Goal: Task Accomplishment & Management: Use online tool/utility

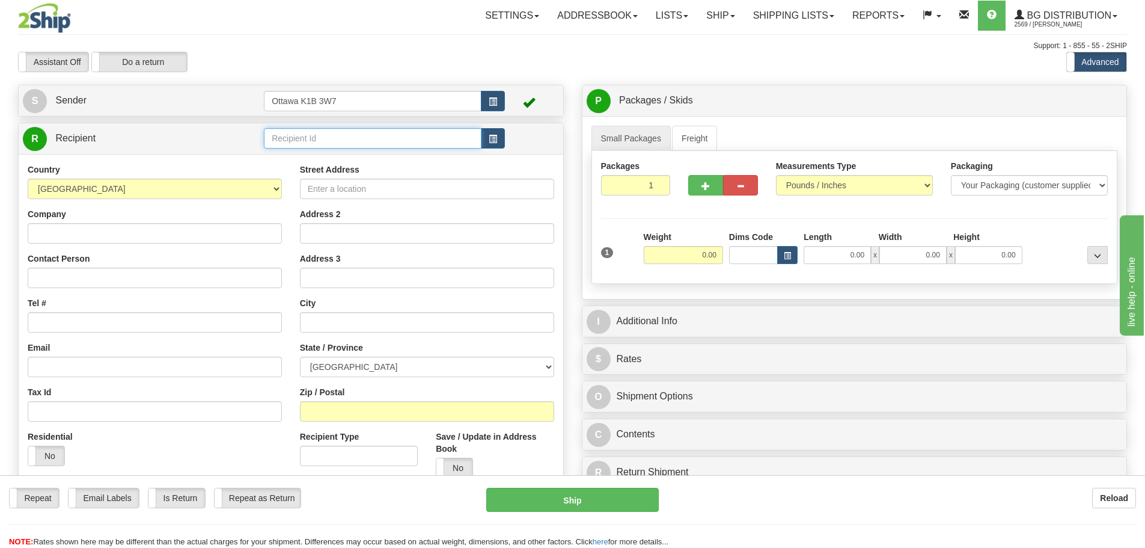
click at [367, 140] on input "text" at bounding box center [373, 138] width 218 height 20
type input "60864"
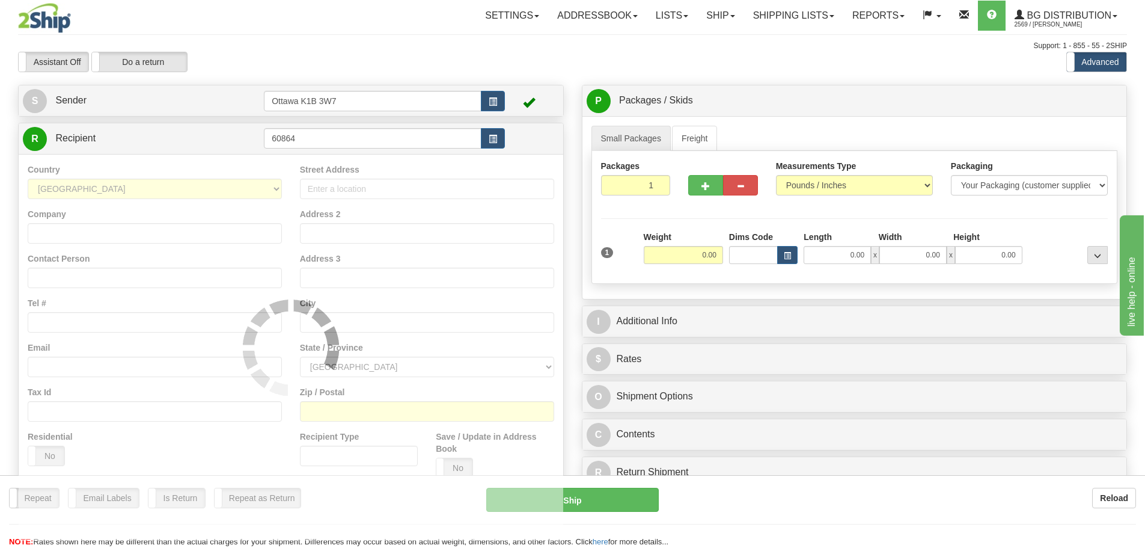
click at [583, 67] on div "Assistant On Assistant Off Do a return Do a return Previous Next Standard Advan…" at bounding box center [572, 62] width 1127 height 20
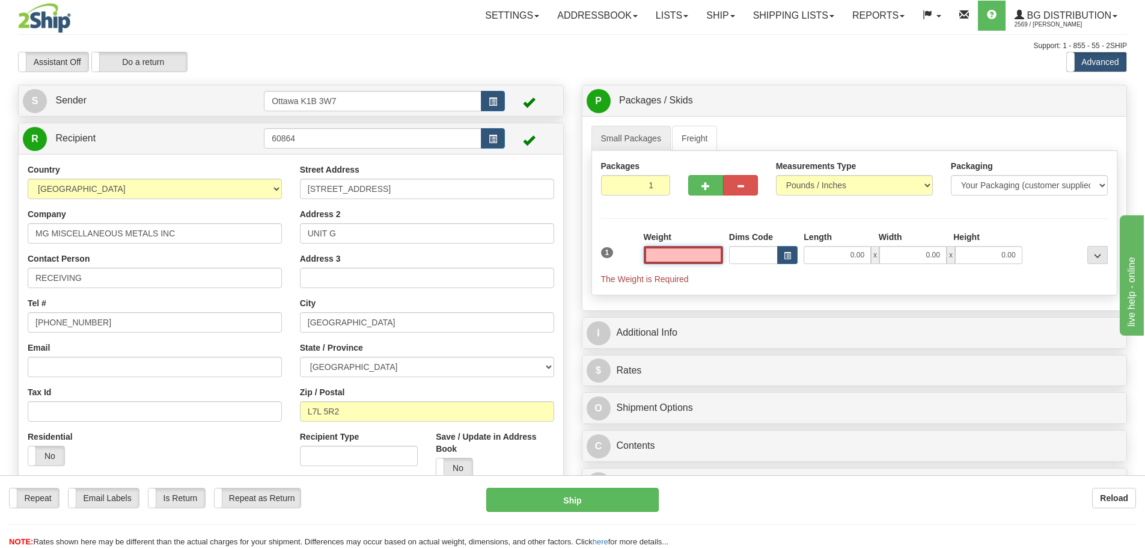
click at [691, 258] on input "text" at bounding box center [683, 255] width 79 height 18
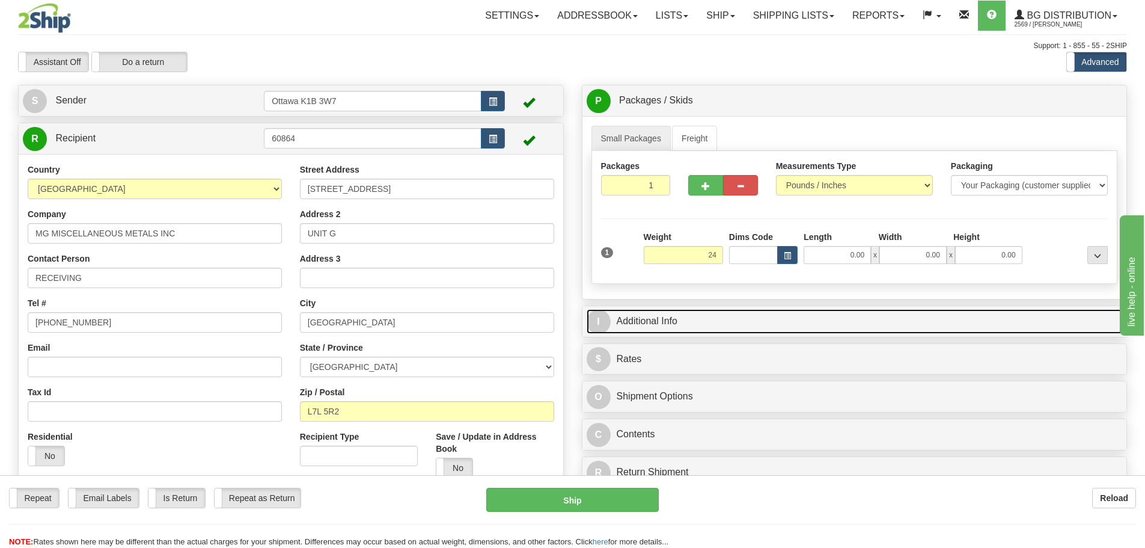
type input "24.00"
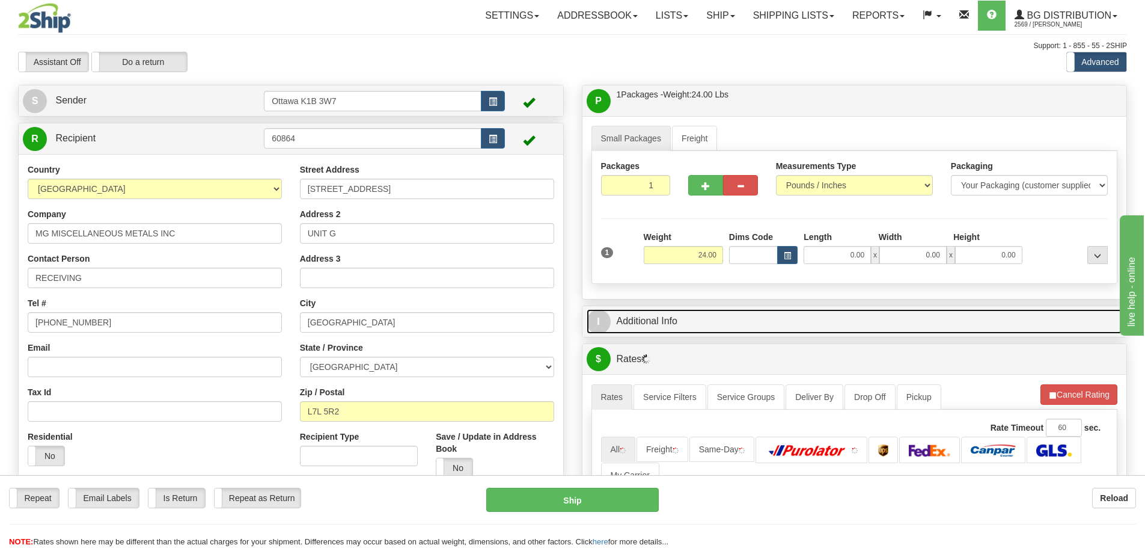
click at [857, 329] on link "I Additional Info" at bounding box center [855, 321] width 536 height 25
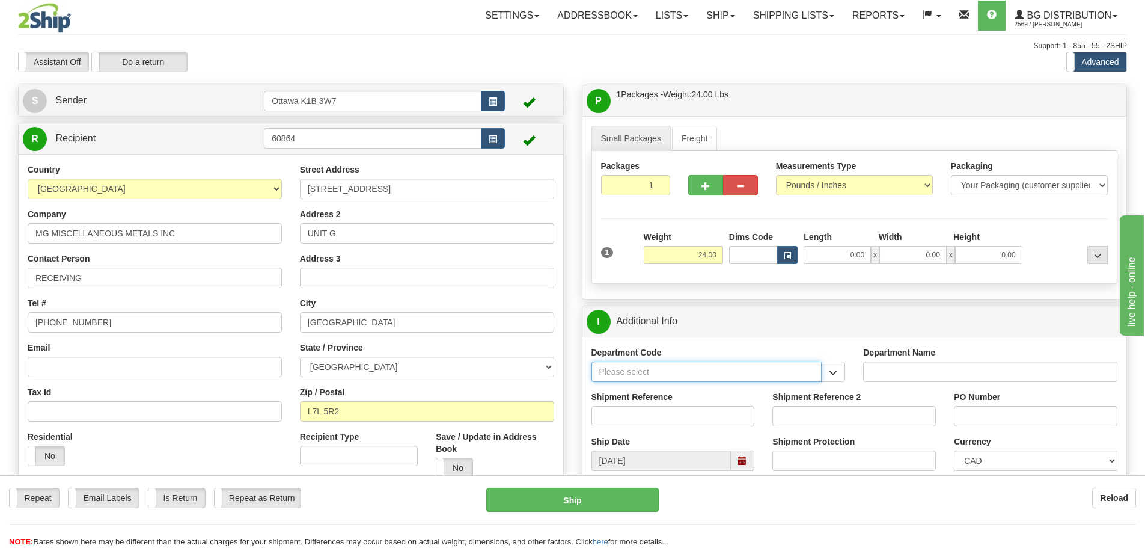
click at [806, 372] on input "Department Code" at bounding box center [707, 371] width 231 height 20
click at [830, 369] on span "button" at bounding box center [833, 373] width 8 height 8
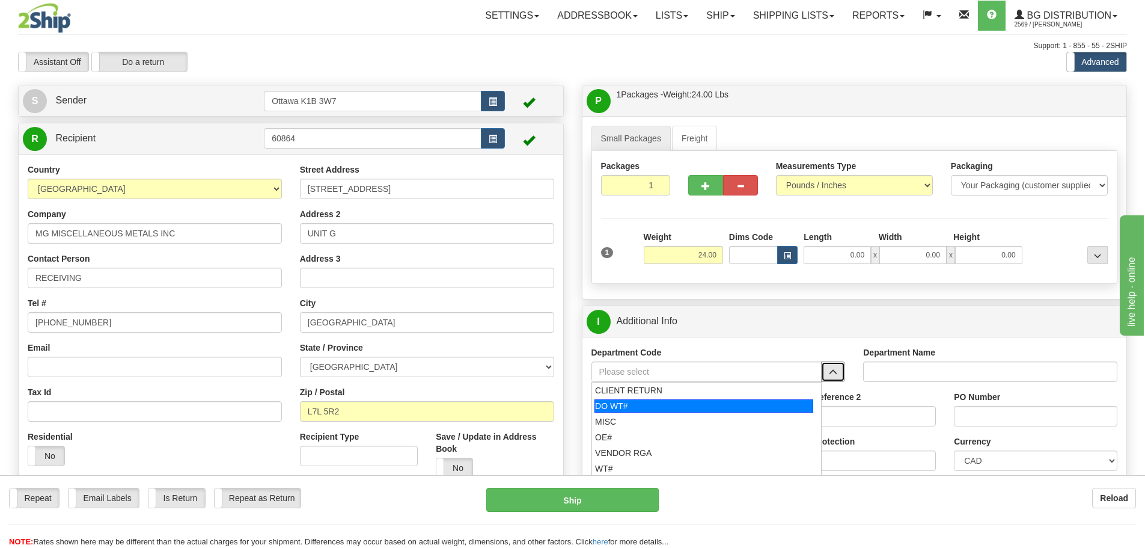
click at [721, 411] on div "DO WT#" at bounding box center [704, 405] width 219 height 13
type input "DO WT#"
type input "DIRECT ORDERS"
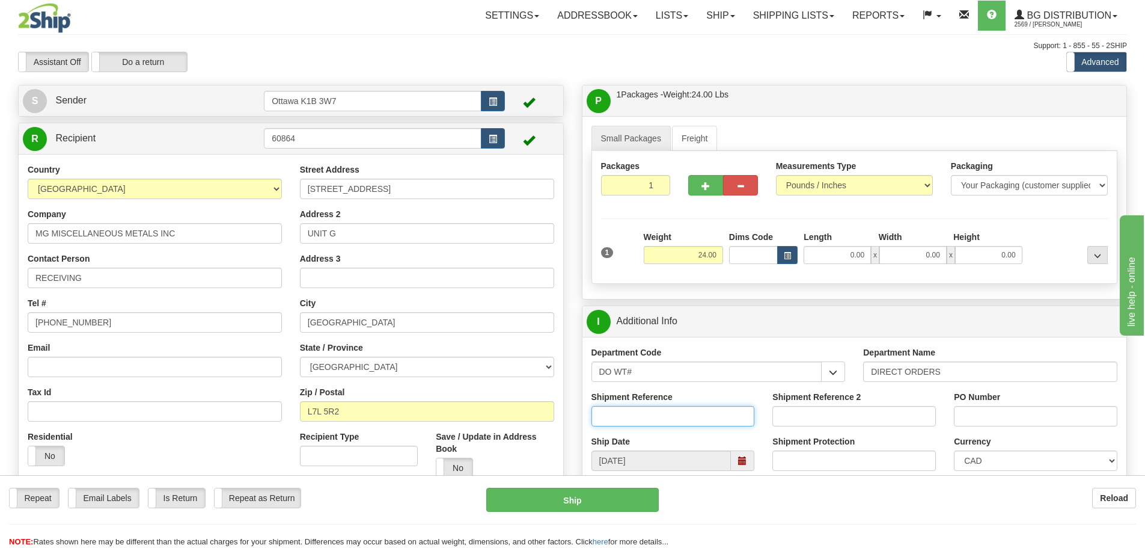
click at [703, 411] on input "Shipment Reference" at bounding box center [674, 416] width 164 height 20
type input "167051-00"
click at [1011, 432] on div "PO Number" at bounding box center [1036, 413] width 182 height 44
click at [1013, 425] on input "PO Number" at bounding box center [1036, 416] width 164 height 20
type input "d"
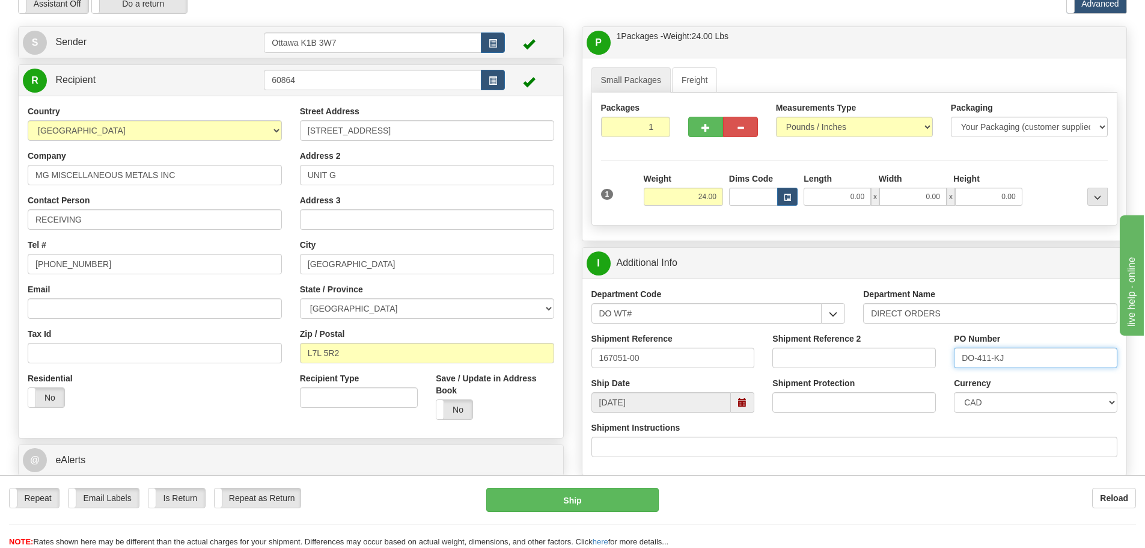
scroll to position [180, 0]
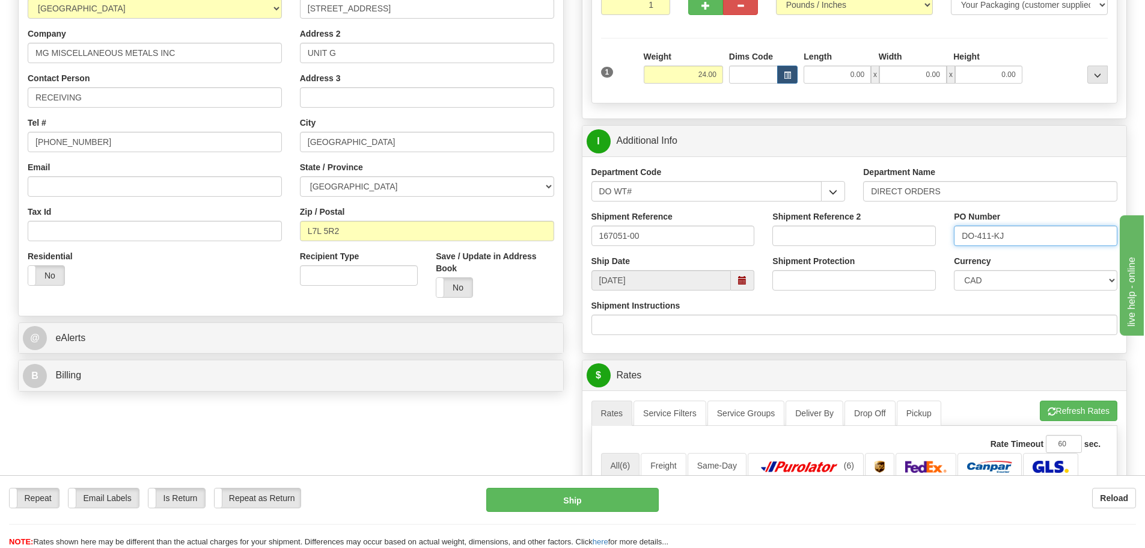
type input "DO-411-KJ"
drag, startPoint x: 848, startPoint y: 58, endPoint x: 848, endPoint y: 73, distance: 14.4
click at [848, 63] on div "Length" at bounding box center [838, 58] width 75 height 15
click at [847, 73] on input "0.00" at bounding box center [837, 75] width 67 height 18
type input "97.00"
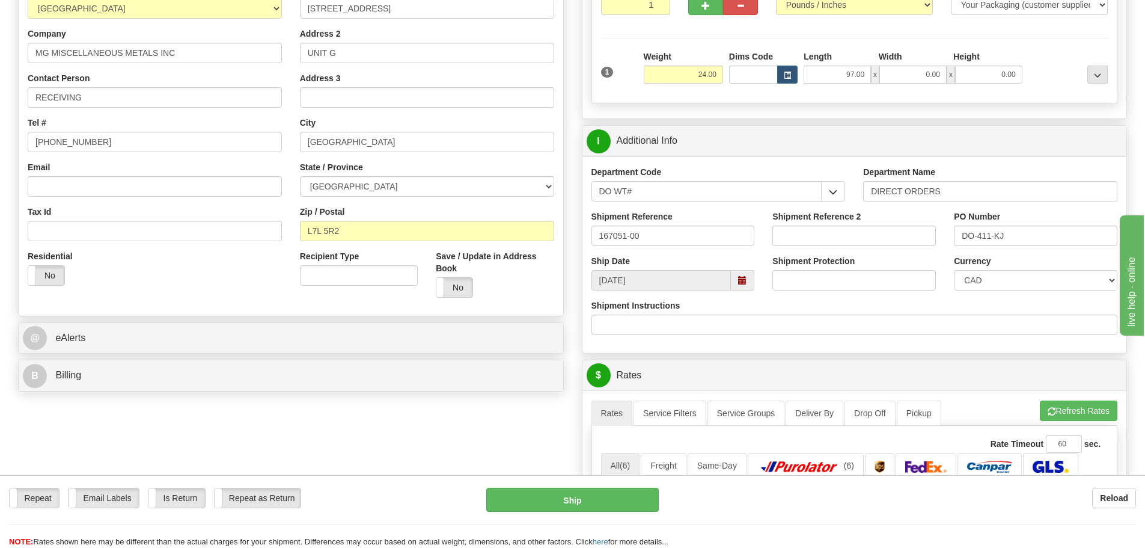
click at [567, 378] on div "Create a label for the return Create Pickup Without Label S Sender Ottawa K1B 3…" at bounding box center [291, 150] width 564 height 493
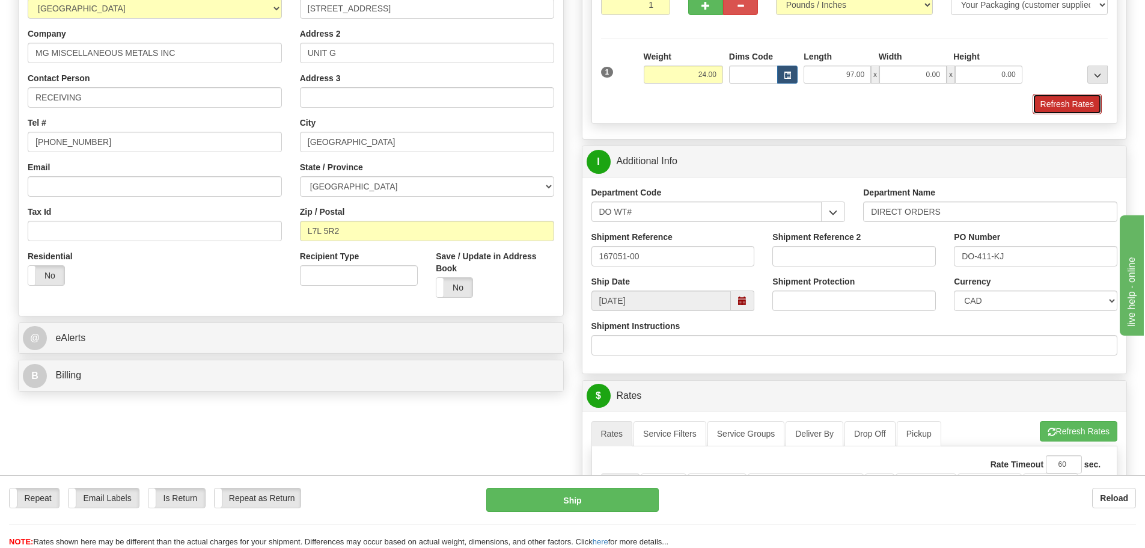
click at [1057, 109] on button "Refresh Rates" at bounding box center [1067, 104] width 69 height 20
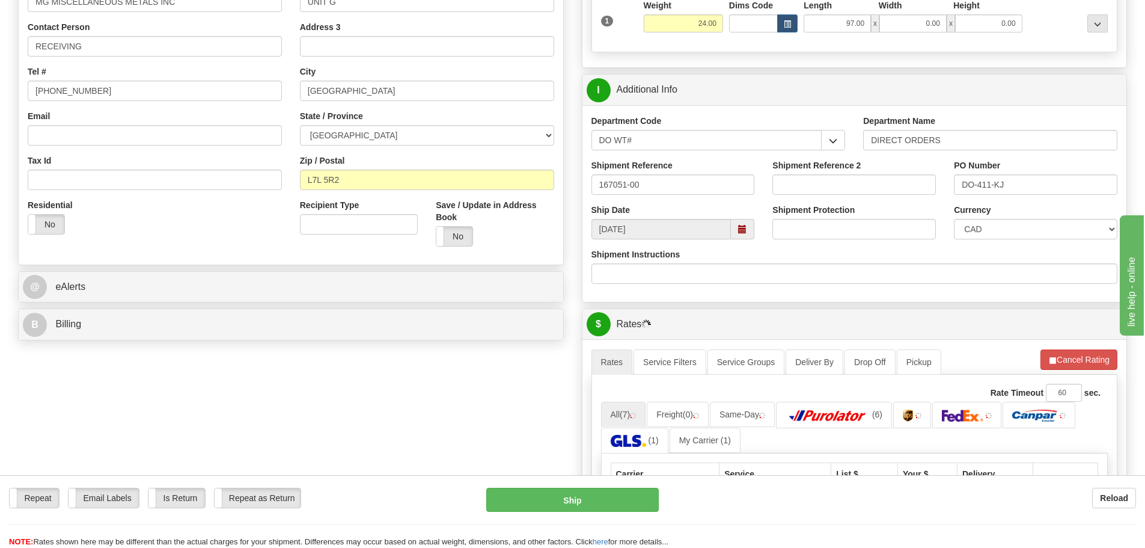
scroll to position [361, 0]
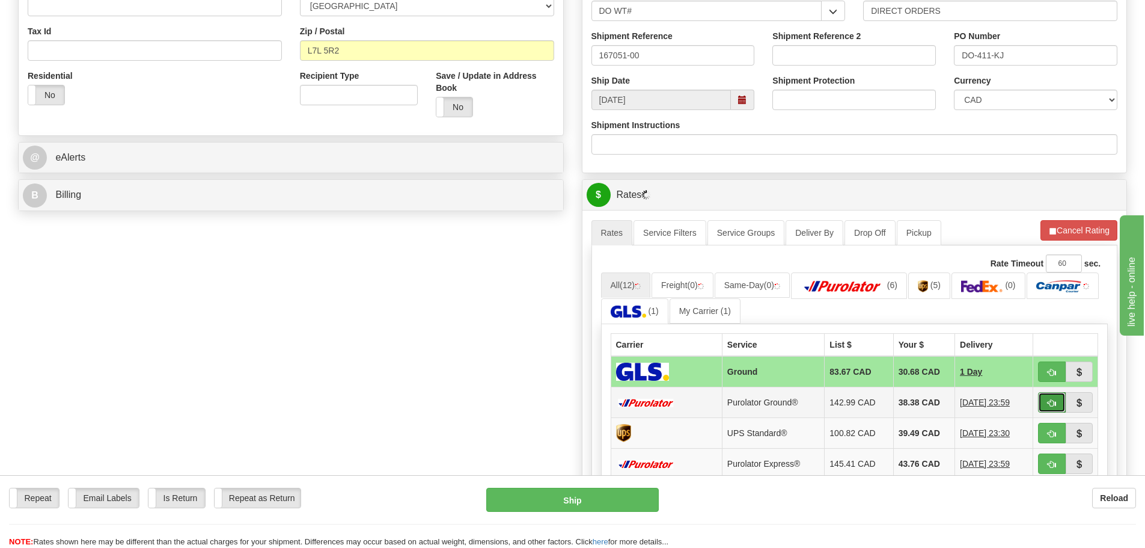
click at [1050, 396] on button "button" at bounding box center [1052, 402] width 28 height 20
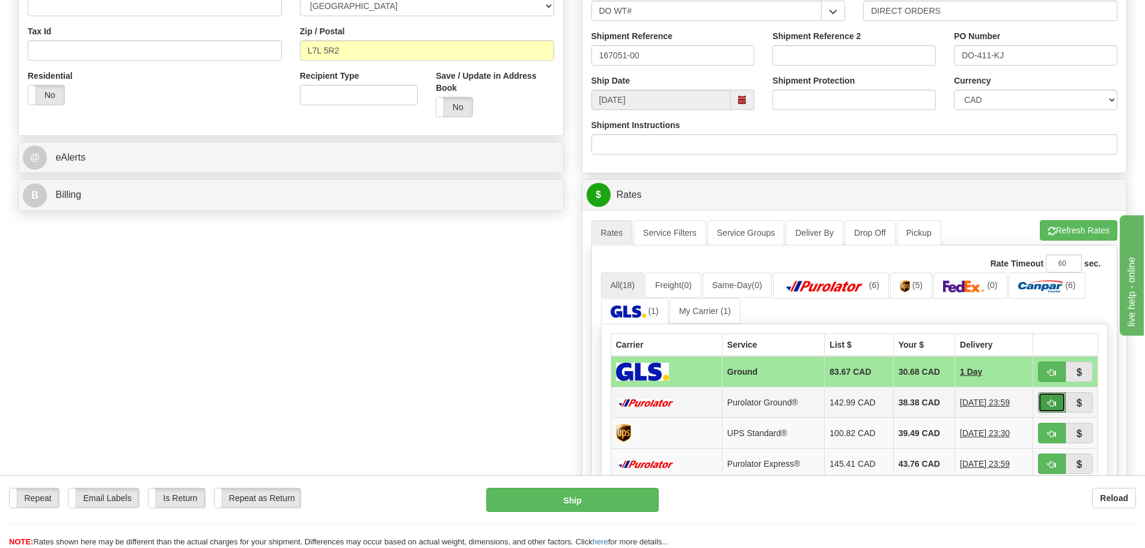
click at [1048, 400] on span "button" at bounding box center [1052, 403] width 8 height 8
type input "260"
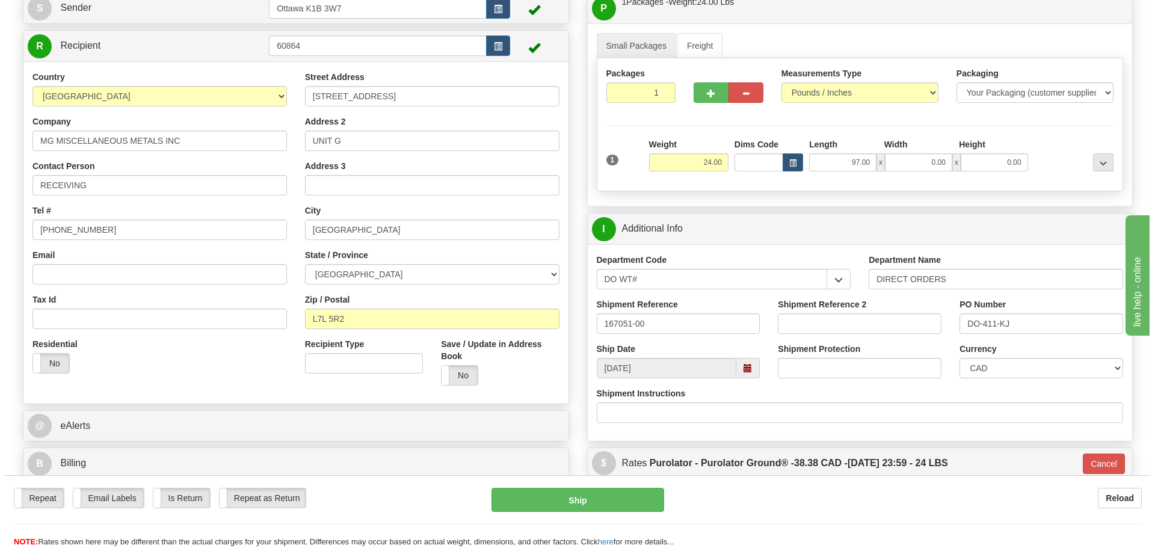
scroll to position [120, 0]
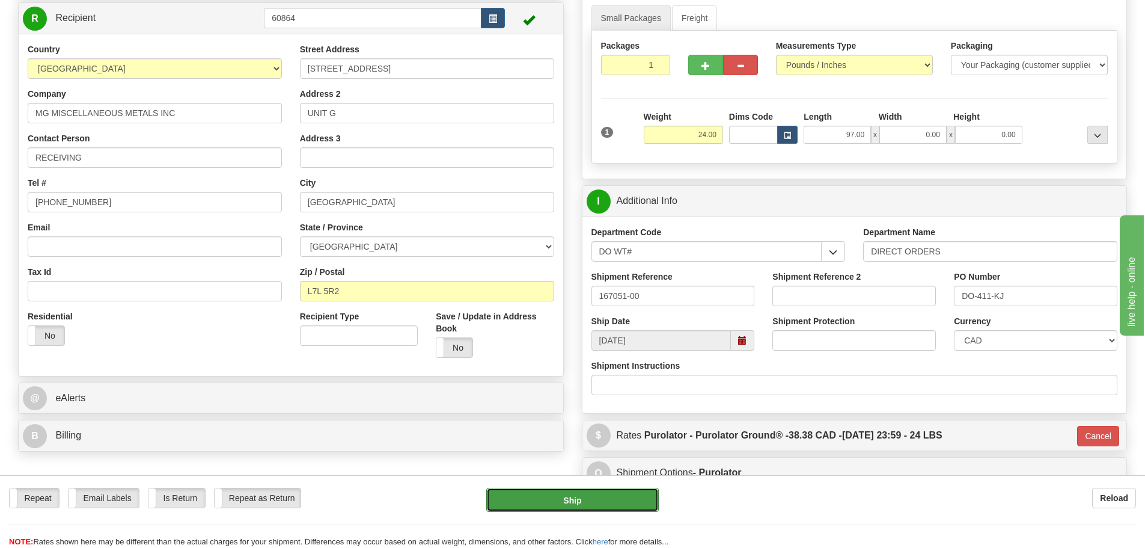
click at [615, 500] on button "Ship" at bounding box center [572, 500] width 173 height 24
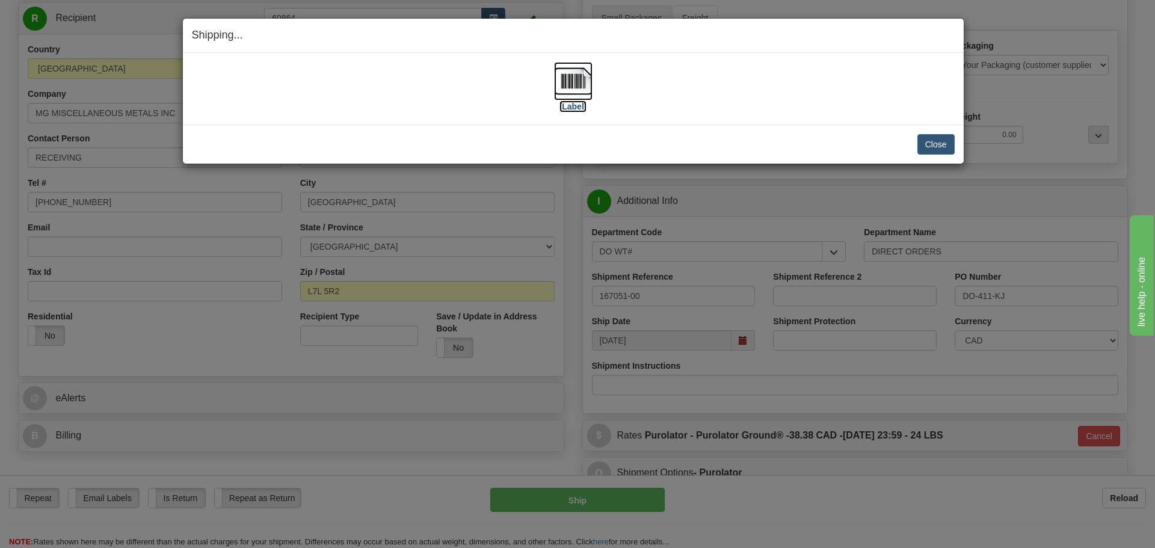
click at [563, 108] on label "[Label]" at bounding box center [573, 106] width 28 height 12
click at [944, 144] on button "Close" at bounding box center [935, 144] width 37 height 20
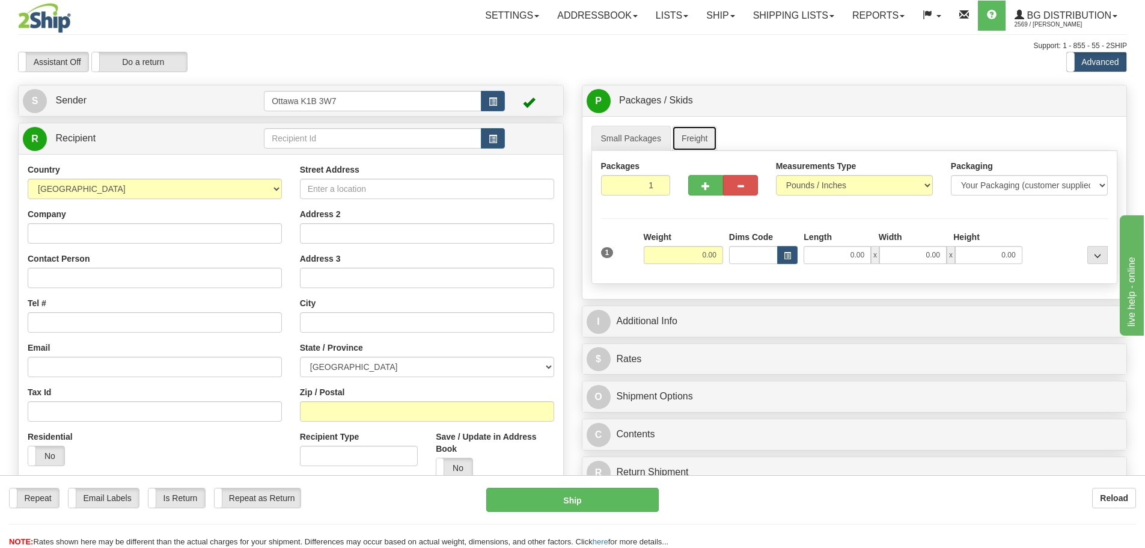
click at [685, 142] on link "Freight" at bounding box center [695, 138] width 46 height 25
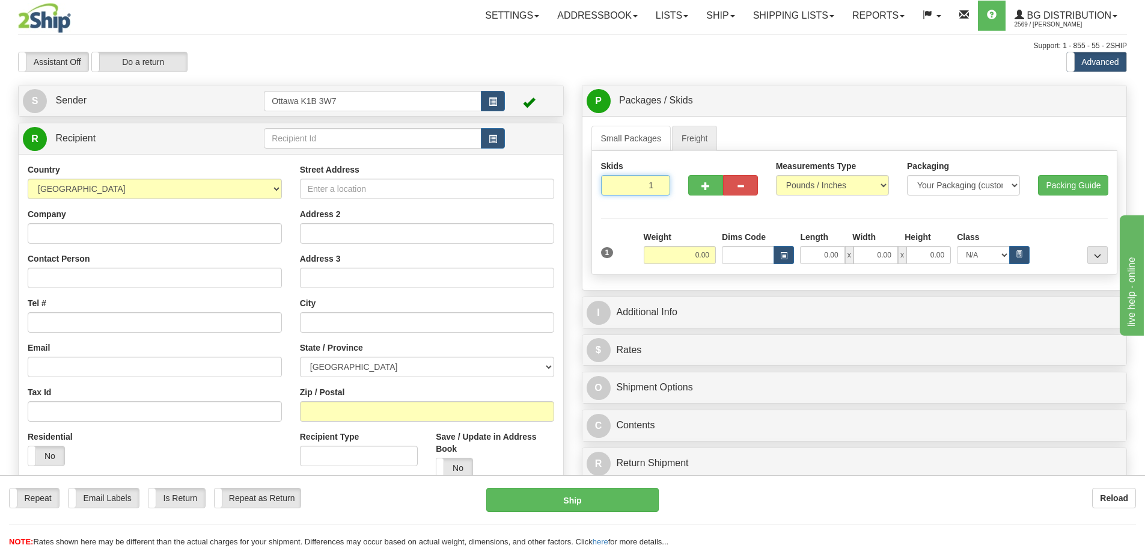
drag, startPoint x: 744, startPoint y: 218, endPoint x: 872, endPoint y: 269, distance: 137.9
click at [784, 229] on div "Skids 1 1" at bounding box center [855, 213] width 527 height 124
type input "2"
click at [886, 216] on div "Skids 2 1" at bounding box center [855, 213] width 527 height 124
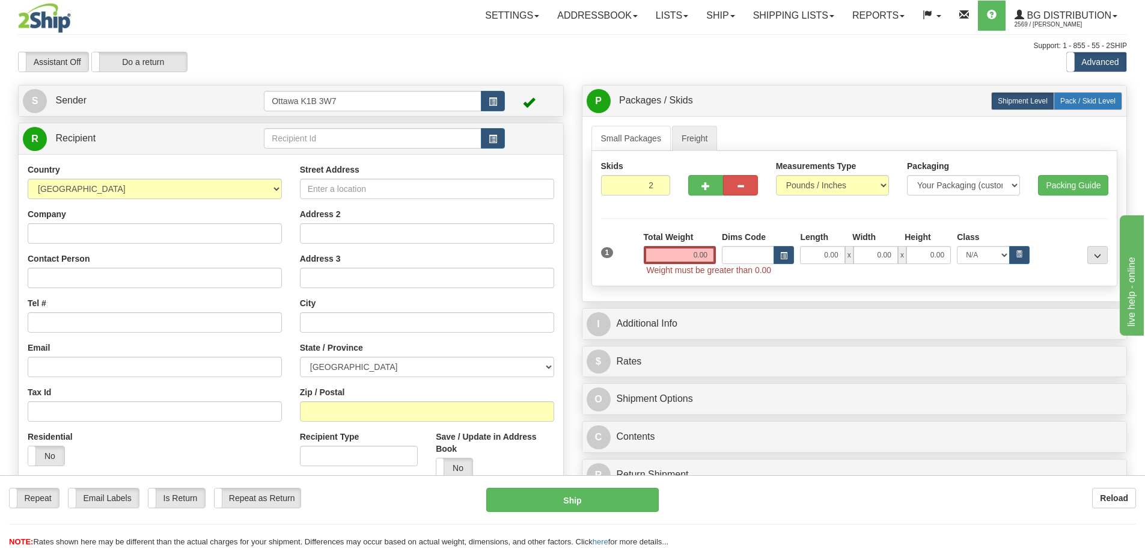
click at [1073, 100] on span "Pack / Skid Level" at bounding box center [1088, 101] width 55 height 8
radio input "true"
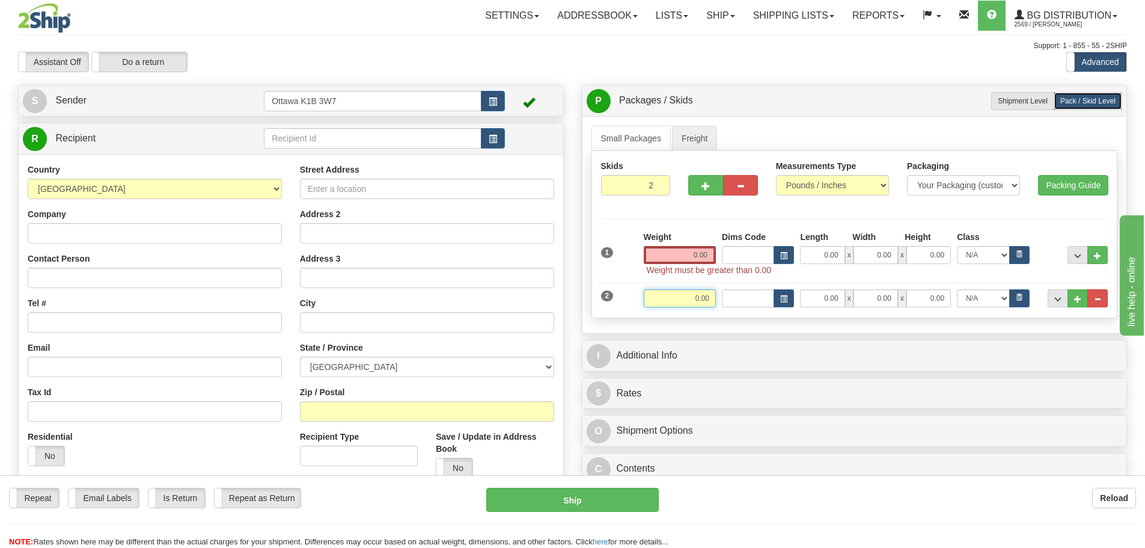
click at [674, 297] on input "0.00" at bounding box center [680, 298] width 72 height 18
type input "0.00"
type input "88.00"
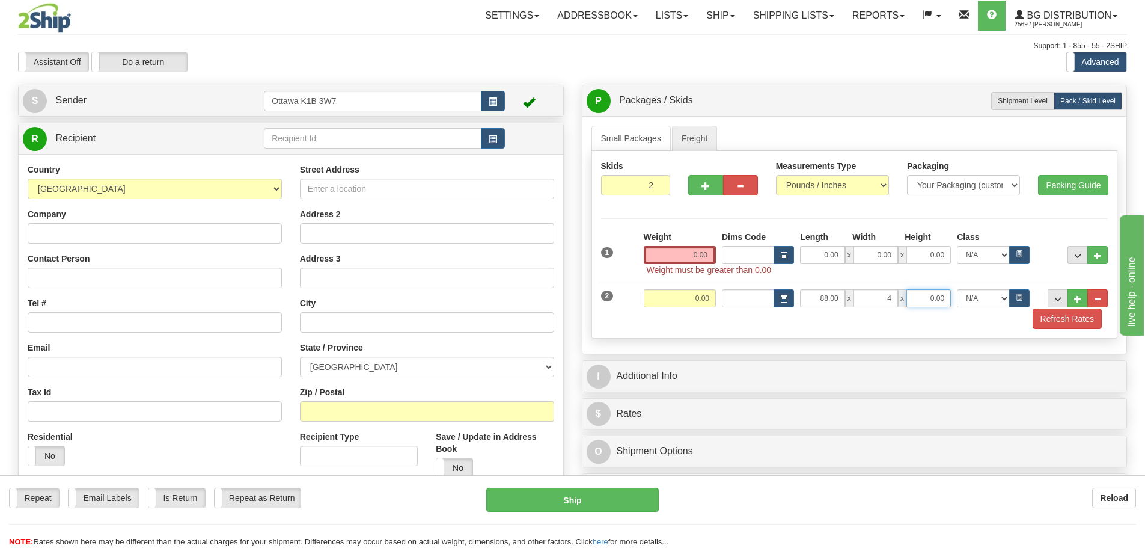
type input "4.00"
click at [672, 301] on input "0.00" at bounding box center [680, 298] width 72 height 18
type input "24.00"
drag, startPoint x: 642, startPoint y: 188, endPoint x: 785, endPoint y: 235, distance: 151.0
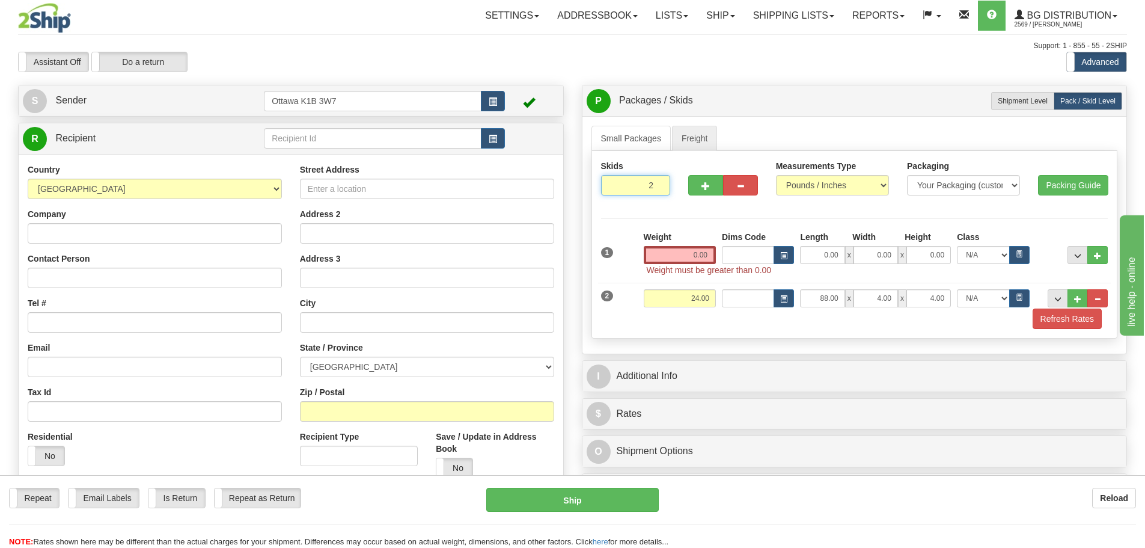
click at [753, 218] on div "Skids 2 2" at bounding box center [855, 245] width 527 height 188
type input "6"
click at [817, 204] on div "Skids 6 2" at bounding box center [855, 245] width 527 height 188
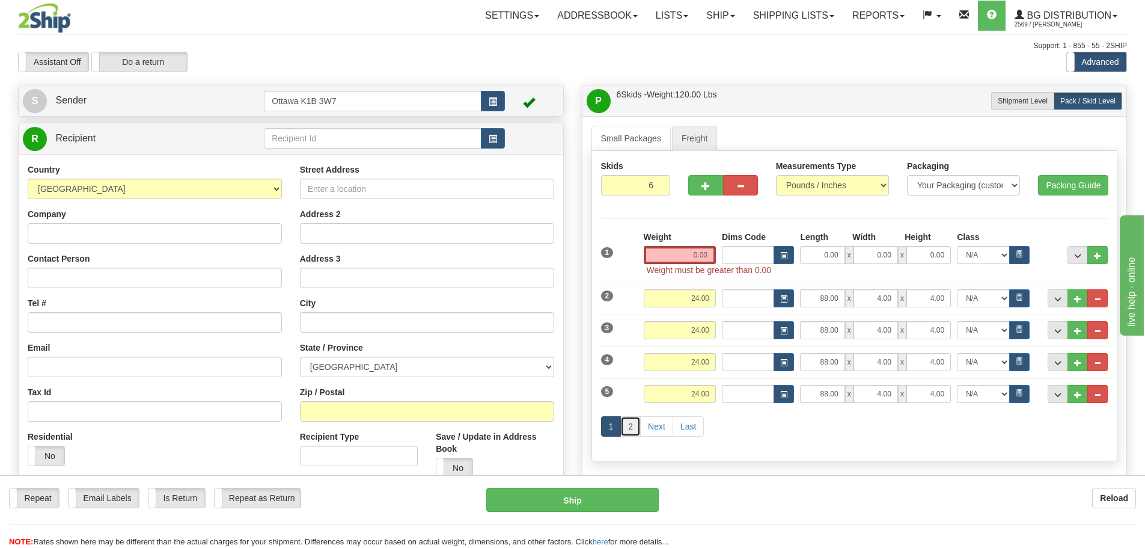
click at [634, 423] on link "2" at bounding box center [631, 426] width 20 height 20
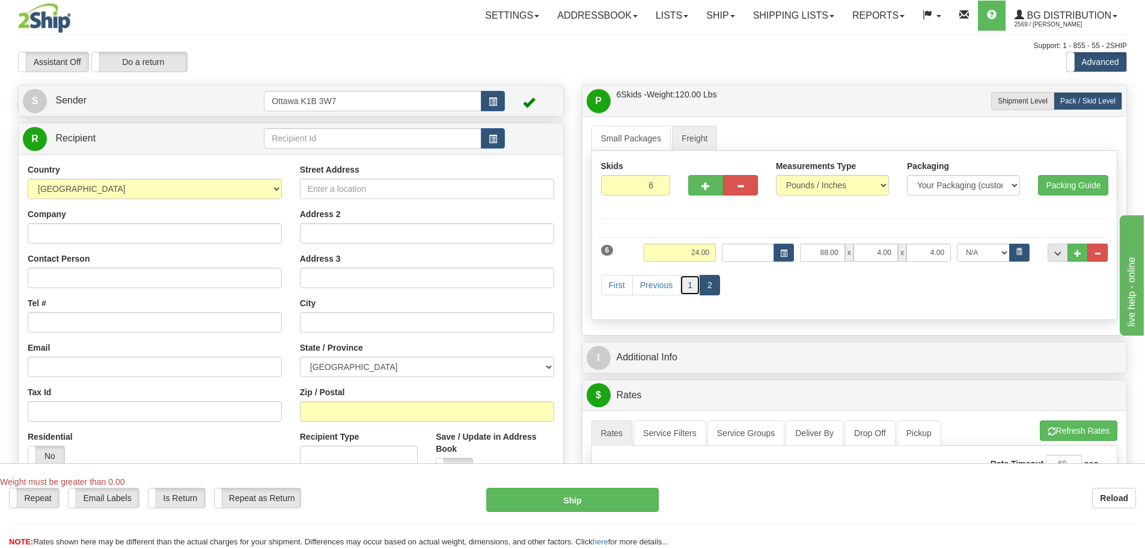
click at [685, 284] on link "1" at bounding box center [690, 285] width 20 height 20
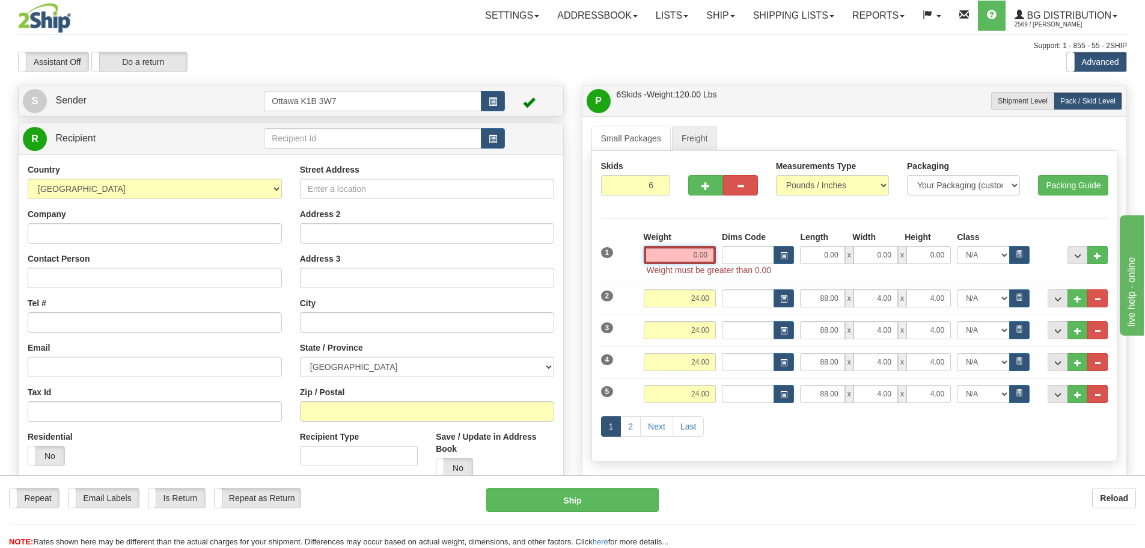
click at [663, 248] on input "0.00" at bounding box center [680, 255] width 72 height 18
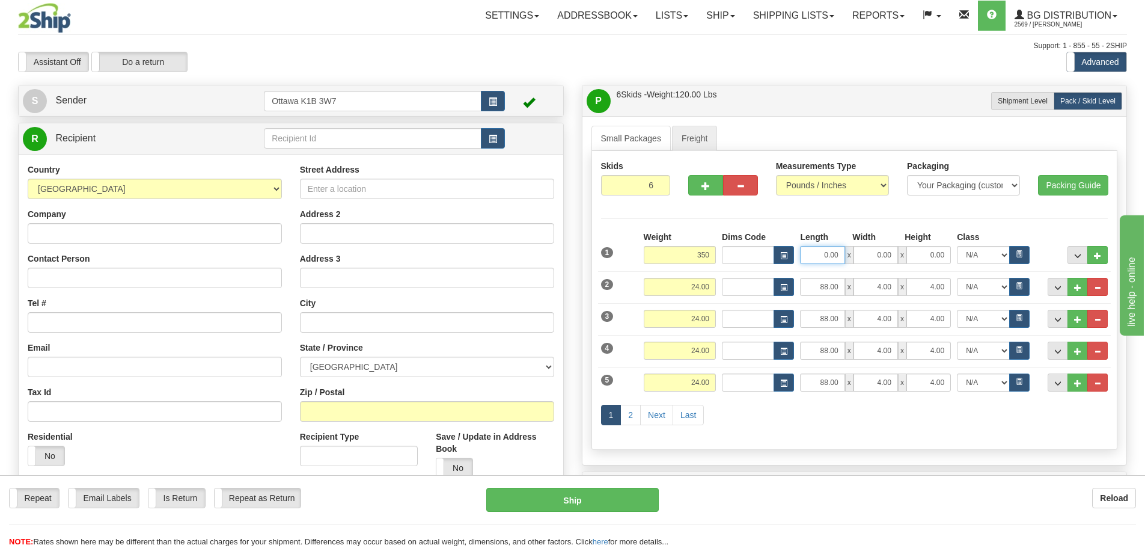
type input "350.00"
click at [811, 254] on input "0.00" at bounding box center [822, 255] width 44 height 18
type input "51.00"
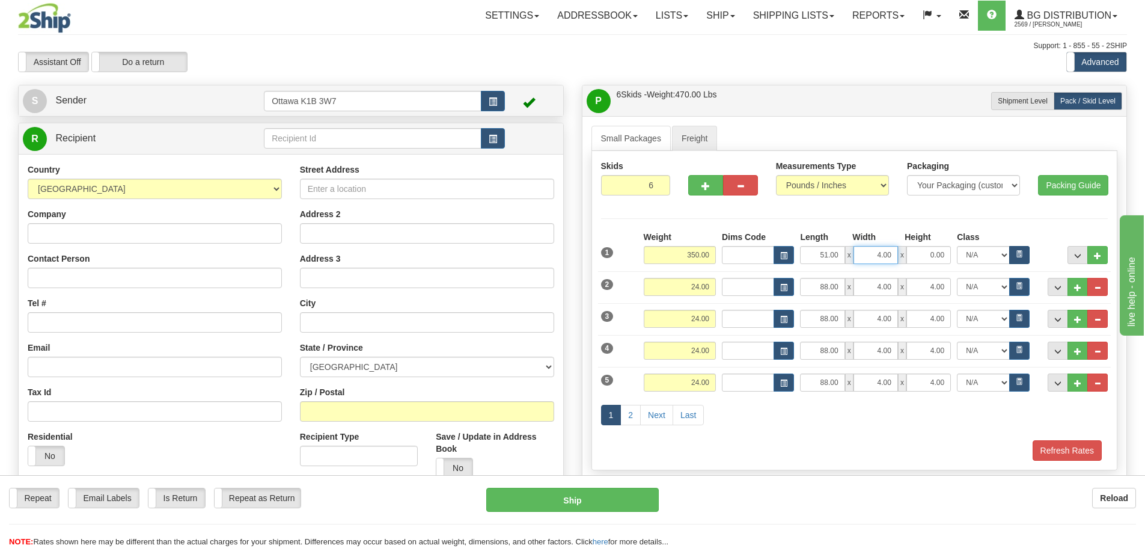
drag, startPoint x: 866, startPoint y: 250, endPoint x: 1014, endPoint y: 259, distance: 148.2
click at [972, 257] on div "51.00 x 4.00 x 0.00 N/A 50.0 55.0 60.0 65.0 70.0 85.0 92.5 100.0 125.0 175.0 25…" at bounding box center [914, 255] width 235 height 18
type input "40.00"
type input "52.00"
drag, startPoint x: 652, startPoint y: 187, endPoint x: 705, endPoint y: 215, distance: 59.5
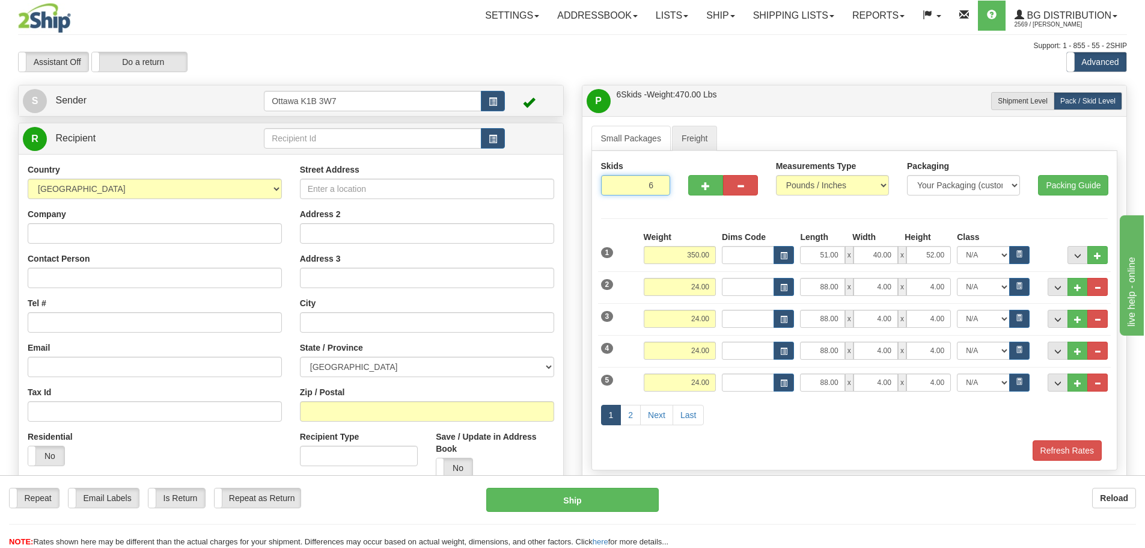
click at [692, 195] on div "Skids 6 6 Measurements Type" at bounding box center [855, 183] width 526 height 46
type input "2"
click at [705, 216] on div "Skids 2 6" at bounding box center [855, 310] width 527 height 319
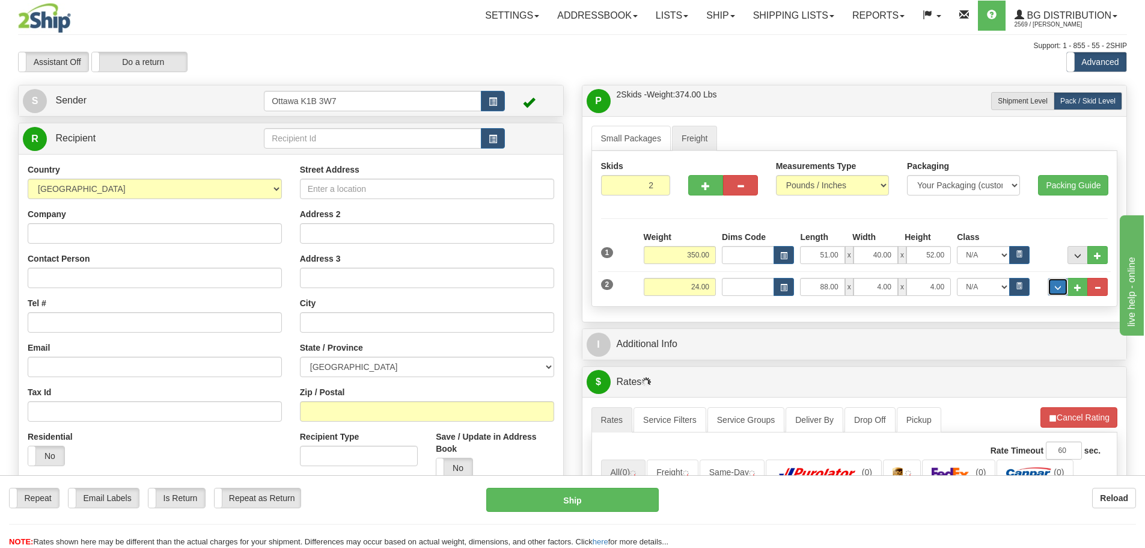
click at [1056, 286] on span "..." at bounding box center [1058, 287] width 7 height 7
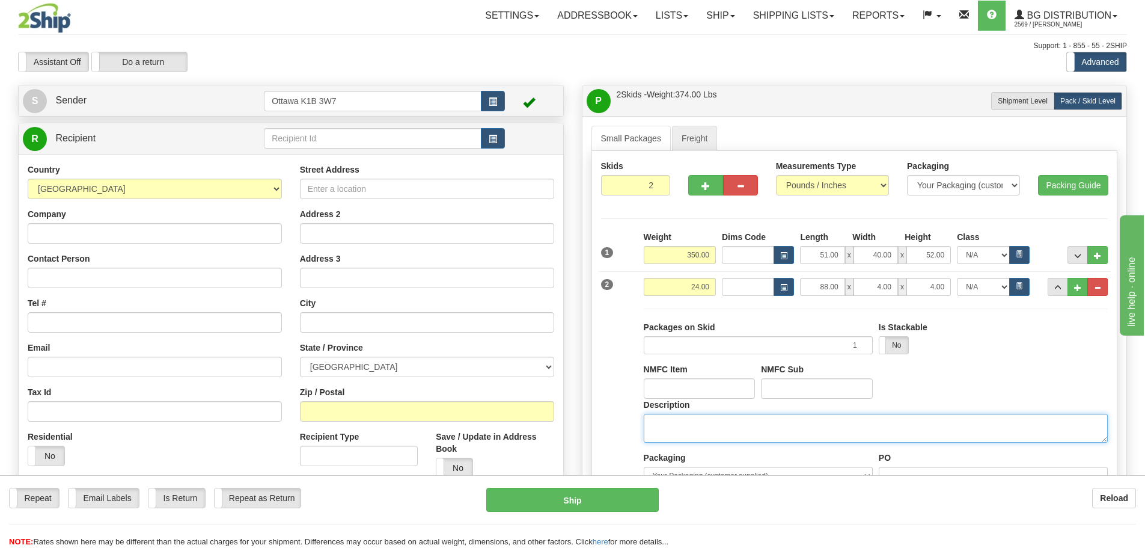
click at [862, 434] on textarea "Description" at bounding box center [876, 428] width 464 height 29
type textarea "DOOR HARDWARE"
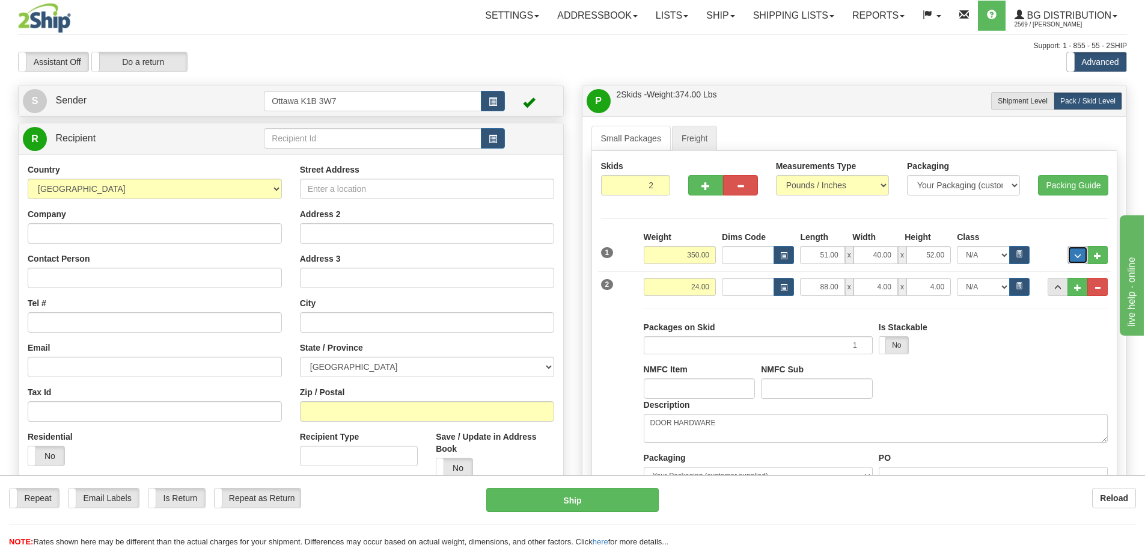
click at [1072, 256] on button "..." at bounding box center [1078, 255] width 20 height 18
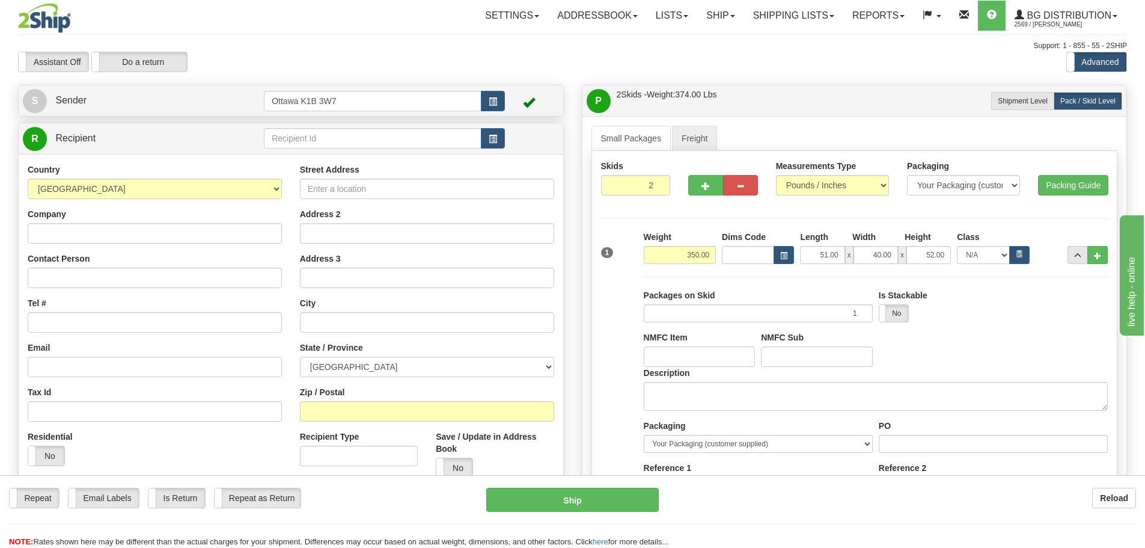
click at [743, 412] on div "Description" at bounding box center [876, 393] width 470 height 53
click at [788, 405] on textarea "Description" at bounding box center [876, 396] width 464 height 29
type textarea "DOOR HARDWARE"
click at [1070, 254] on button "..." at bounding box center [1078, 255] width 20 height 18
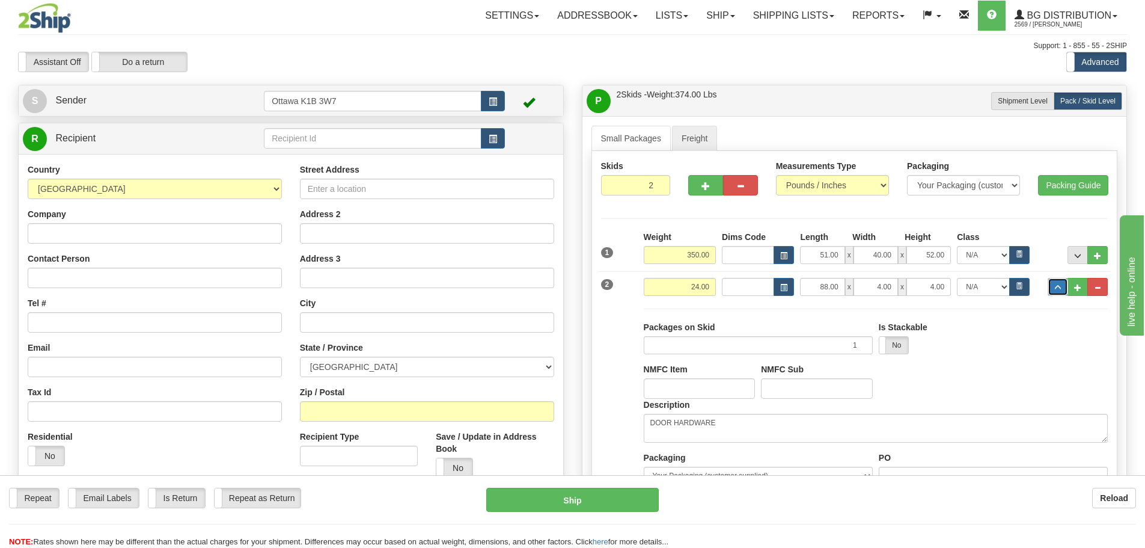
click at [1060, 283] on button "..." at bounding box center [1058, 287] width 20 height 18
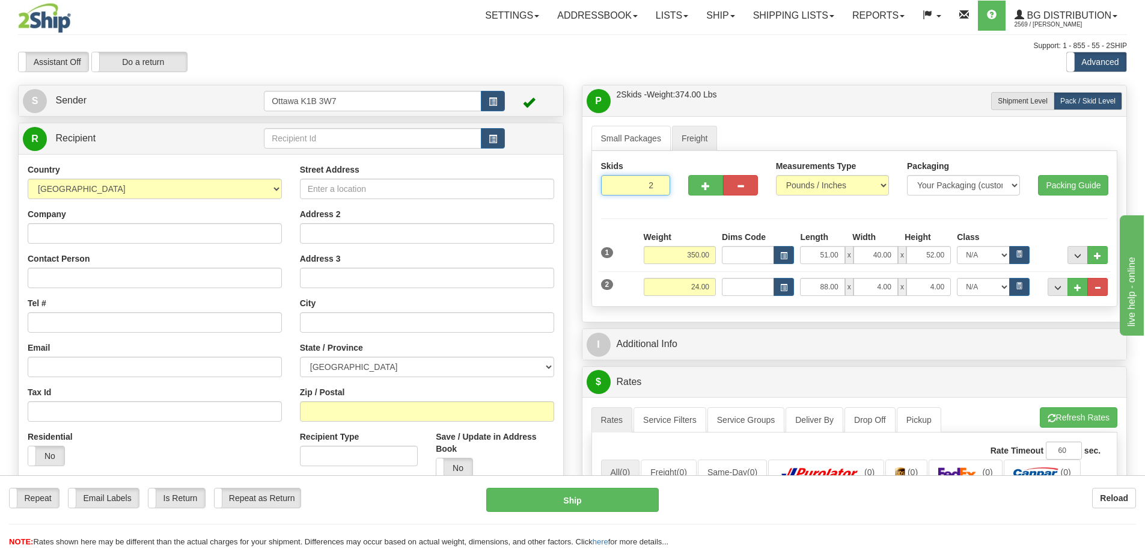
drag, startPoint x: 635, startPoint y: 186, endPoint x: 688, endPoint y: 209, distance: 58.0
click at [661, 190] on input "2" at bounding box center [636, 185] width 70 height 20
type input "6"
click at [688, 209] on div "Skids 6 2" at bounding box center [855, 229] width 527 height 156
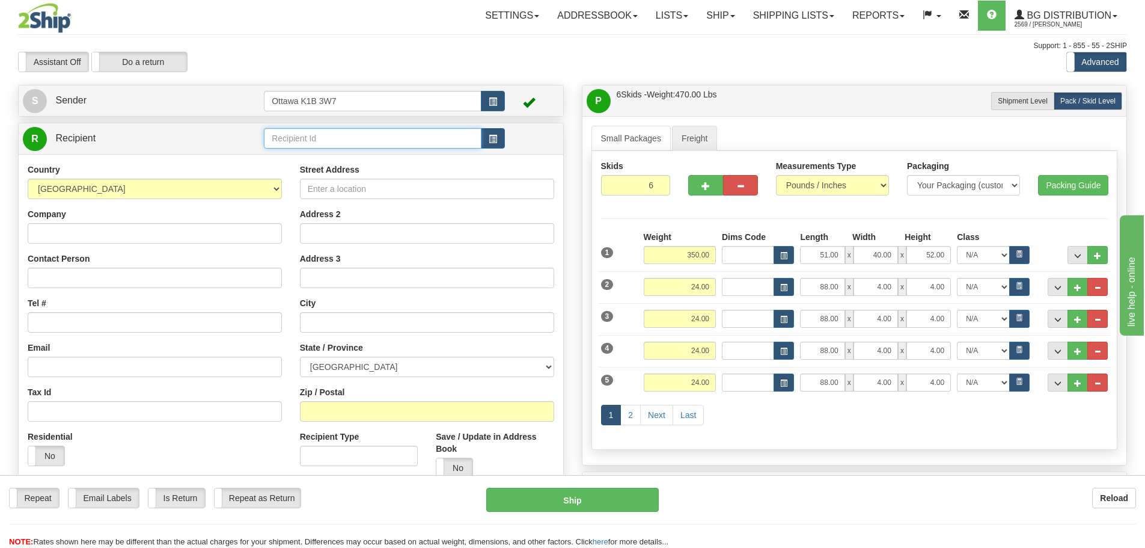
click at [342, 143] on input "text" at bounding box center [373, 138] width 218 height 20
type input "910819"
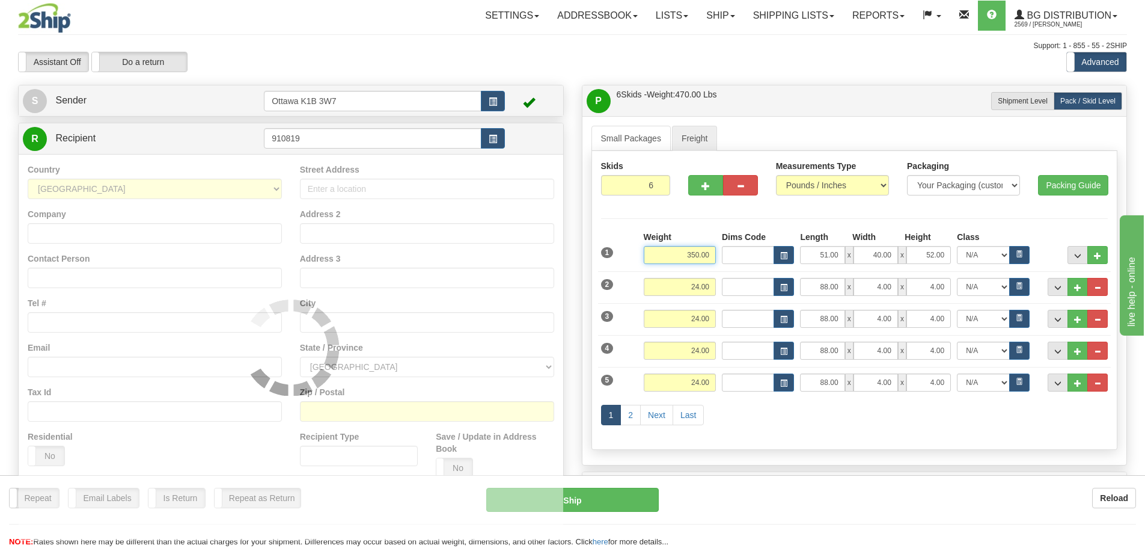
click at [442, 52] on div "Assistant On Assistant Off Do a return Do a return" at bounding box center [244, 62] width 470 height 20
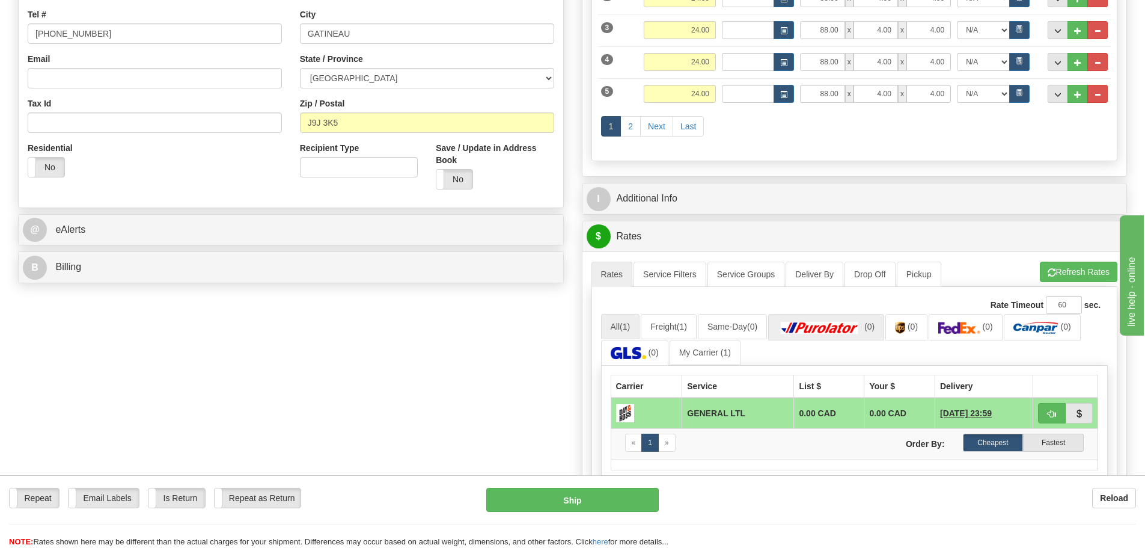
scroll to position [301, 0]
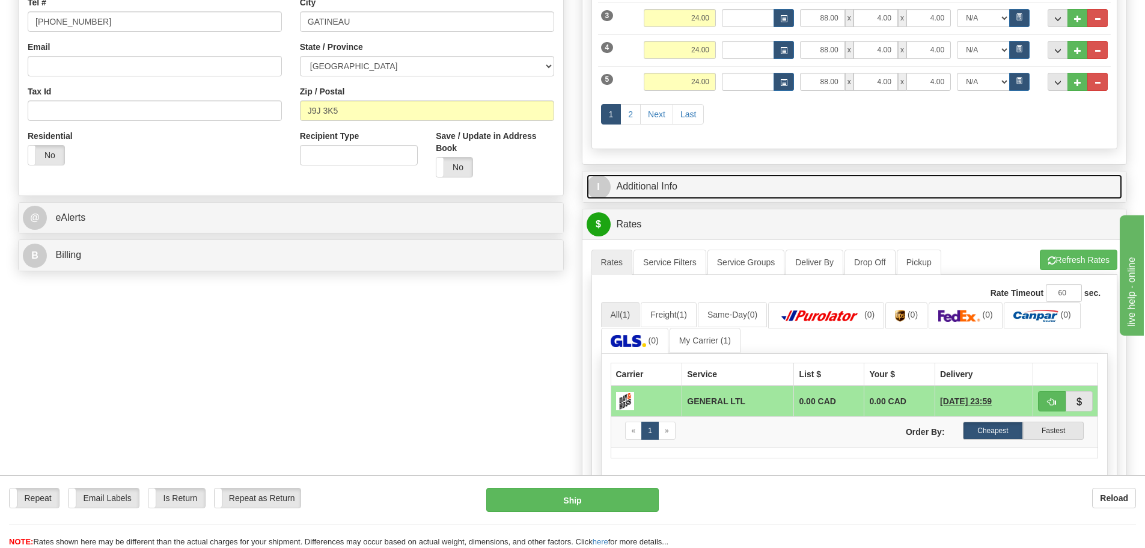
click at [752, 189] on link "I Additional Info" at bounding box center [855, 186] width 536 height 25
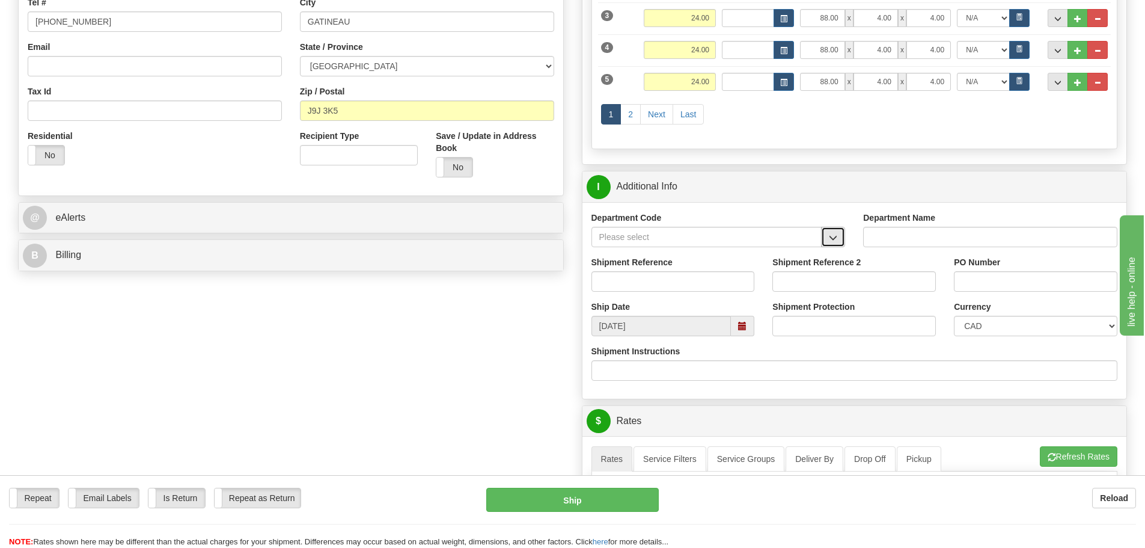
click at [824, 237] on button "button" at bounding box center [833, 237] width 24 height 20
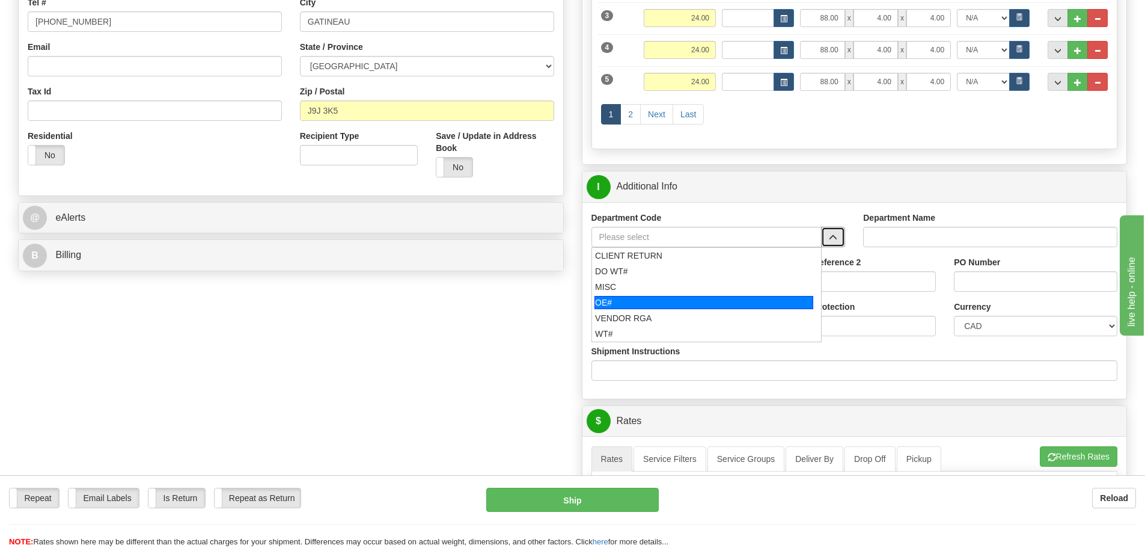
click at [715, 303] on div "OE#" at bounding box center [704, 302] width 219 height 13
type input "OE#"
type input "ORDERS"
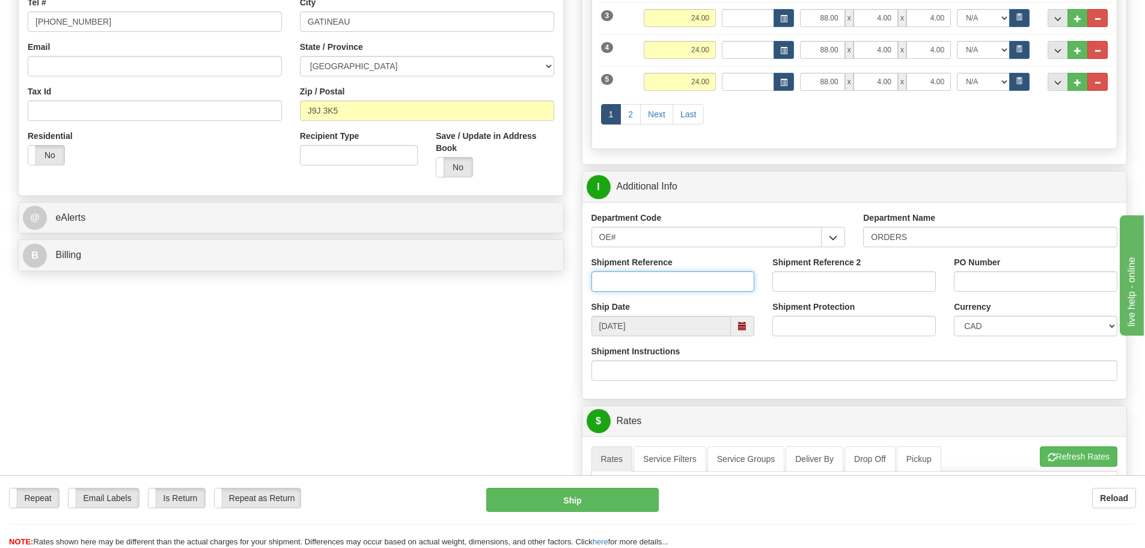
click at [691, 287] on input "Shipment Reference" at bounding box center [674, 281] width 164 height 20
click at [717, 277] on input "Shipment Reference" at bounding box center [674, 281] width 164 height 20
type input "10204480-00"
click at [965, 280] on input "PO Number" at bounding box center [1036, 281] width 164 height 20
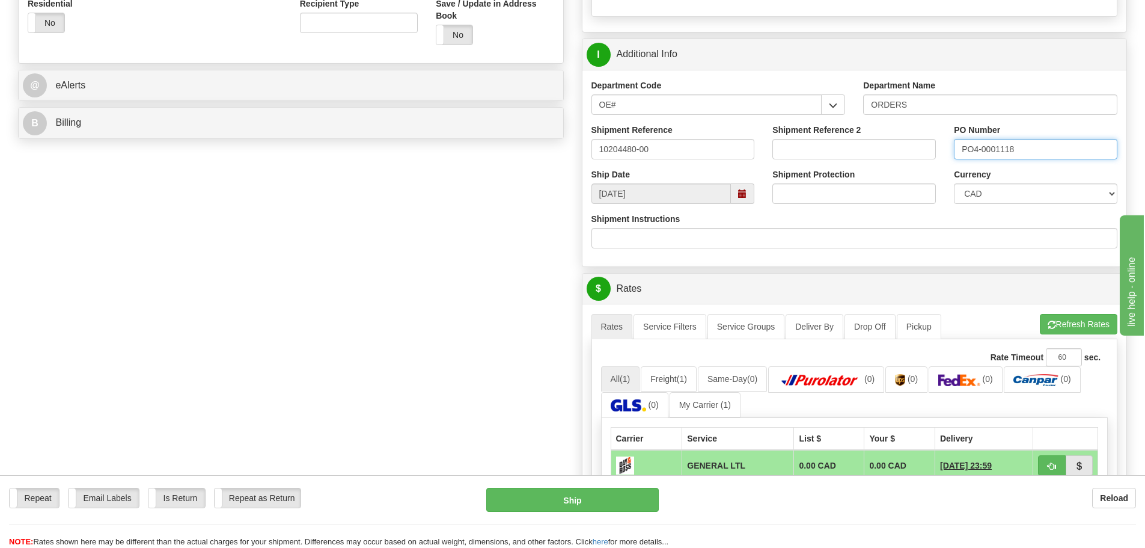
scroll to position [541, 0]
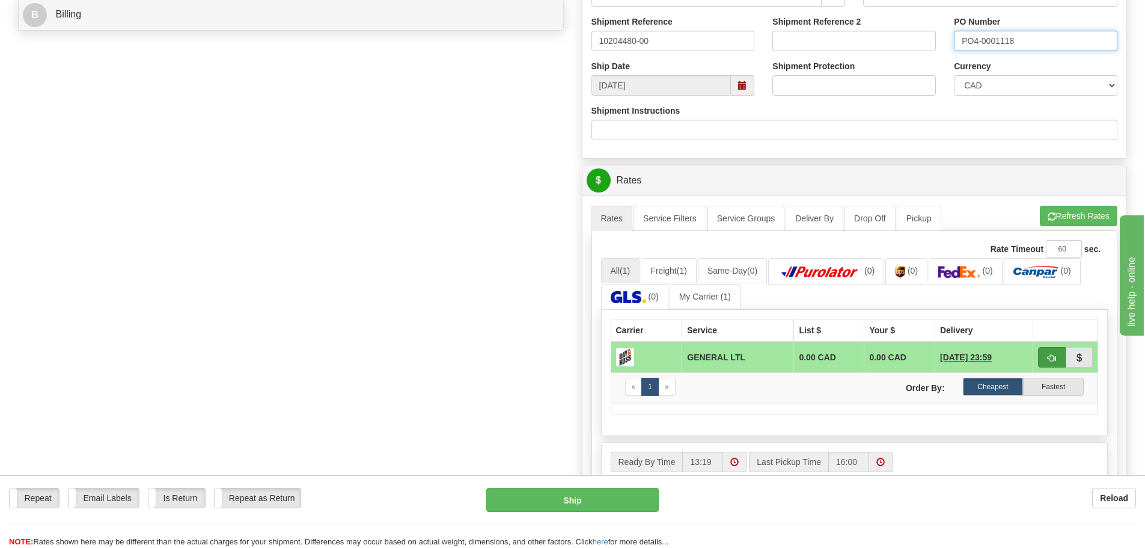
type input "PO4-0001118"
click at [1052, 352] on button "button" at bounding box center [1052, 357] width 28 height 20
type input "GL"
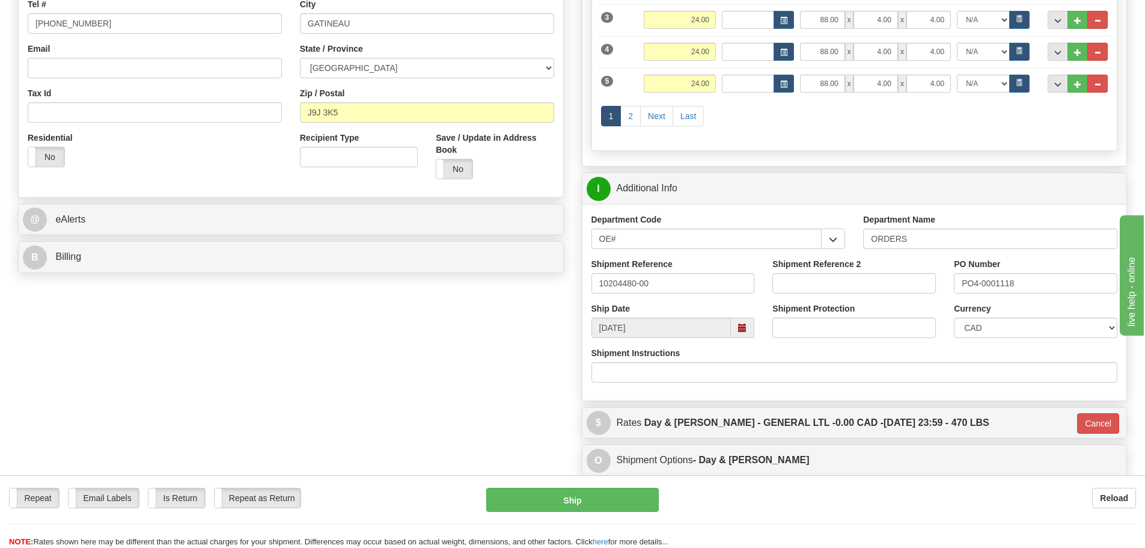
scroll to position [301, 0]
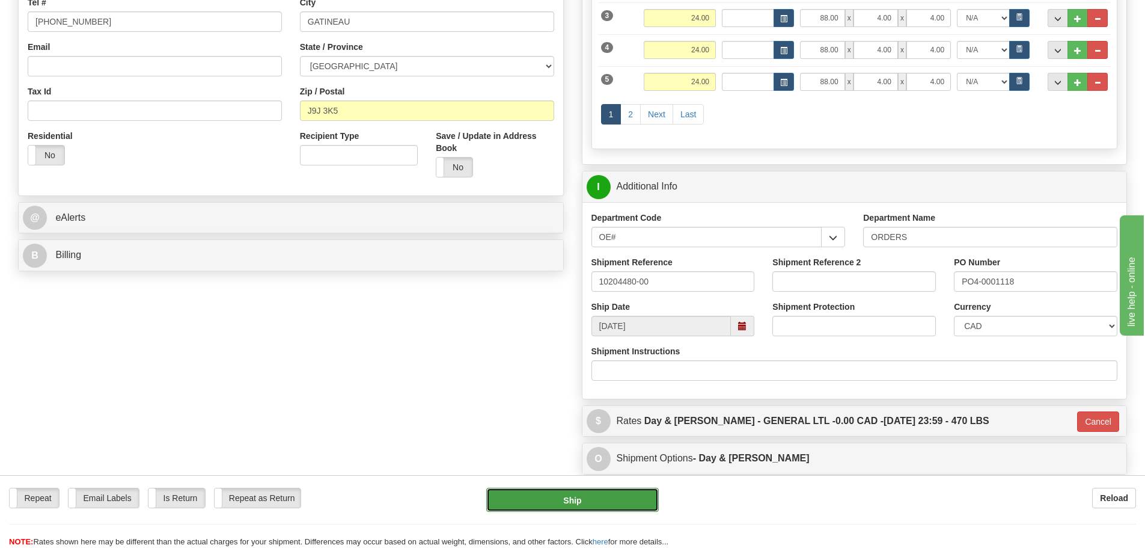
click at [617, 492] on button "Ship" at bounding box center [572, 500] width 173 height 24
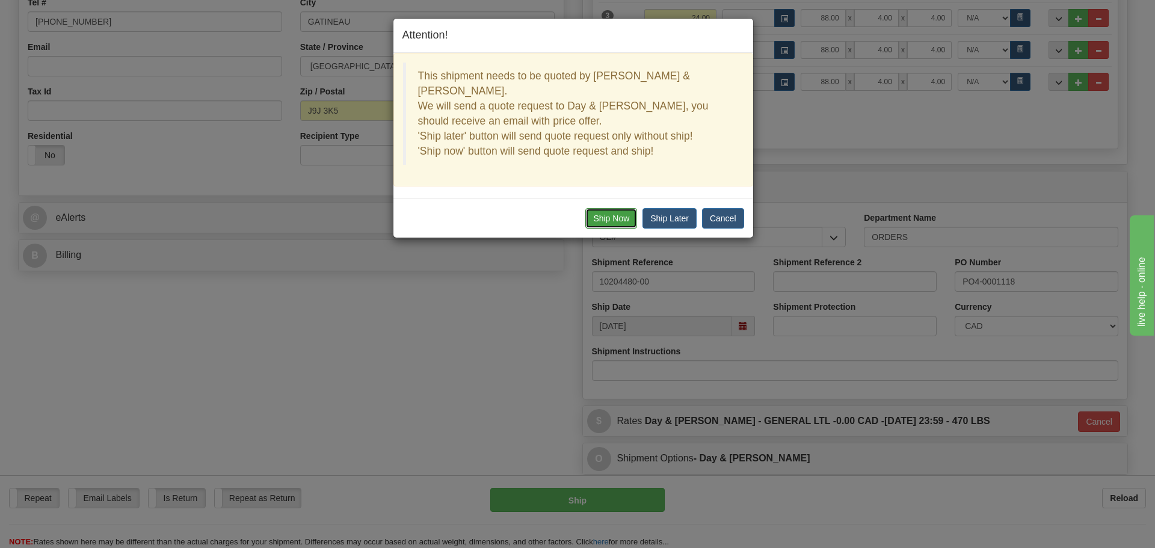
click at [613, 208] on button "Ship Now" at bounding box center [611, 218] width 52 height 20
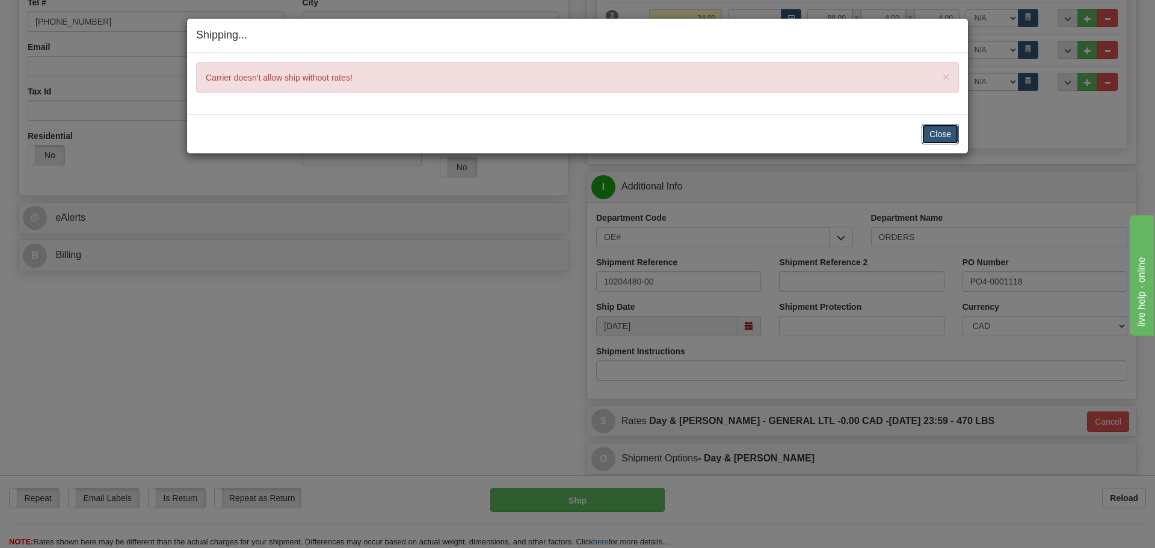
click at [935, 132] on button "Close" at bounding box center [939, 134] width 37 height 20
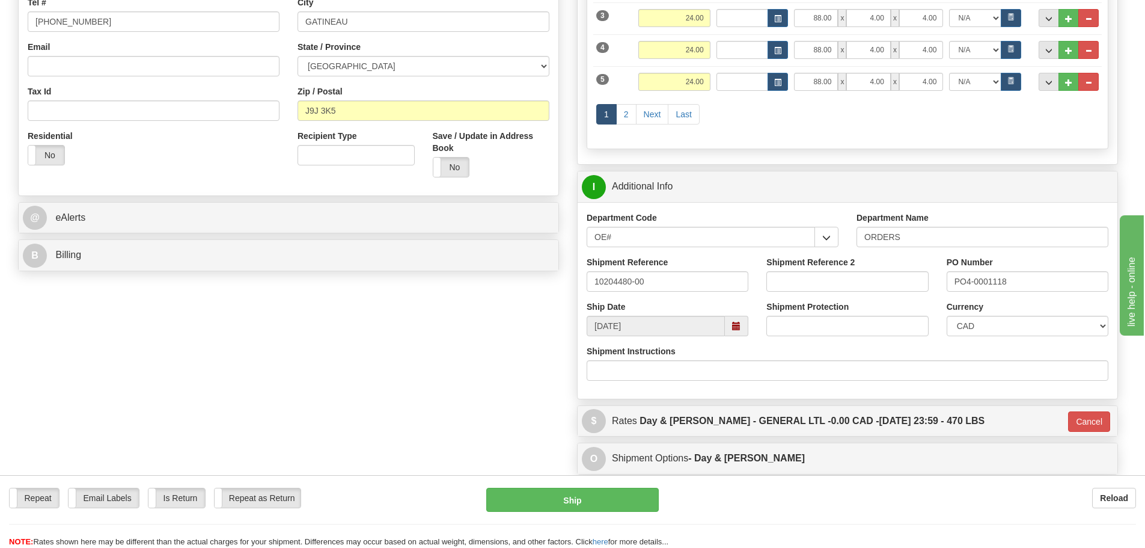
scroll to position [0, 0]
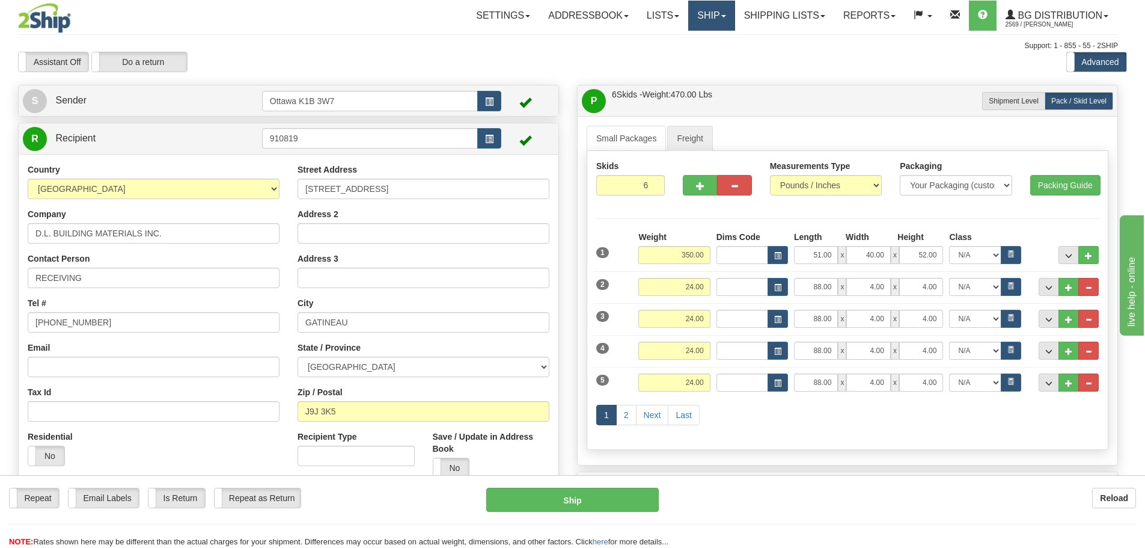
click at [705, 12] on link "Ship" at bounding box center [711, 16] width 46 height 30
click at [698, 46] on link "Ship Screen" at bounding box center [687, 42] width 95 height 16
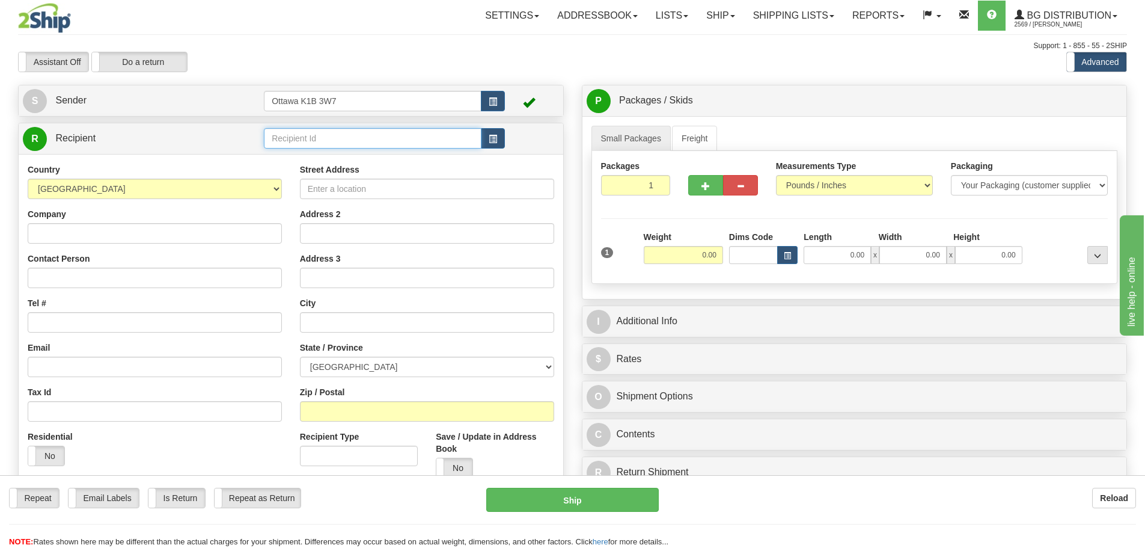
click at [320, 140] on input "text" at bounding box center [373, 138] width 218 height 20
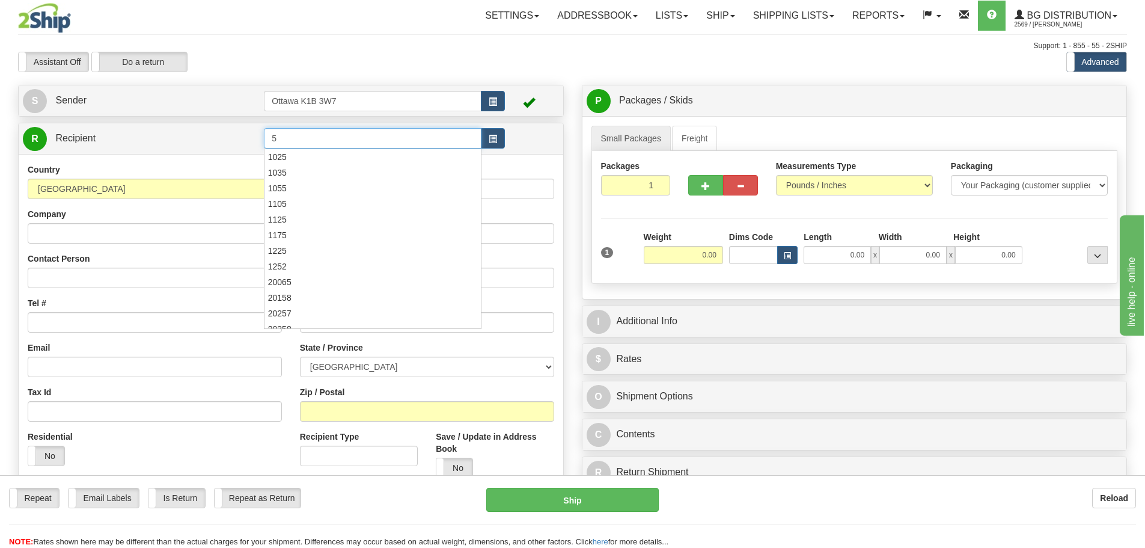
type input "5"
click at [564, 63] on div "Assistant On Assistant Off Do a return Do a return Previous Next Standard Advan…" at bounding box center [572, 62] width 1127 height 20
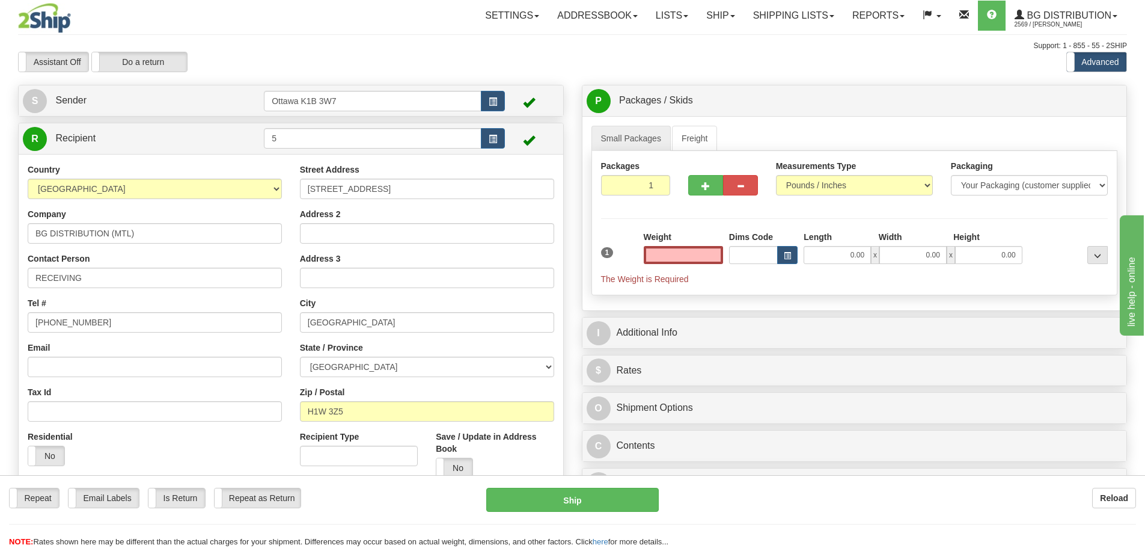
type input "0.00"
click at [677, 265] on div "Weight 0.00" at bounding box center [683, 252] width 85 height 42
click at [679, 253] on input "0.00" at bounding box center [683, 255] width 79 height 18
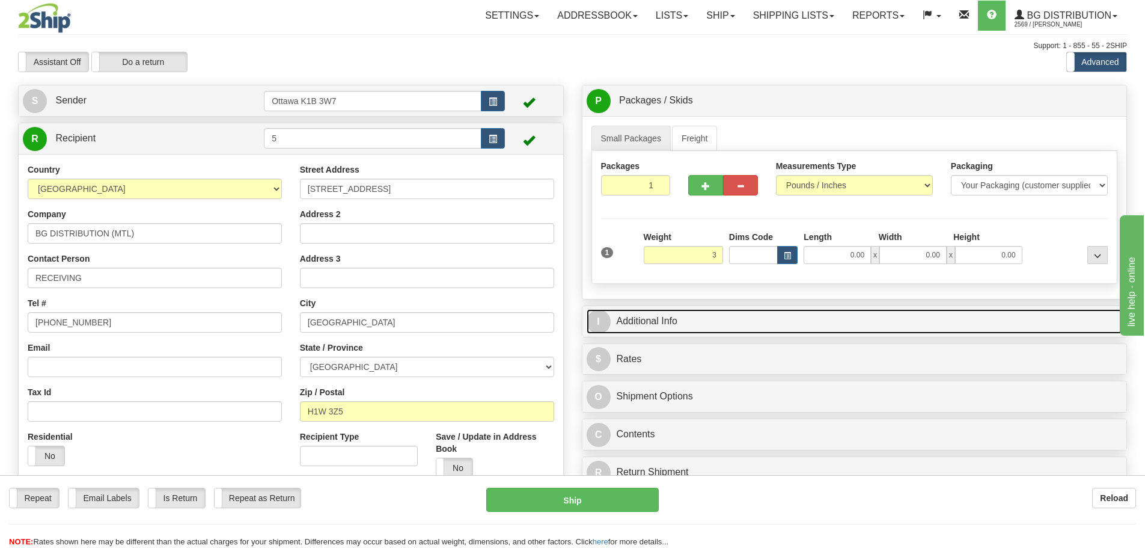
type input "3.00"
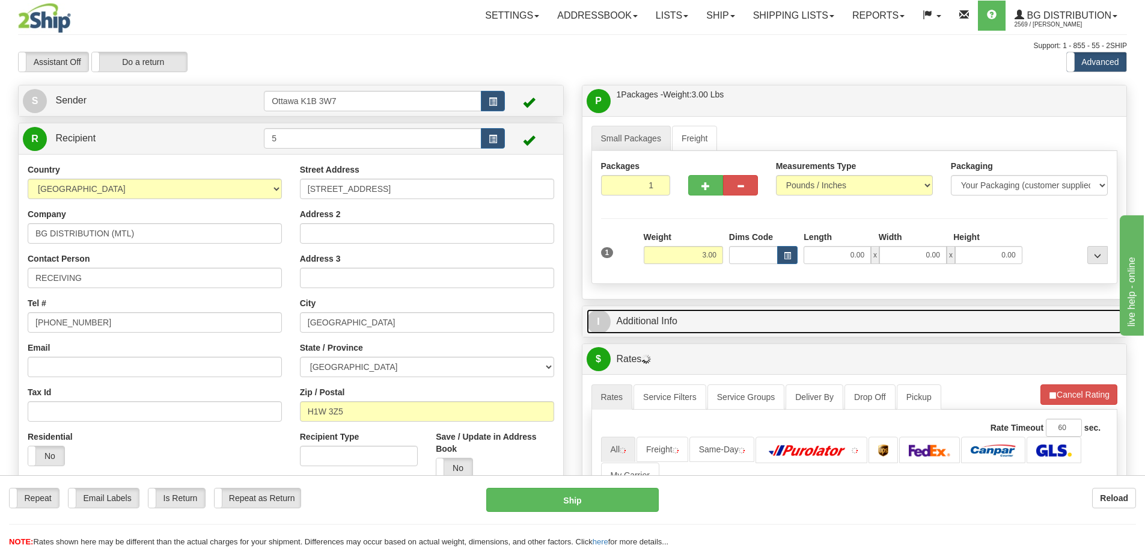
click at [747, 319] on link "I Additional Info" at bounding box center [855, 321] width 536 height 25
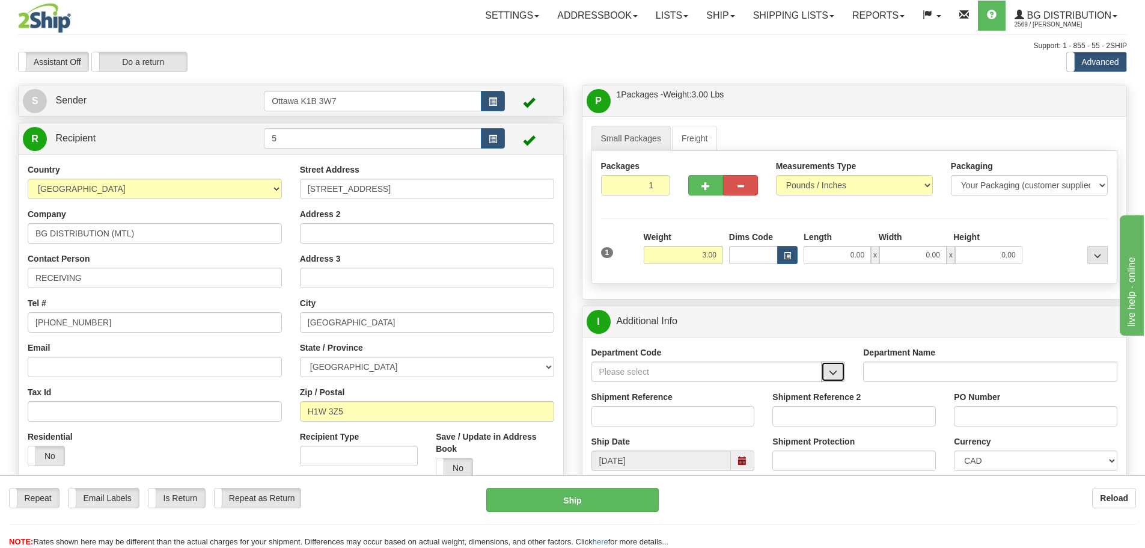
click at [833, 373] on span "button" at bounding box center [833, 373] width 8 height 8
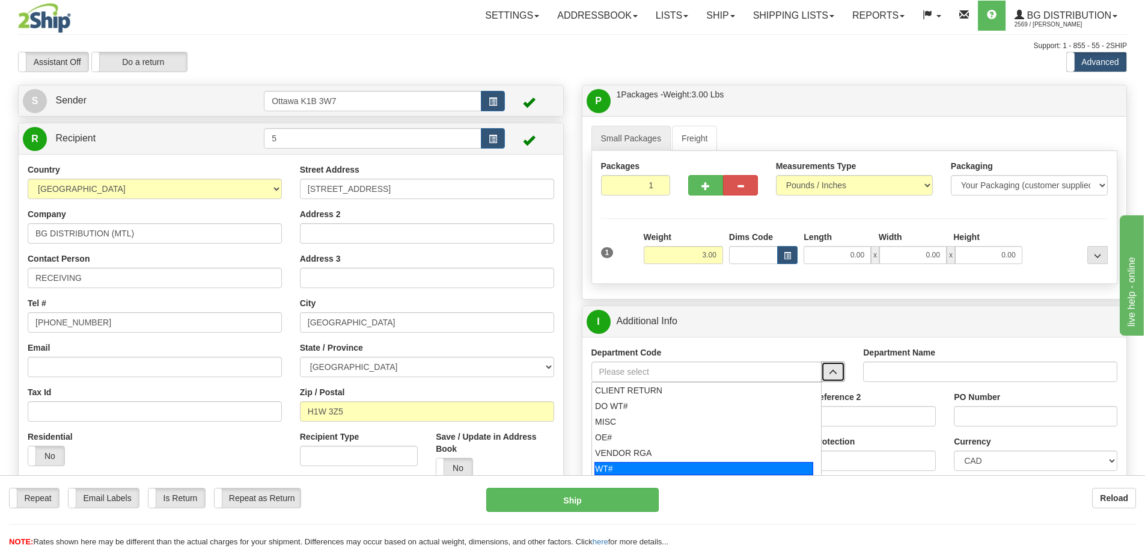
click at [701, 462] on div "WT#" at bounding box center [704, 468] width 219 height 13
type input "WT#"
type input "WAREHOUSE TRANSFERS"
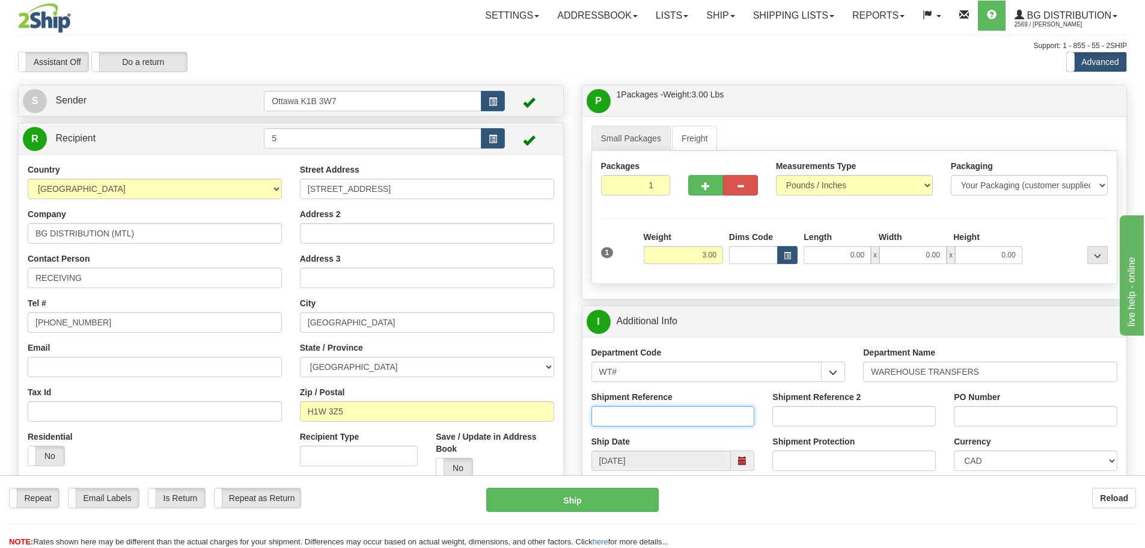
click at [677, 426] on input "Shipment Reference" at bounding box center [674, 416] width 164 height 20
type input "167040-00"
click at [856, 414] on input "Shipment Reference 2" at bounding box center [855, 416] width 164 height 20
type input "166977-00"
click at [973, 417] on input "PO Number" at bounding box center [1036, 416] width 164 height 20
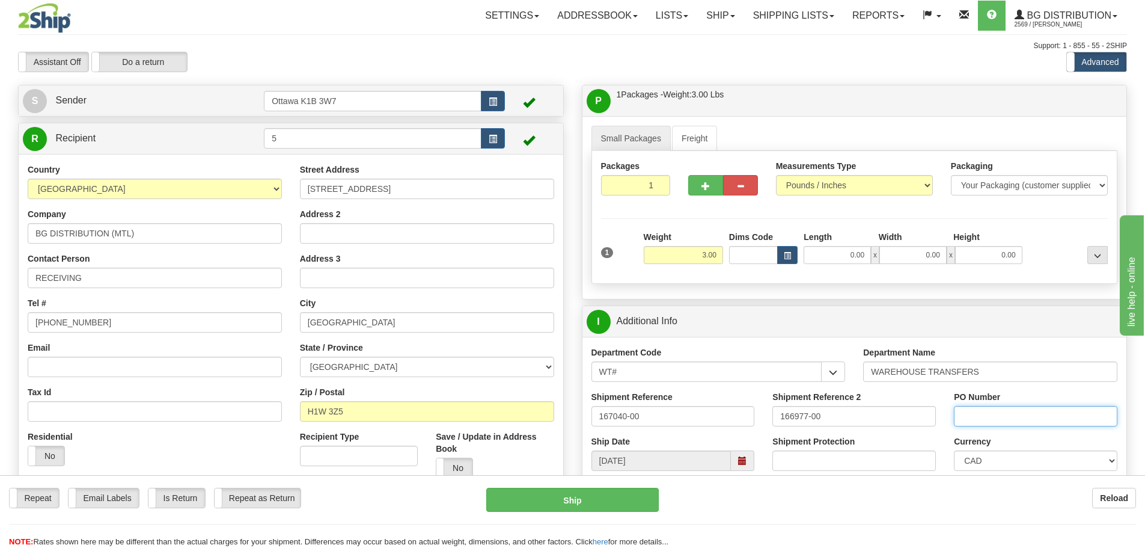
type input "N/A"
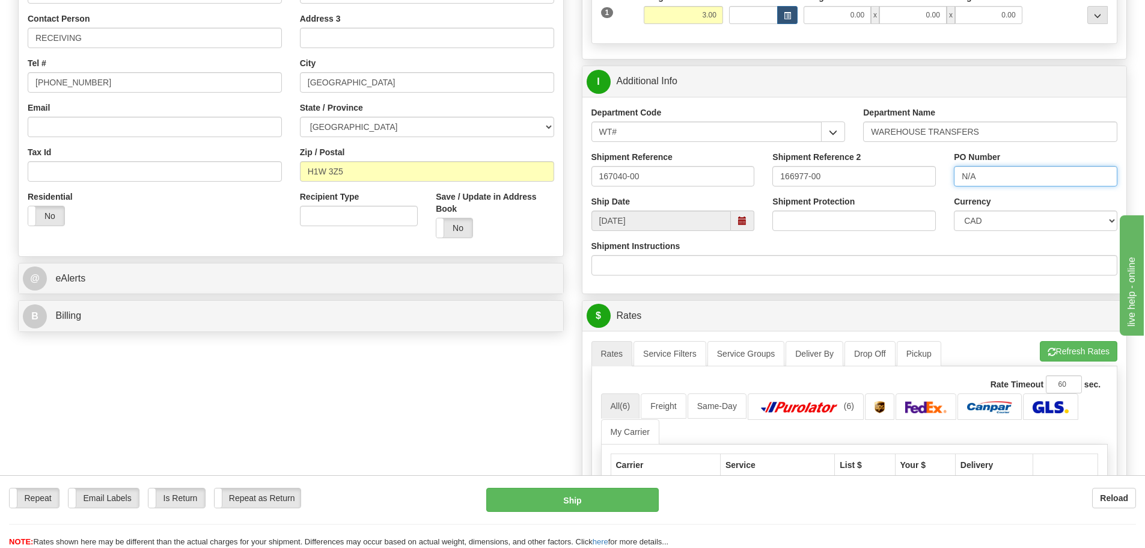
scroll to position [241, 0]
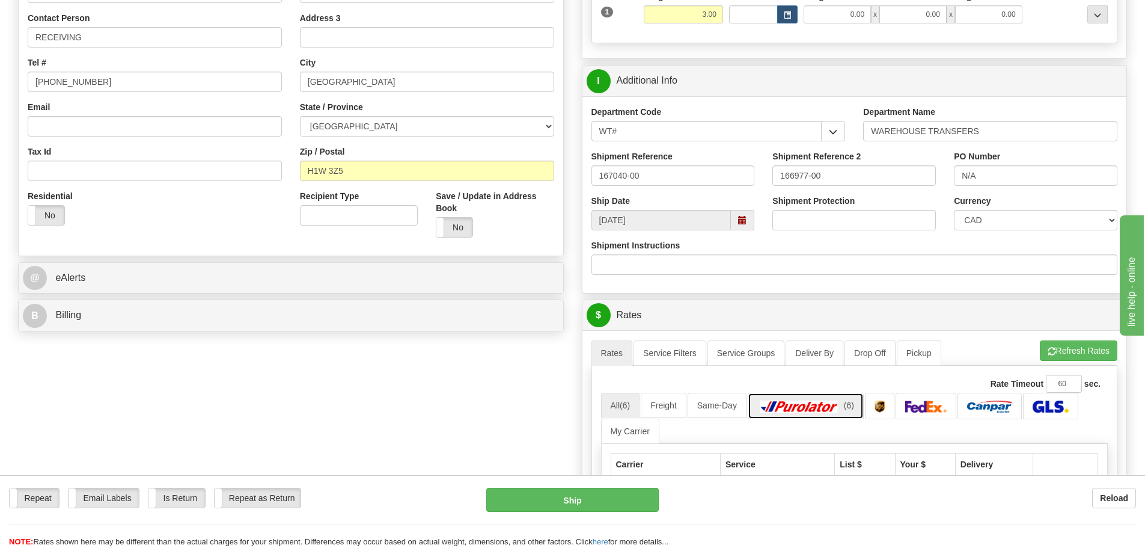
click at [772, 399] on link "(6)" at bounding box center [806, 406] width 116 height 26
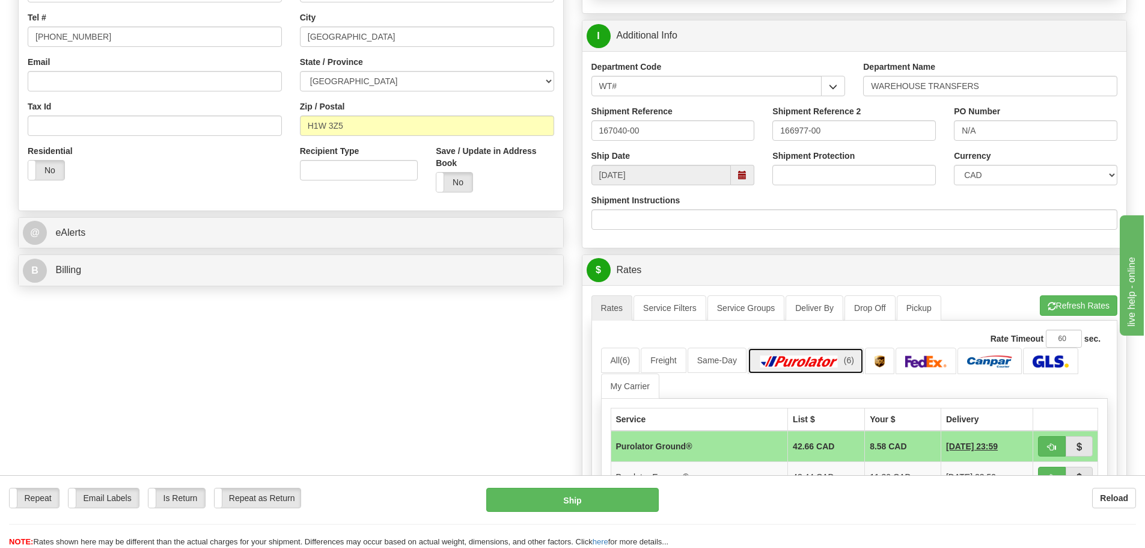
scroll to position [361, 0]
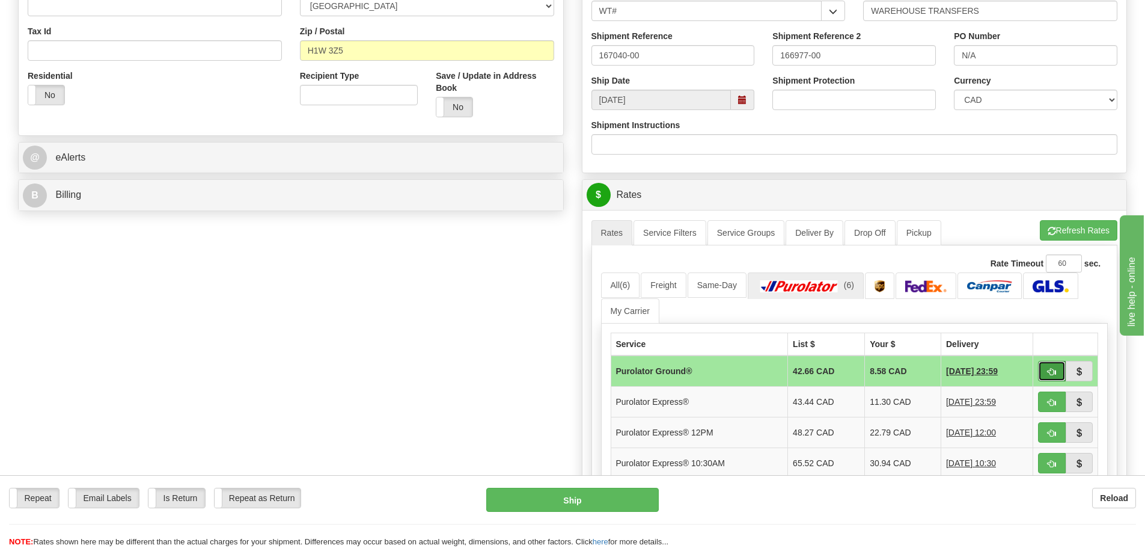
click at [1050, 373] on span "button" at bounding box center [1052, 372] width 8 height 8
type input "260"
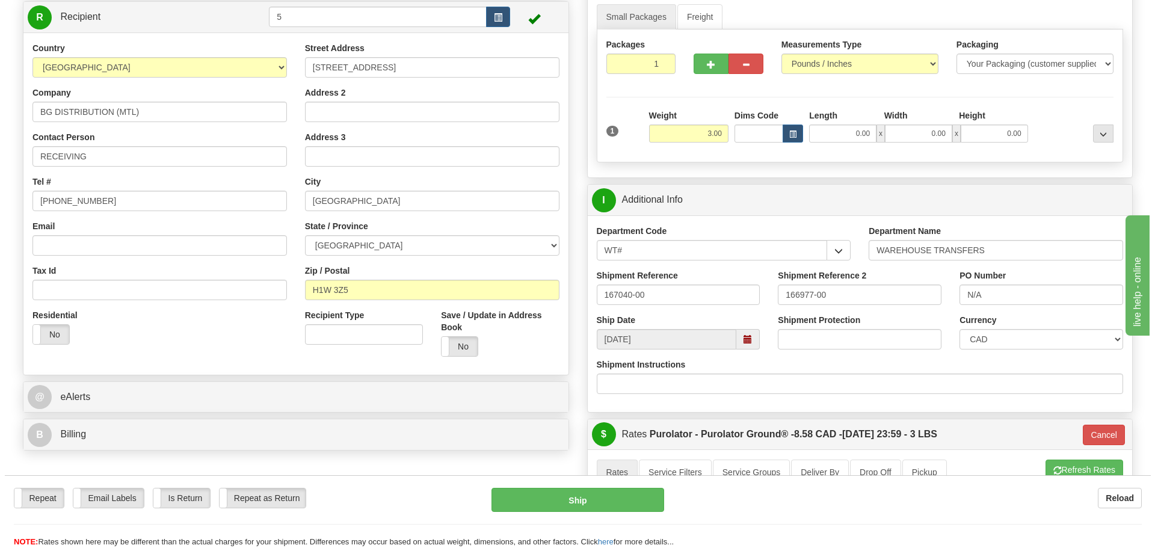
scroll to position [120, 0]
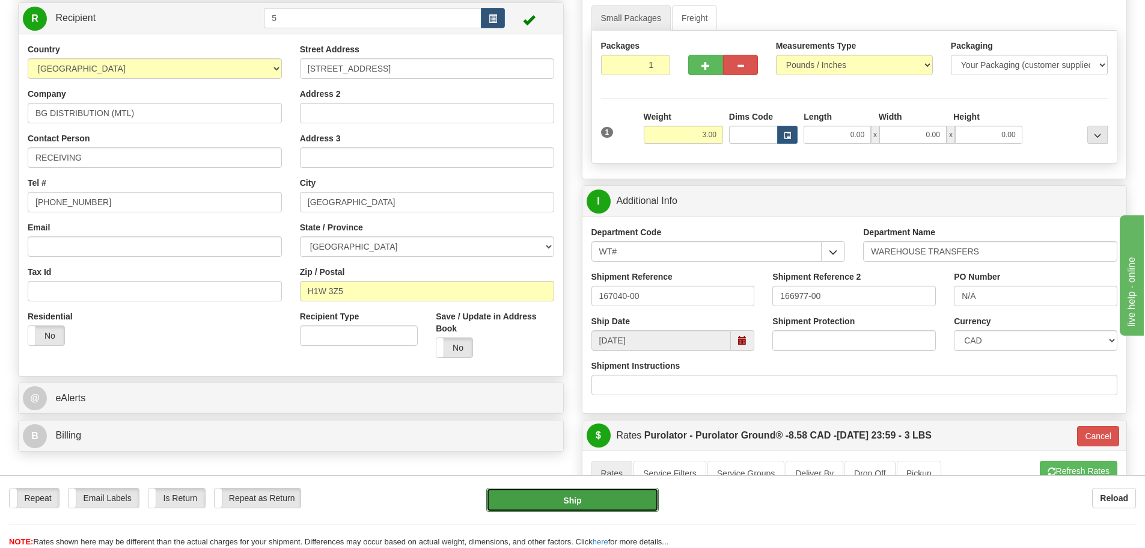
click at [571, 492] on button "Ship" at bounding box center [572, 500] width 173 height 24
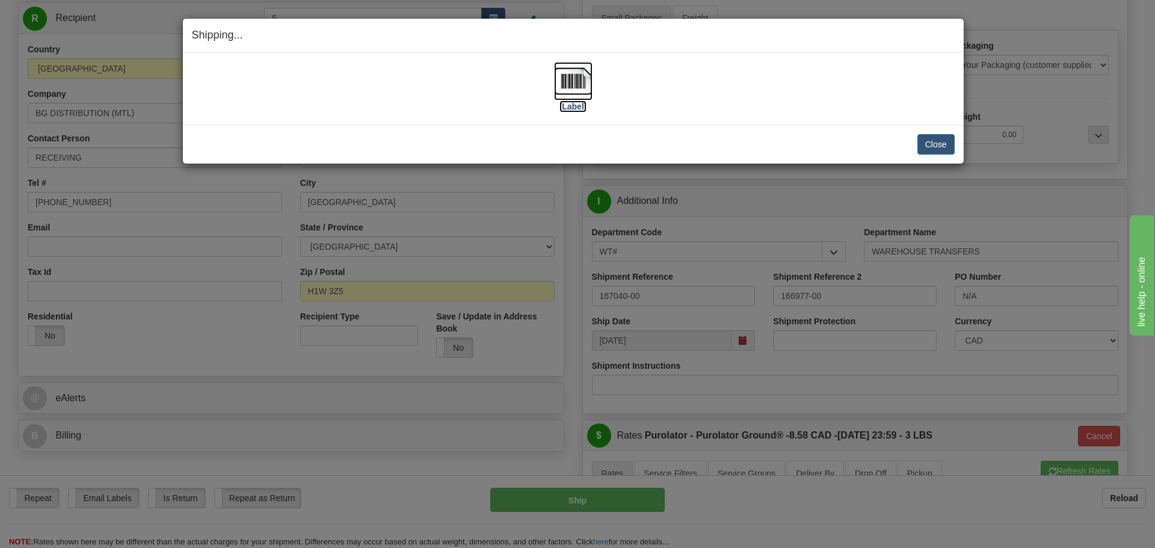
click at [574, 99] on img at bounding box center [573, 81] width 38 height 38
click at [925, 153] on button "Close" at bounding box center [935, 144] width 37 height 20
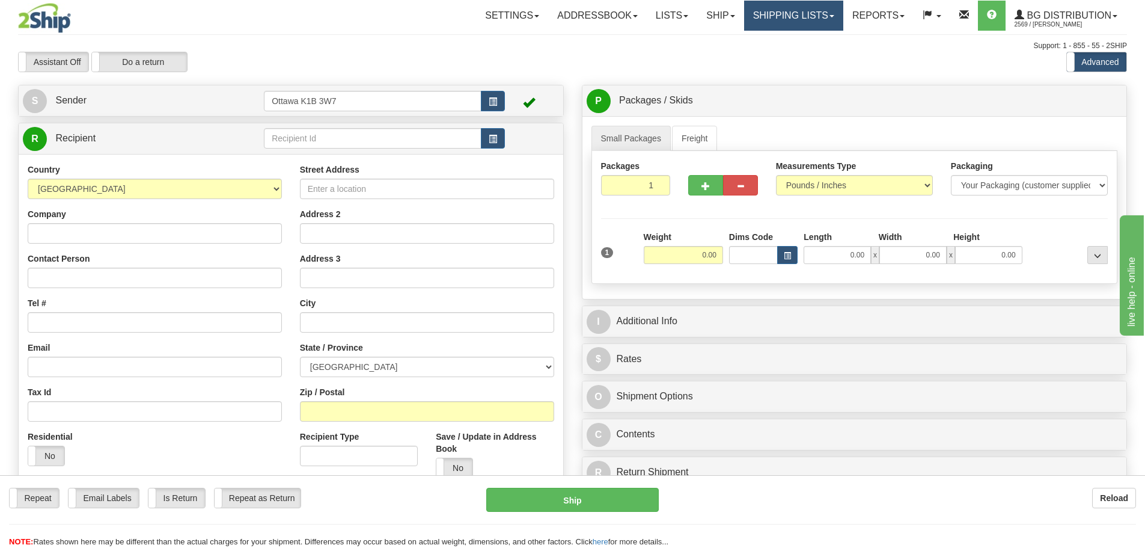
click at [780, 19] on link "Shipping lists" at bounding box center [793, 16] width 99 height 30
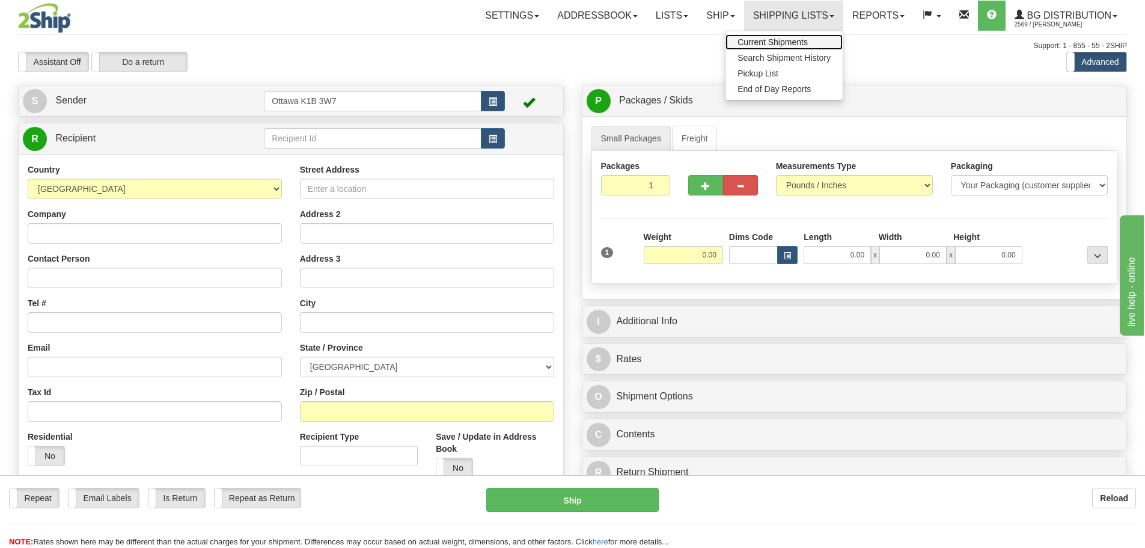
click at [777, 43] on span "Current Shipments" at bounding box center [773, 42] width 70 height 10
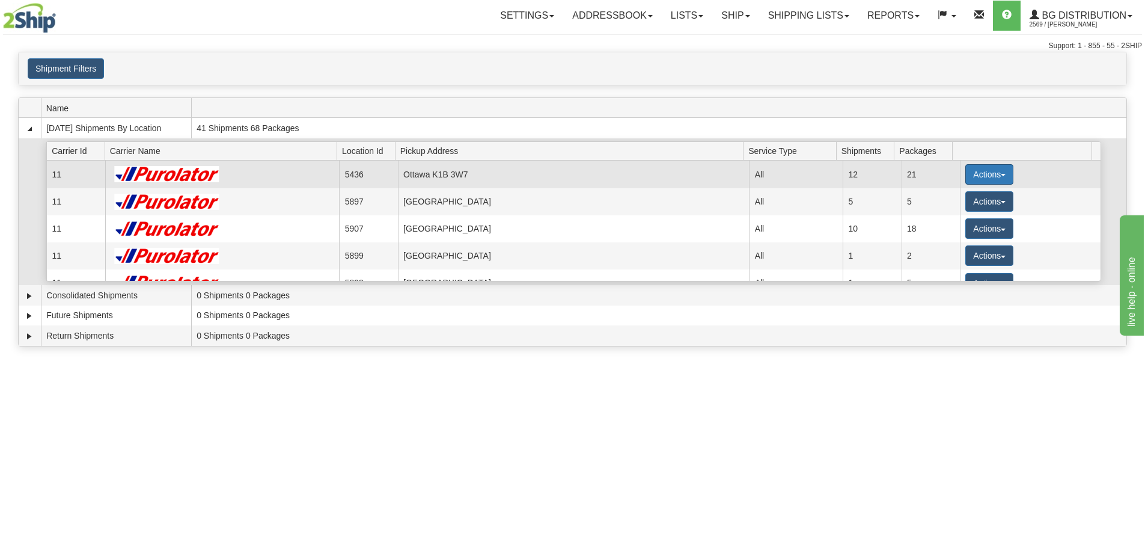
click at [990, 174] on button "Actions" at bounding box center [990, 174] width 48 height 20
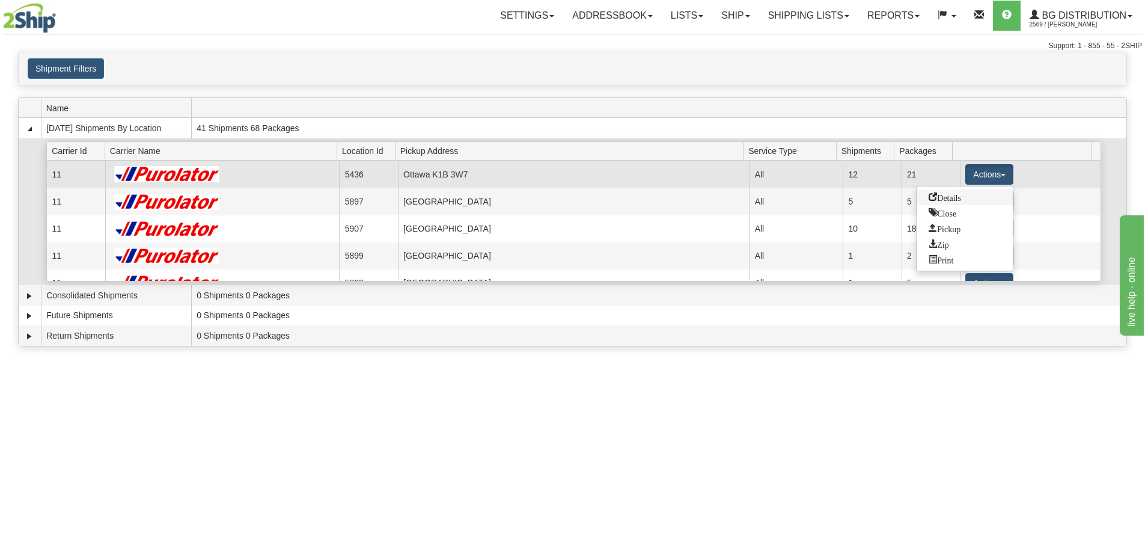
click at [965, 200] on link "Details" at bounding box center [965, 197] width 96 height 16
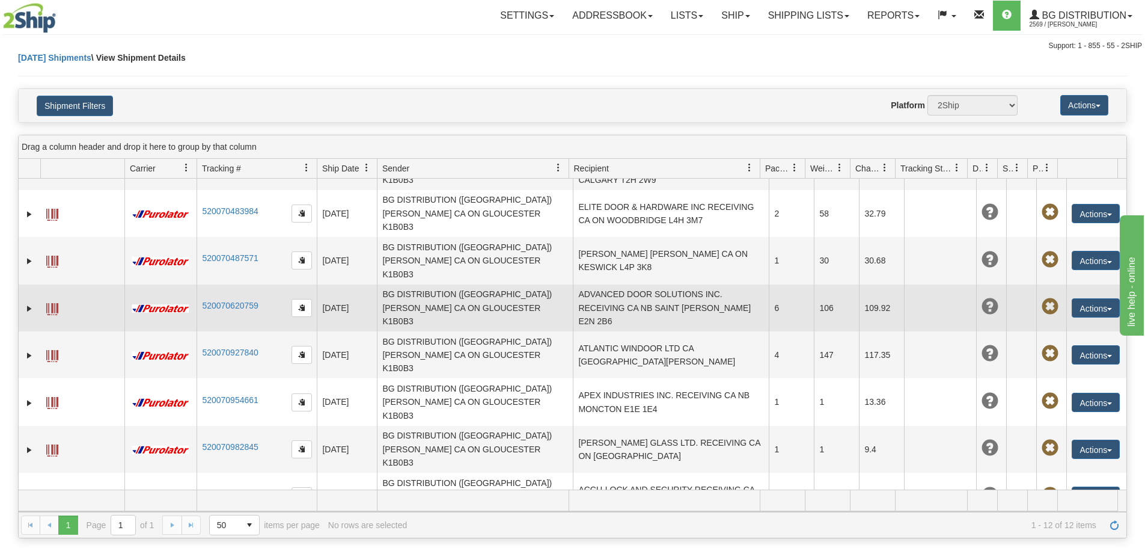
scroll to position [93, 0]
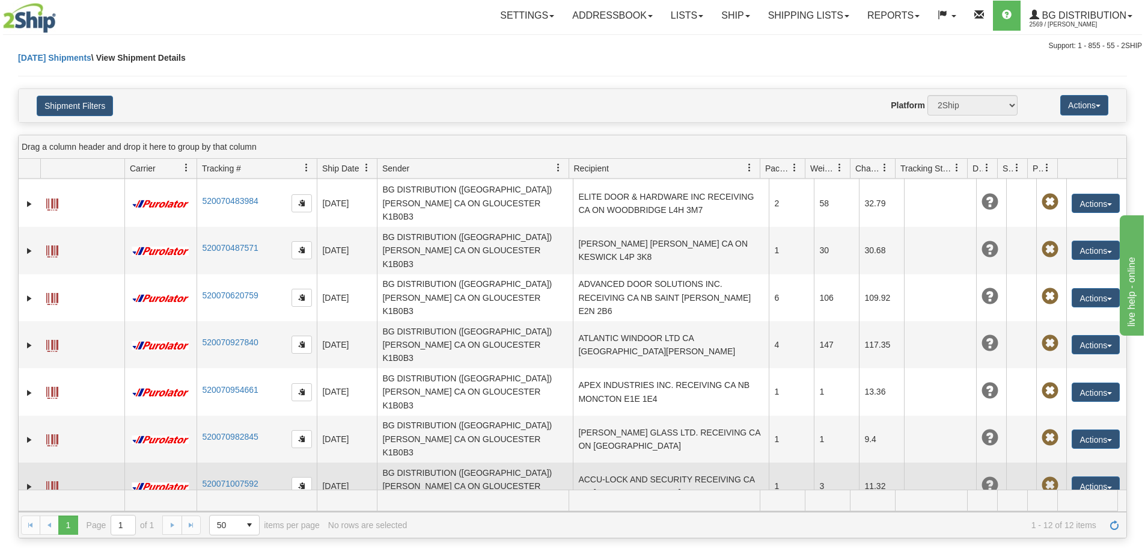
click at [646, 462] on td "ACCU-LOCK AND SECURITY RECEIVING CA ON [GEOGRAPHIC_DATA]" at bounding box center [671, 485] width 196 height 47
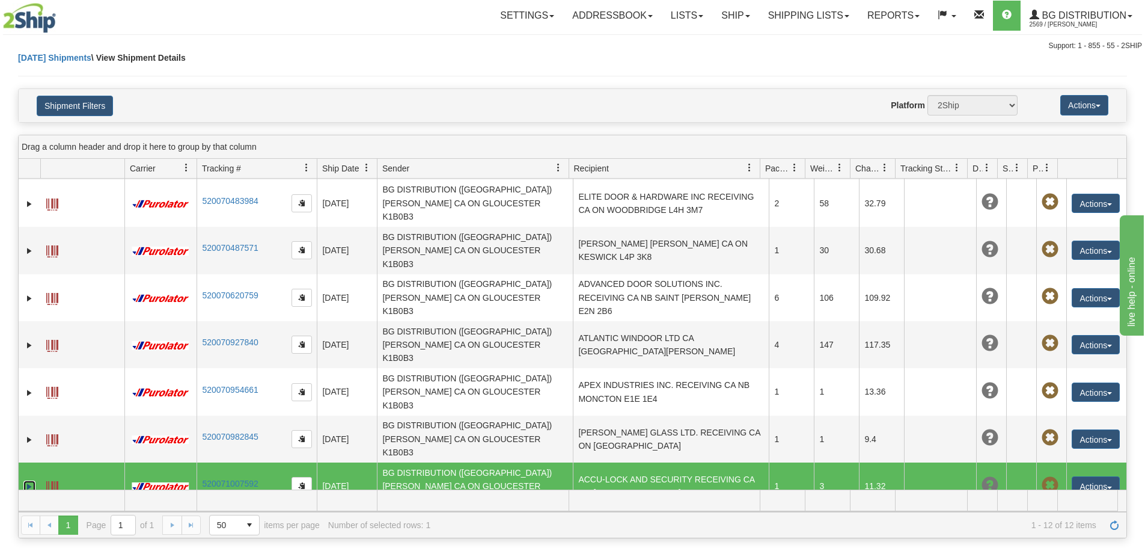
click at [26, 480] on link "Expand" at bounding box center [29, 486] width 12 height 12
drag, startPoint x: 471, startPoint y: 427, endPoint x: 537, endPoint y: 428, distance: 65.5
click at [537, 544] on li "Master Tracking #: 520071007592" at bounding box center [568, 550] width 339 height 12
copy link "520071007592"
click at [738, 14] on link "Ship" at bounding box center [736, 16] width 46 height 30
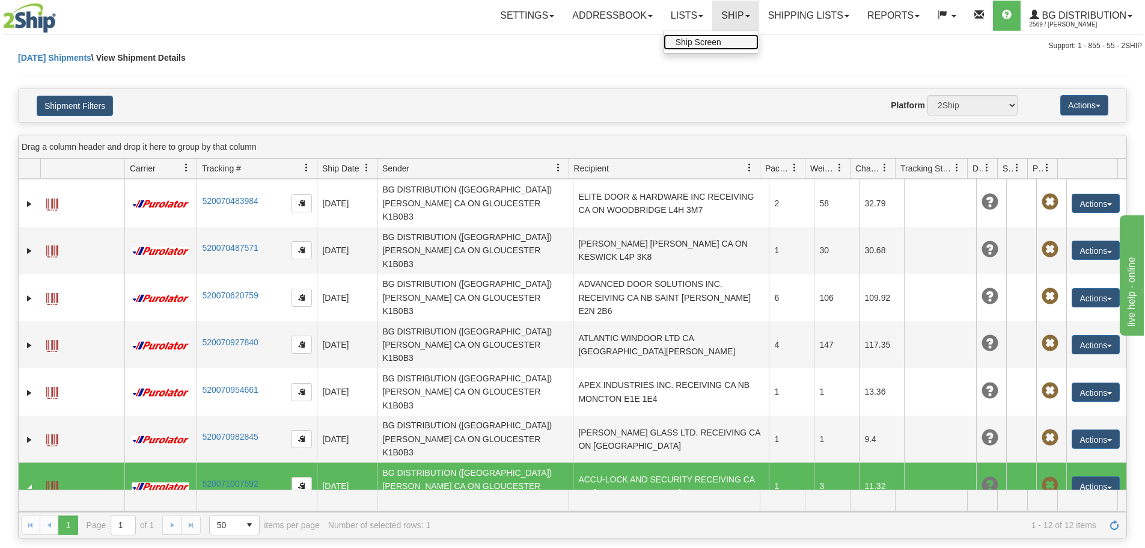
click at [735, 38] on link "Ship Screen" at bounding box center [711, 42] width 95 height 16
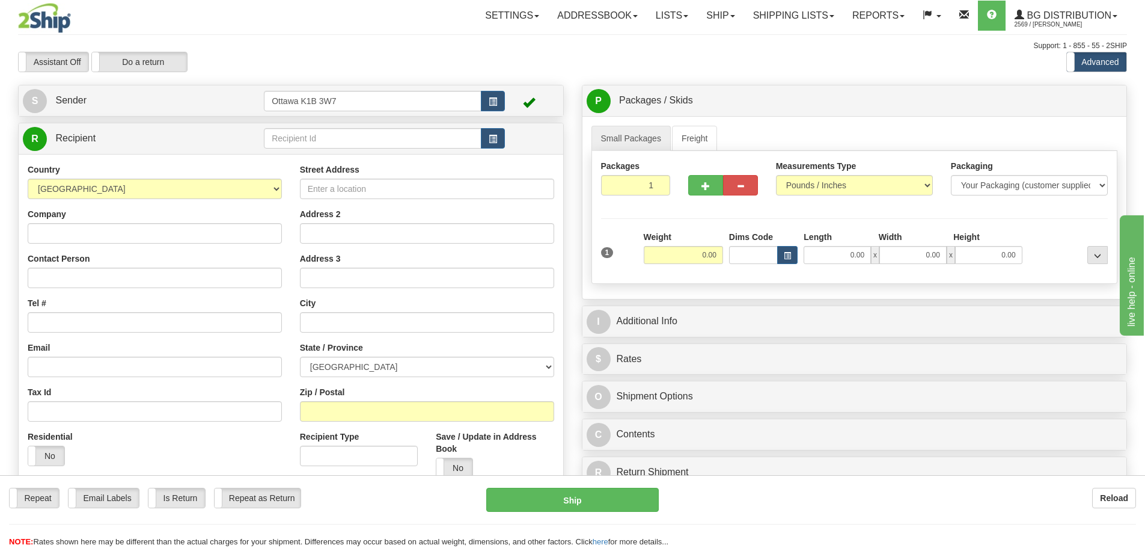
click at [404, 152] on div "R Recipient" at bounding box center [291, 138] width 545 height 31
click at [404, 150] on td at bounding box center [384, 138] width 241 height 25
click at [405, 141] on input "text" at bounding box center [373, 138] width 218 height 20
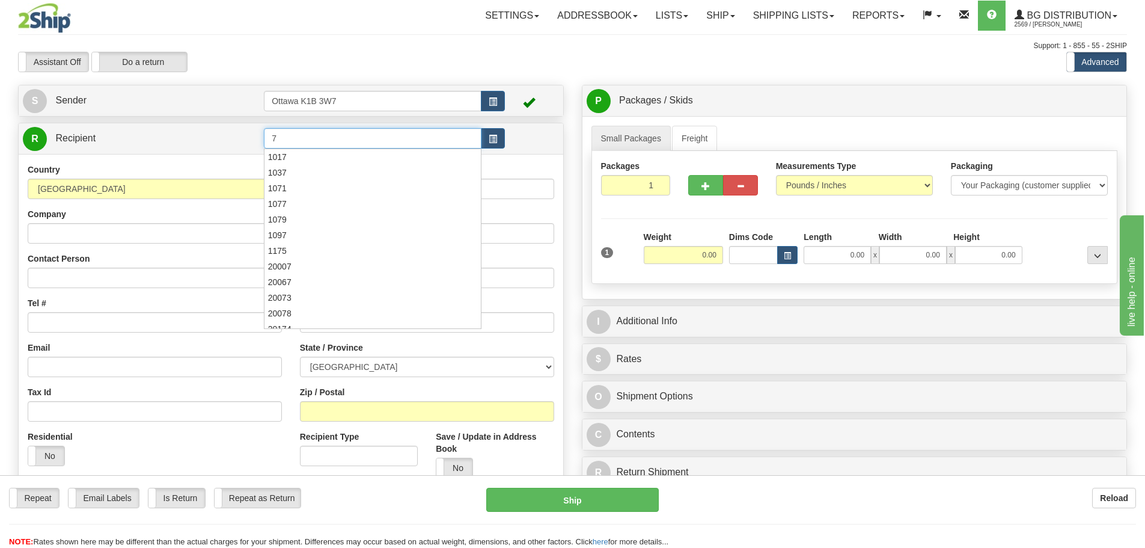
type input "7"
click at [416, 64] on div "Assistant On Assistant Off Do a return Do a return" at bounding box center [244, 62] width 470 height 20
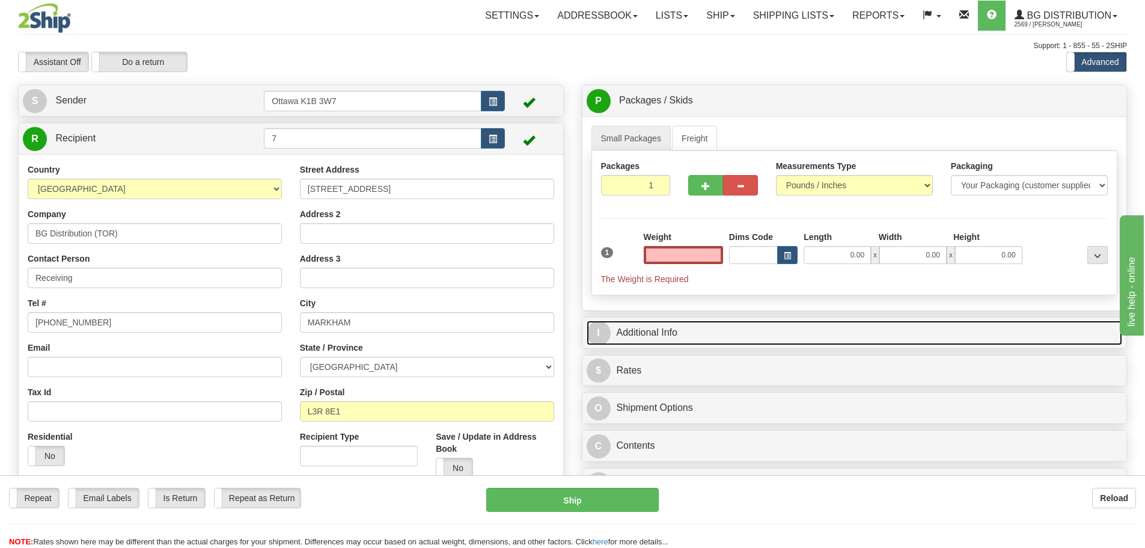
type input "0.00"
click at [678, 324] on link "I Additional Info" at bounding box center [855, 332] width 536 height 25
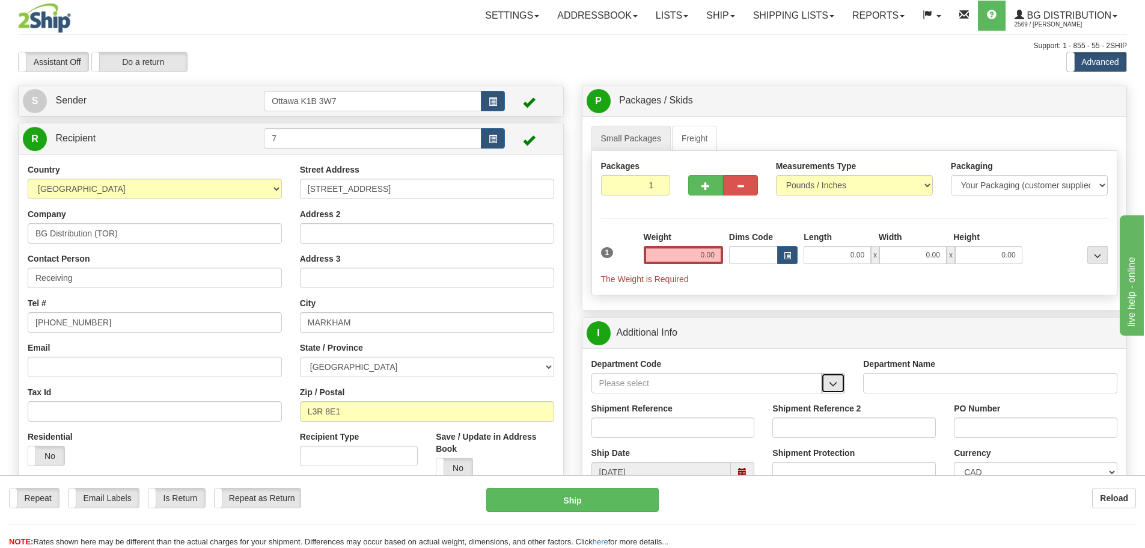
click at [831, 382] on span "button" at bounding box center [833, 384] width 8 height 8
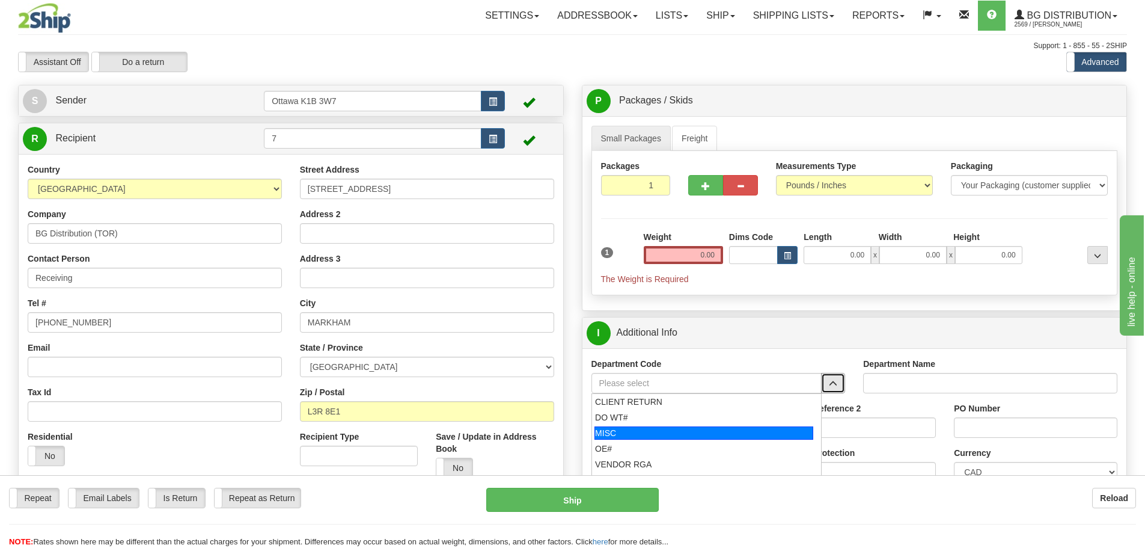
scroll to position [120, 0]
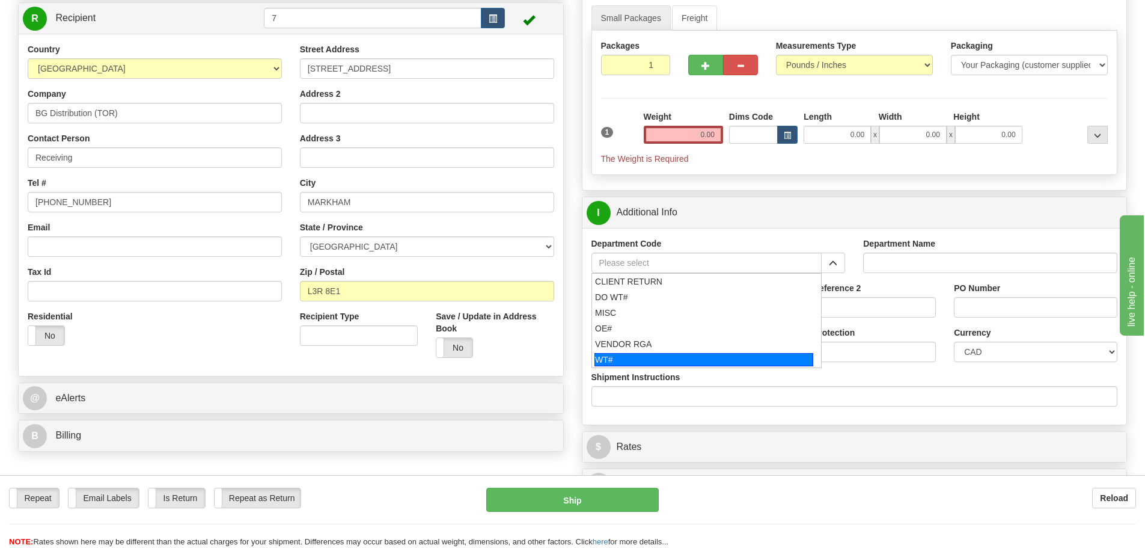
click at [626, 369] on div "Ship Date [DATE] Shipment Protection Shipment Protection Shipment is Package Le…" at bounding box center [855, 349] width 545 height 44
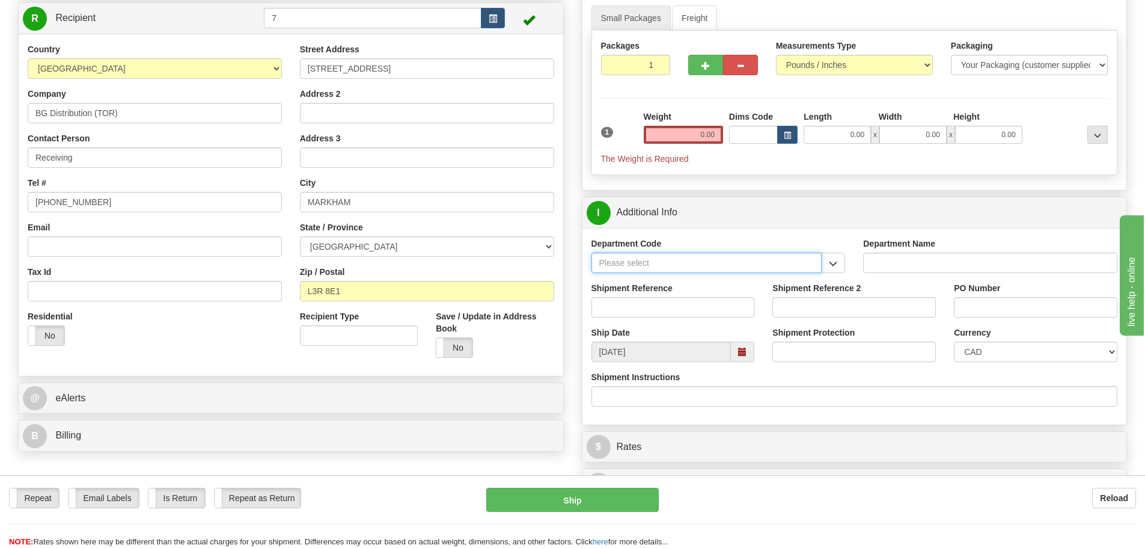
click at [655, 271] on input "Department Code" at bounding box center [707, 263] width 231 height 20
click at [832, 258] on button "button" at bounding box center [833, 263] width 24 height 20
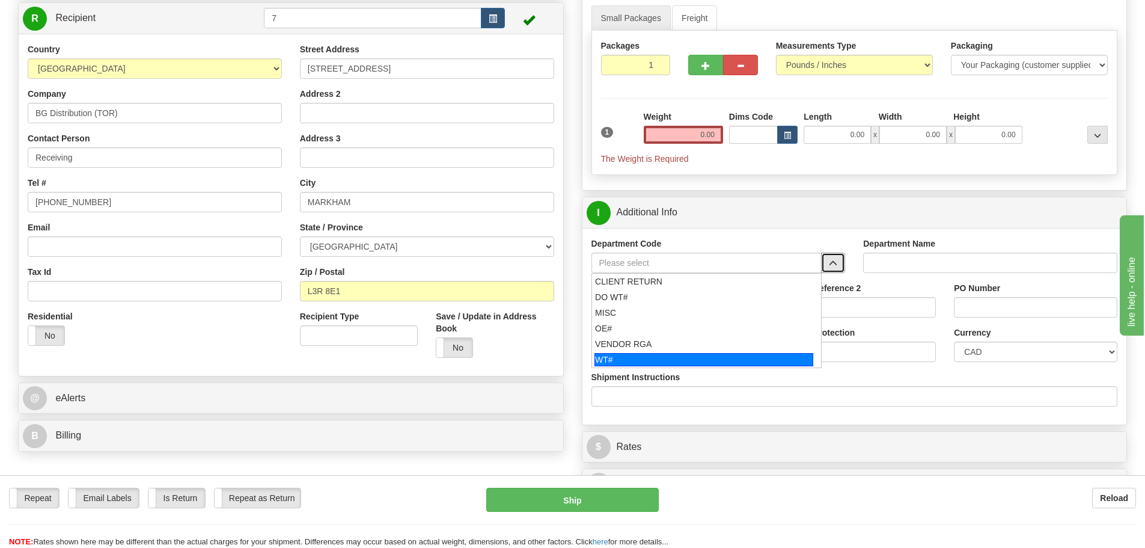
click at [622, 358] on div "WT#" at bounding box center [704, 359] width 219 height 13
type input "WT#"
type input "WAREHOUSE TRANSFERS"
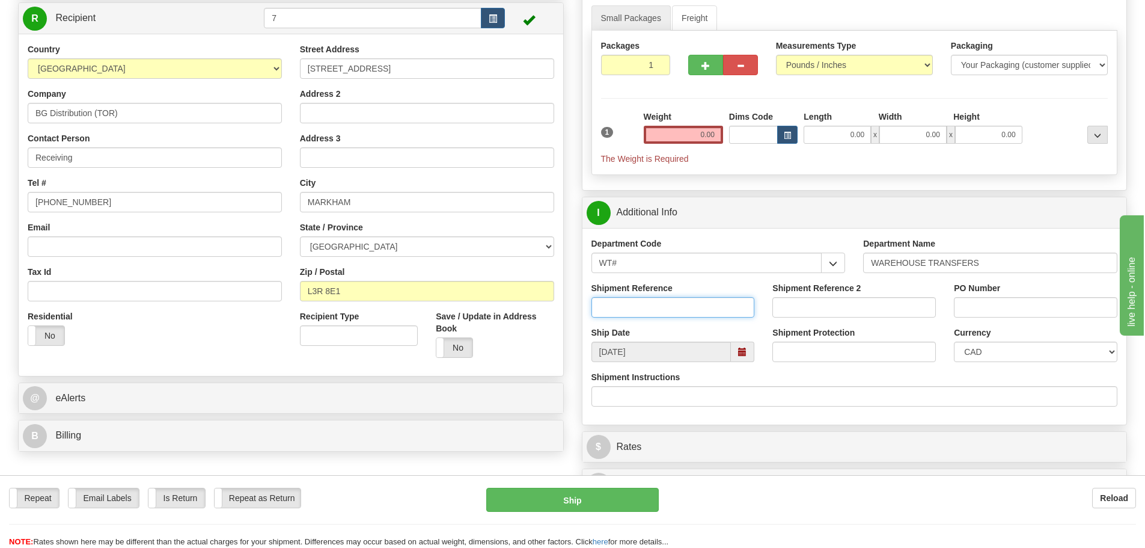
click at [622, 311] on input "Shipment Reference" at bounding box center [674, 307] width 164 height 20
type input "166911-00"
click at [880, 313] on input "Shipment Reference 2" at bounding box center [855, 307] width 164 height 20
type input "167058-00"
click at [963, 309] on input "PO Number" at bounding box center [1036, 307] width 164 height 20
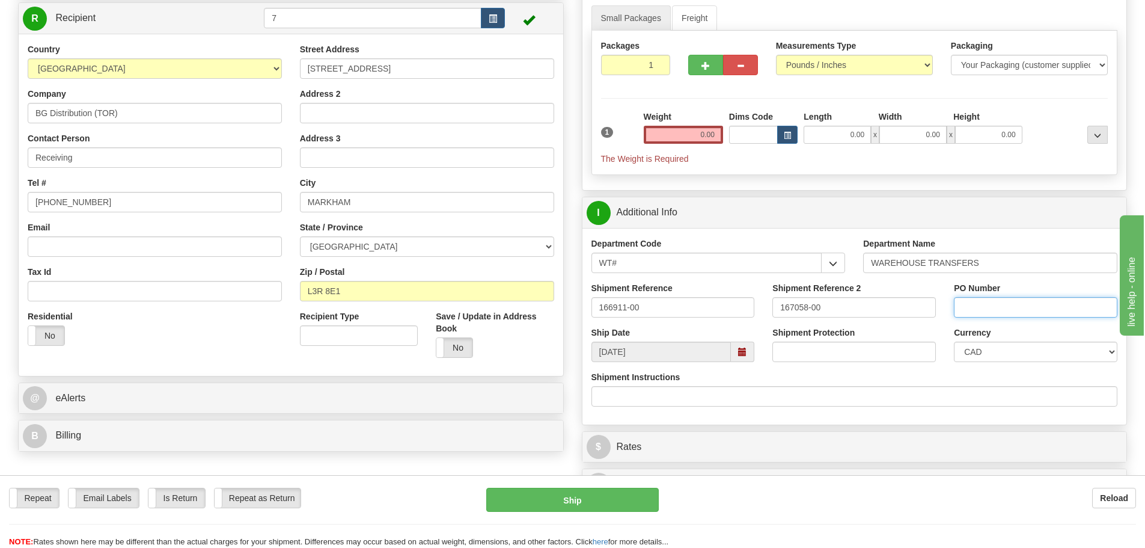
type input "N/A"
drag, startPoint x: 638, startPoint y: 68, endPoint x: 739, endPoint y: 121, distance: 114.0
click at [684, 91] on div "Packages 1 1 Measurements Type" at bounding box center [855, 103] width 527 height 144
type input "5"
click at [722, 111] on div "Packages 5 1 Measurements Type" at bounding box center [855, 103] width 527 height 144
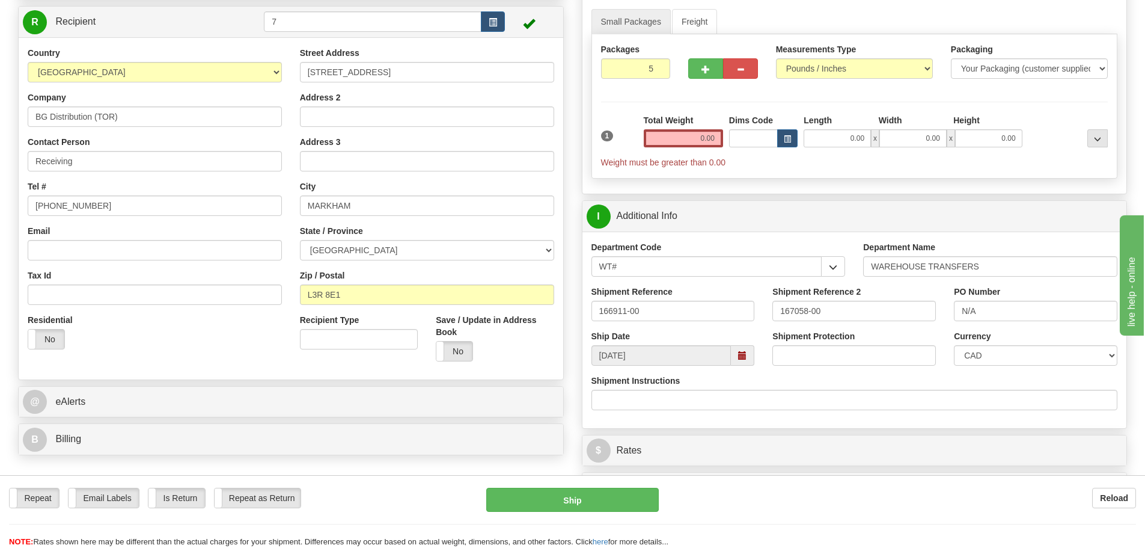
scroll to position [0, 0]
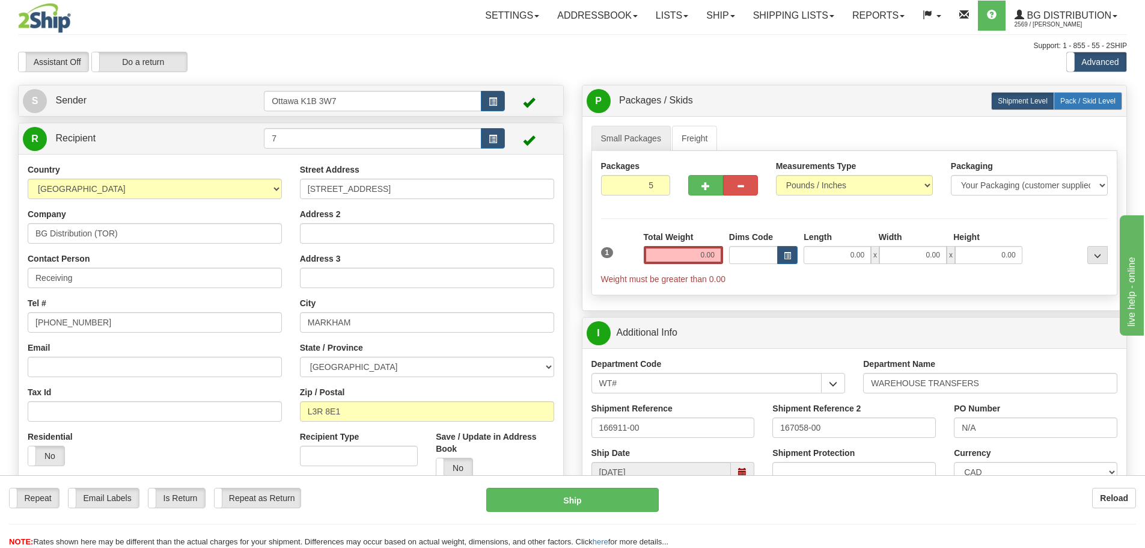
click at [1084, 97] on span "Pack / Skid Level" at bounding box center [1088, 101] width 55 height 8
radio input "true"
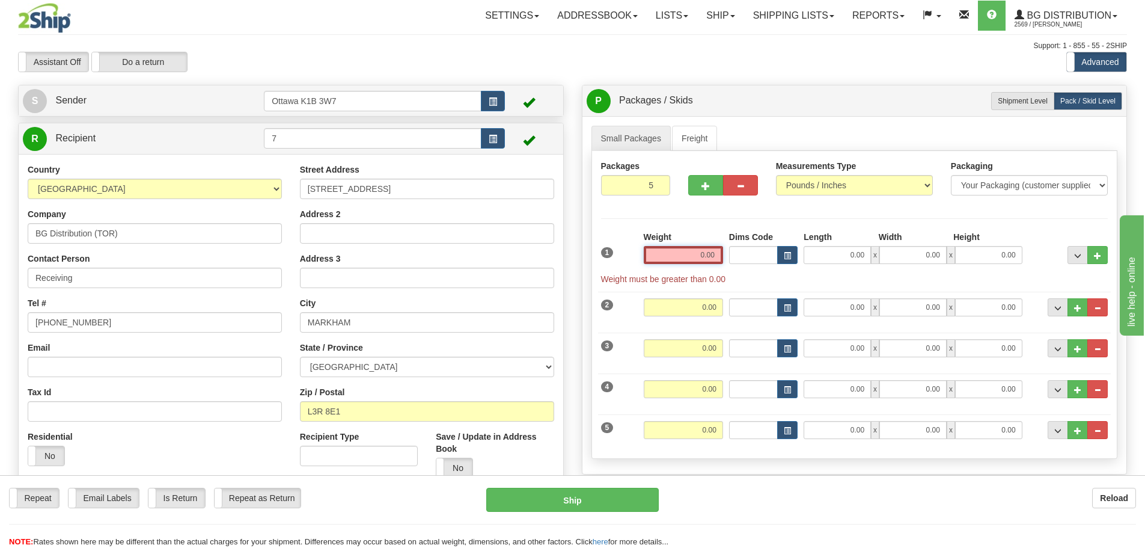
click at [683, 253] on input "0.00" at bounding box center [683, 255] width 79 height 18
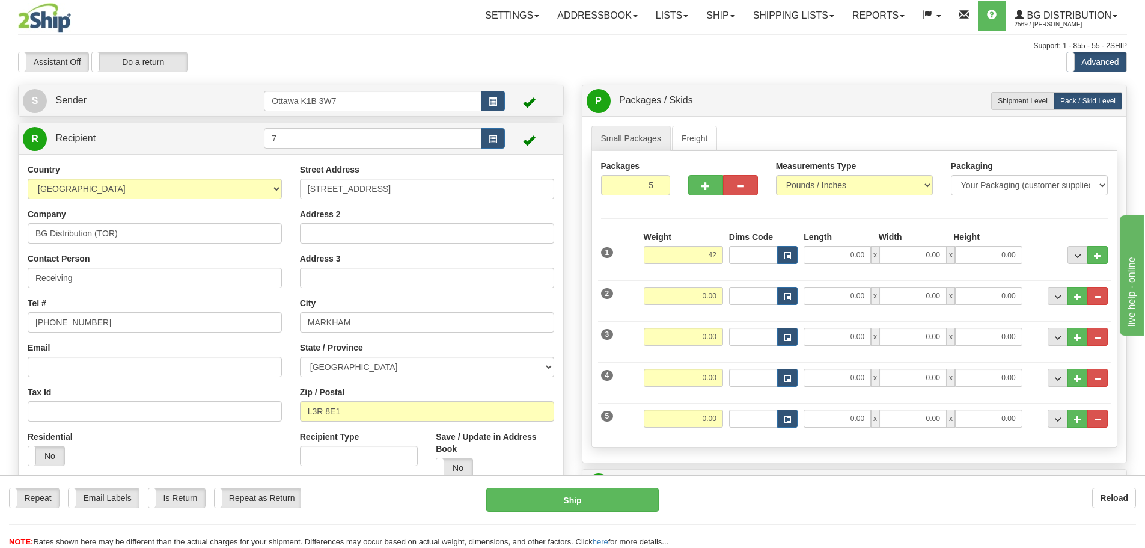
type input "42.00"
click at [701, 307] on div "Weight 0.00" at bounding box center [683, 300] width 85 height 27
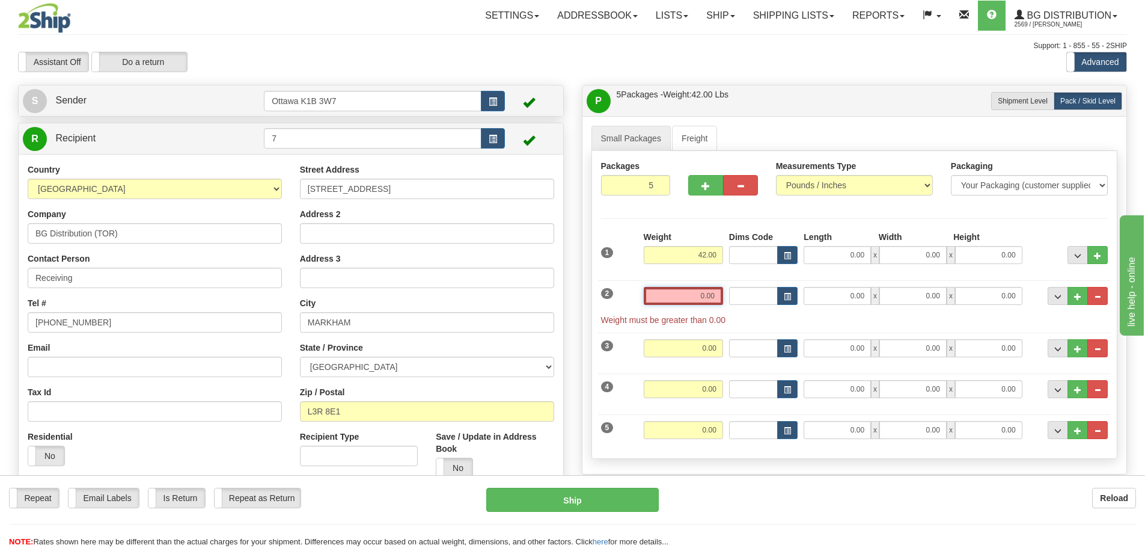
click at [706, 298] on input "0.00" at bounding box center [683, 296] width 79 height 18
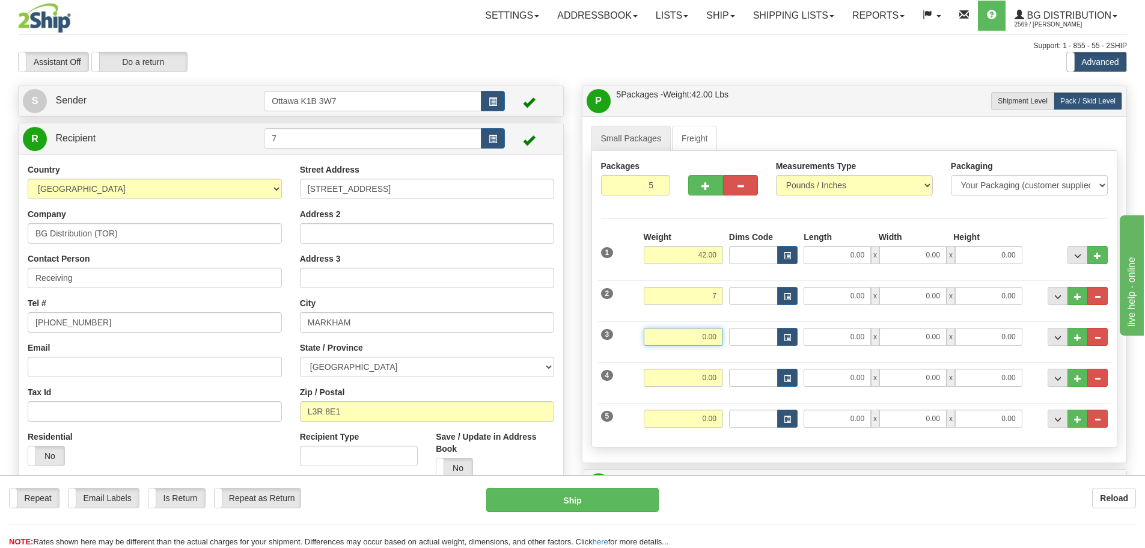
type input "7.00"
click at [701, 338] on input "0.00" at bounding box center [683, 337] width 79 height 18
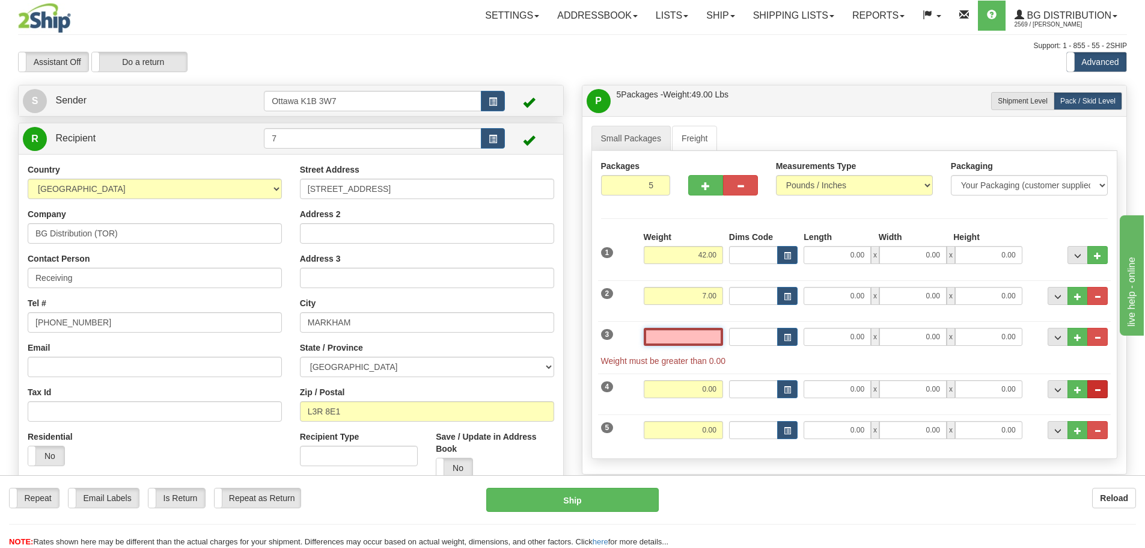
type input "4"
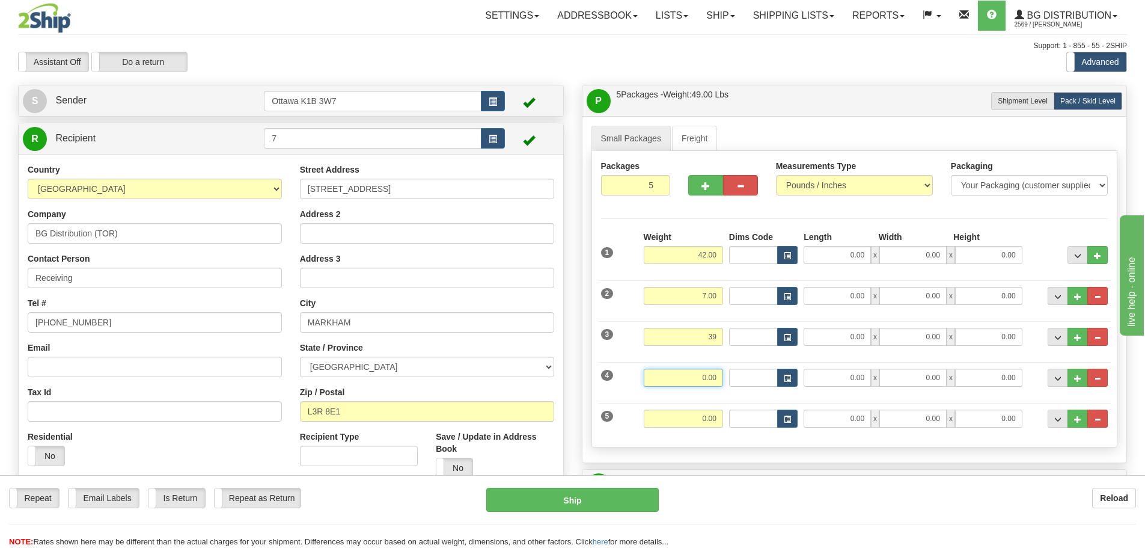
type input "39.00"
click at [705, 379] on input "0.00" at bounding box center [683, 378] width 79 height 18
type input "28.00"
click at [712, 417] on input "0.00" at bounding box center [683, 418] width 79 height 18
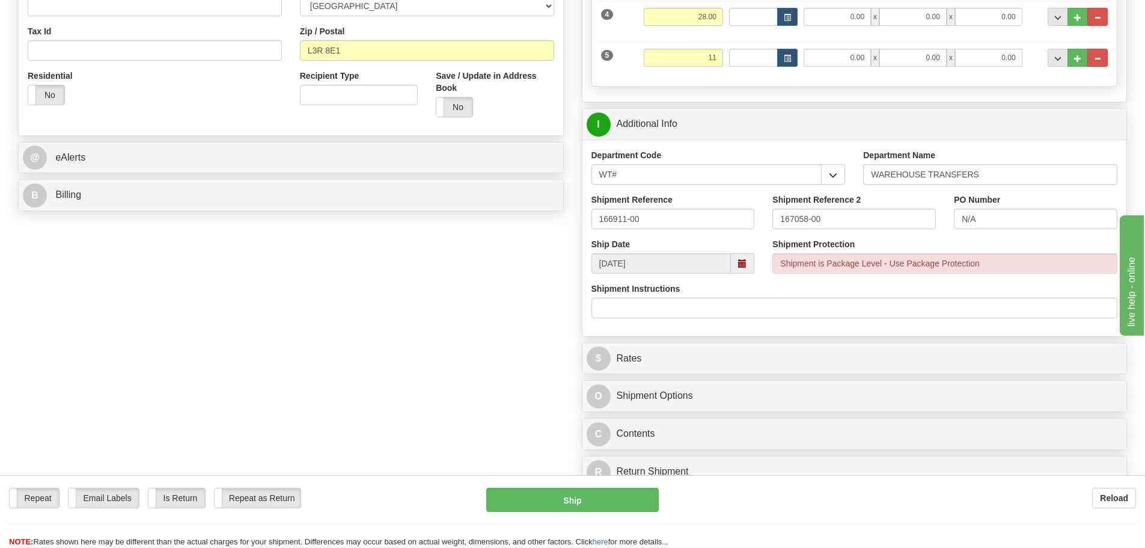
drag, startPoint x: 404, startPoint y: 321, endPoint x: 598, endPoint y: 327, distance: 193.7
click at [404, 321] on div "Create a label for the return Create Pickup Without Label S" at bounding box center [572, 109] width 1127 height 770
type input "11.00"
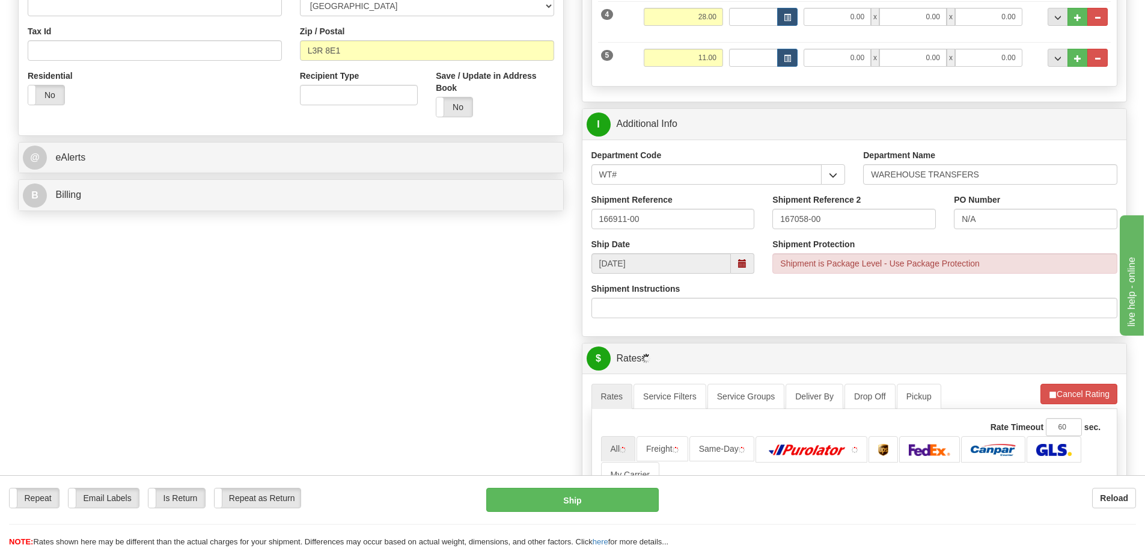
scroll to position [481, 0]
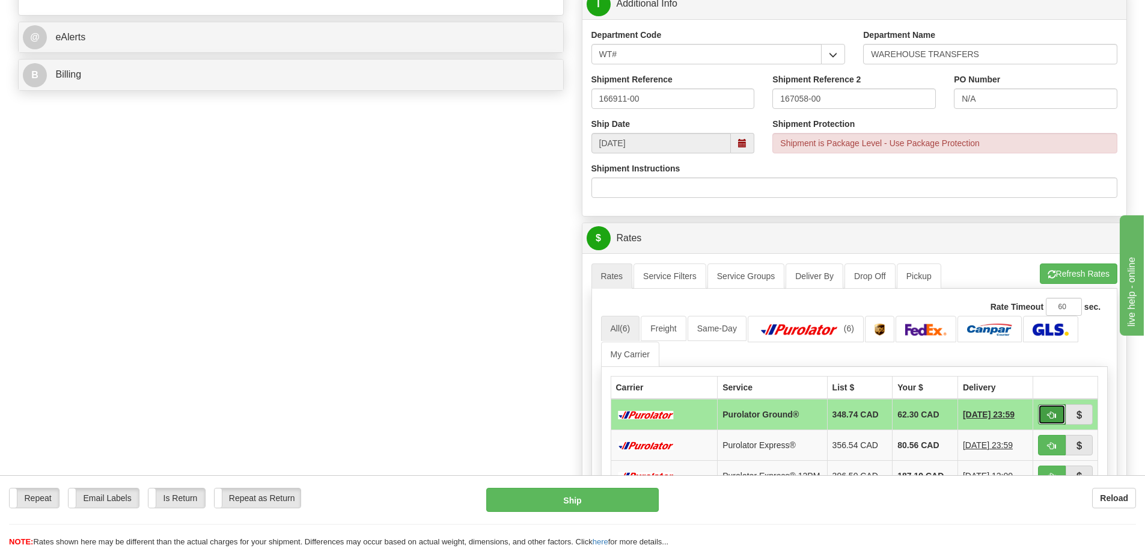
click at [1056, 421] on button "button" at bounding box center [1052, 414] width 28 height 20
type input "260"
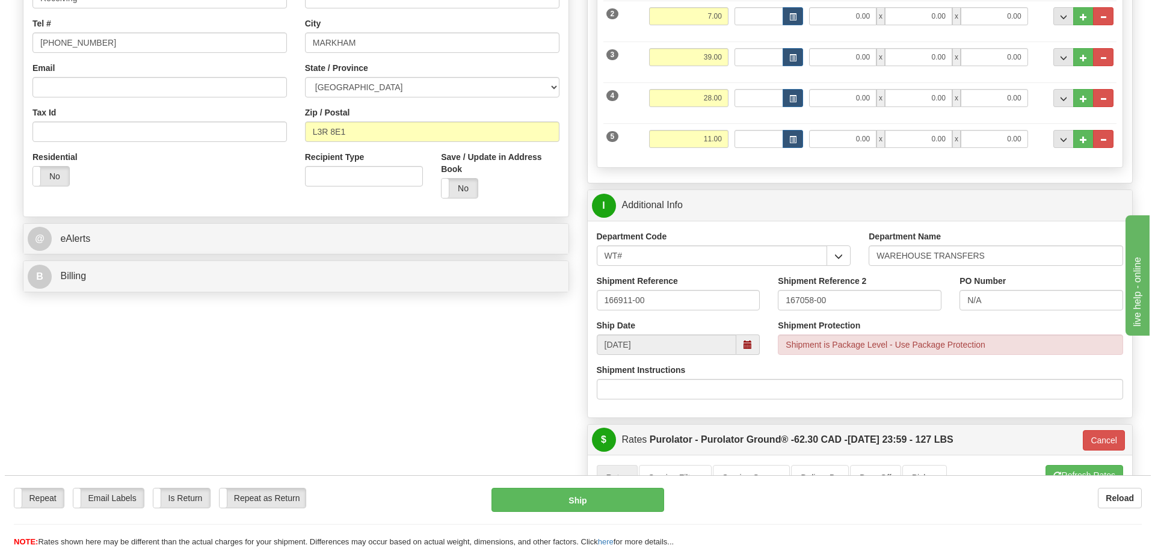
scroll to position [301, 0]
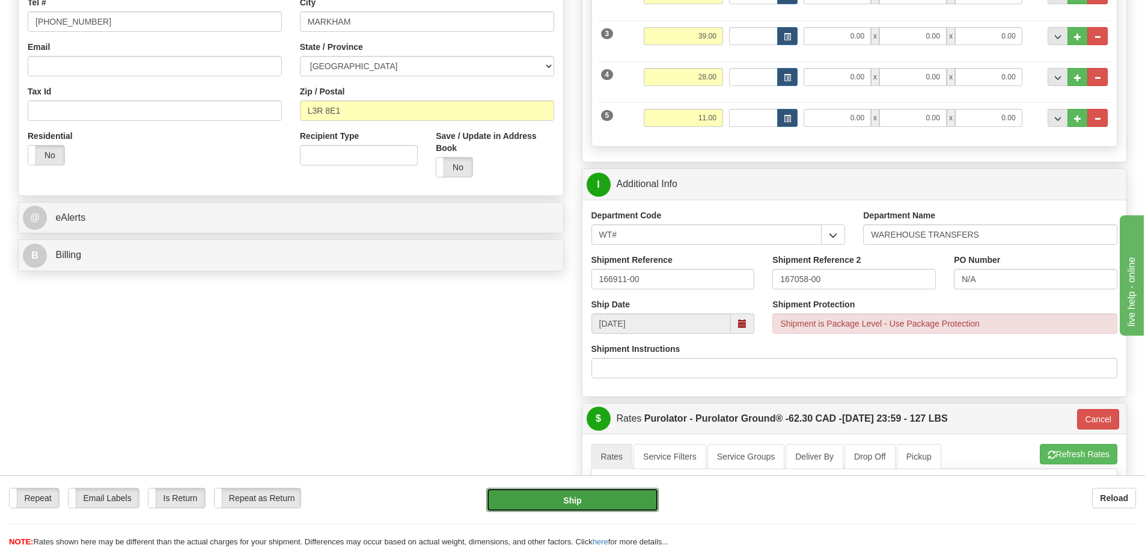
click at [625, 489] on button "Ship" at bounding box center [572, 500] width 173 height 24
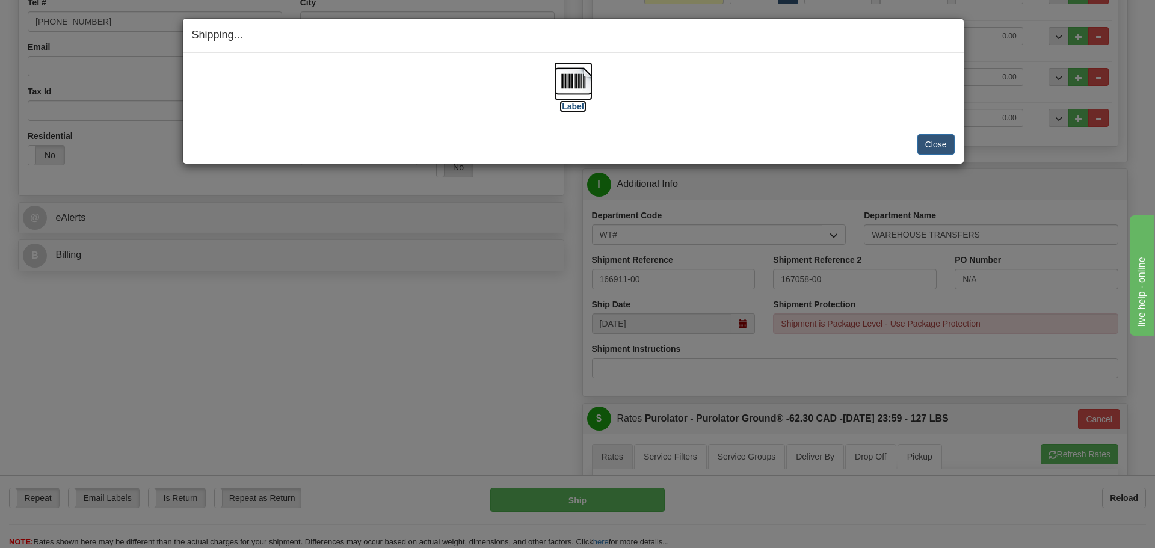
click at [572, 104] on label "[Label]" at bounding box center [573, 106] width 28 height 12
click at [935, 144] on button "Close" at bounding box center [935, 144] width 37 height 20
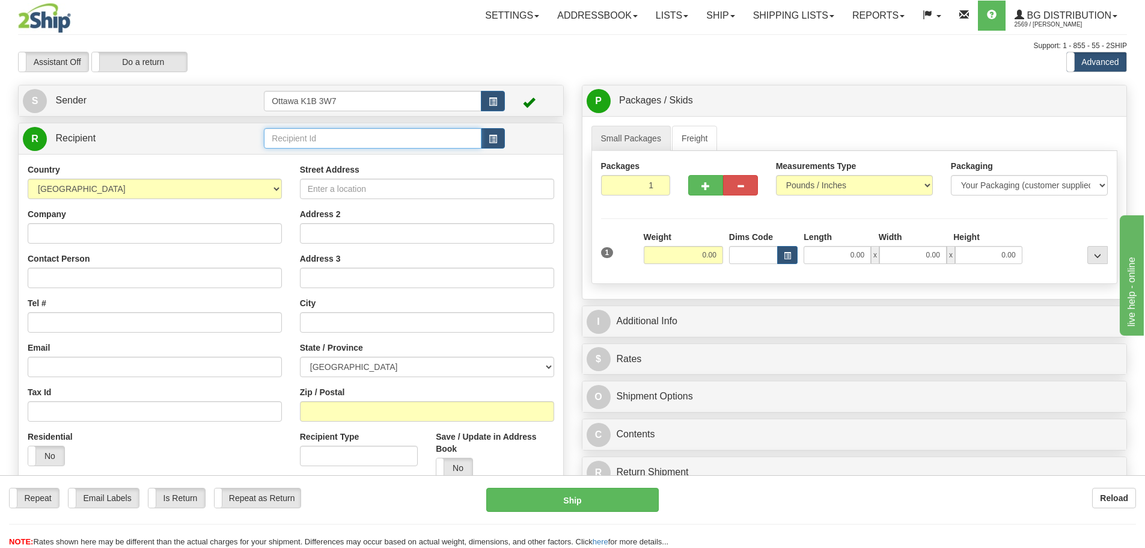
click at [308, 137] on input "text" at bounding box center [373, 138] width 218 height 20
type input "6"
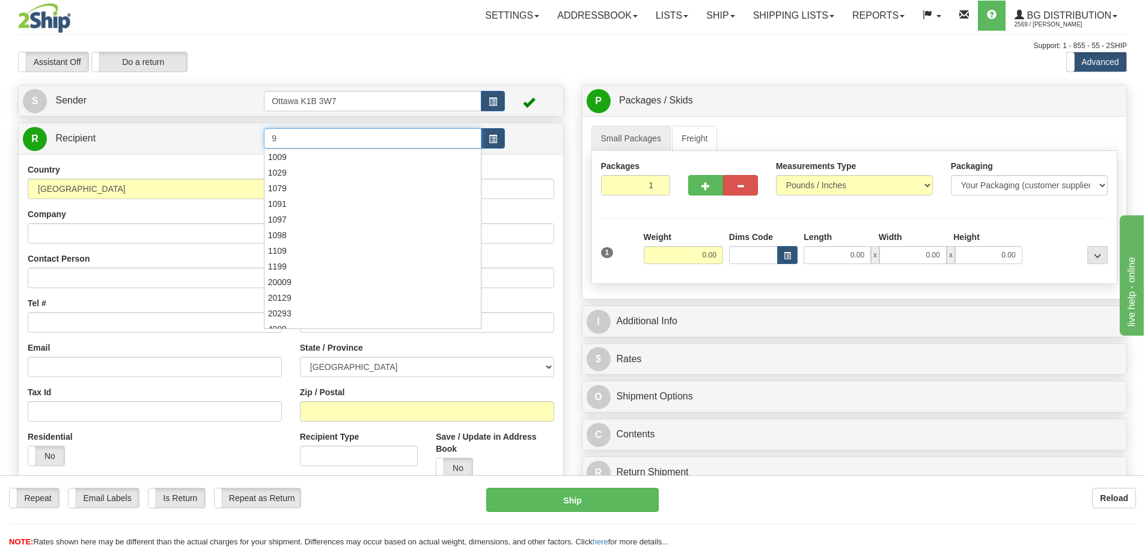
type input "9"
click at [408, 28] on div "Settings Shipping Preferences Fields Preferences New Store Connections Addressb…" at bounding box center [669, 16] width 915 height 30
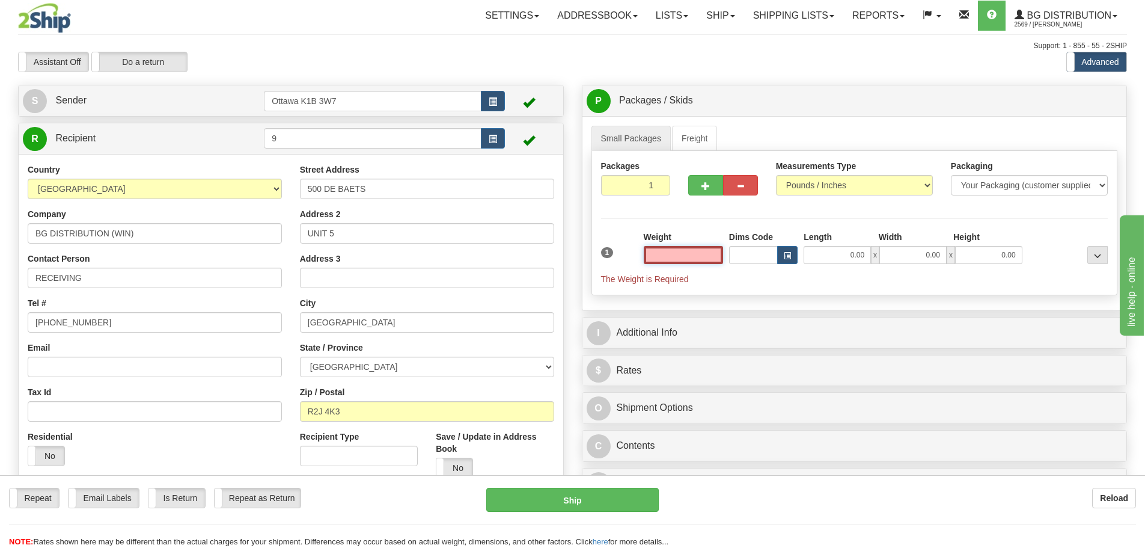
click at [687, 254] on input "text" at bounding box center [683, 255] width 79 height 18
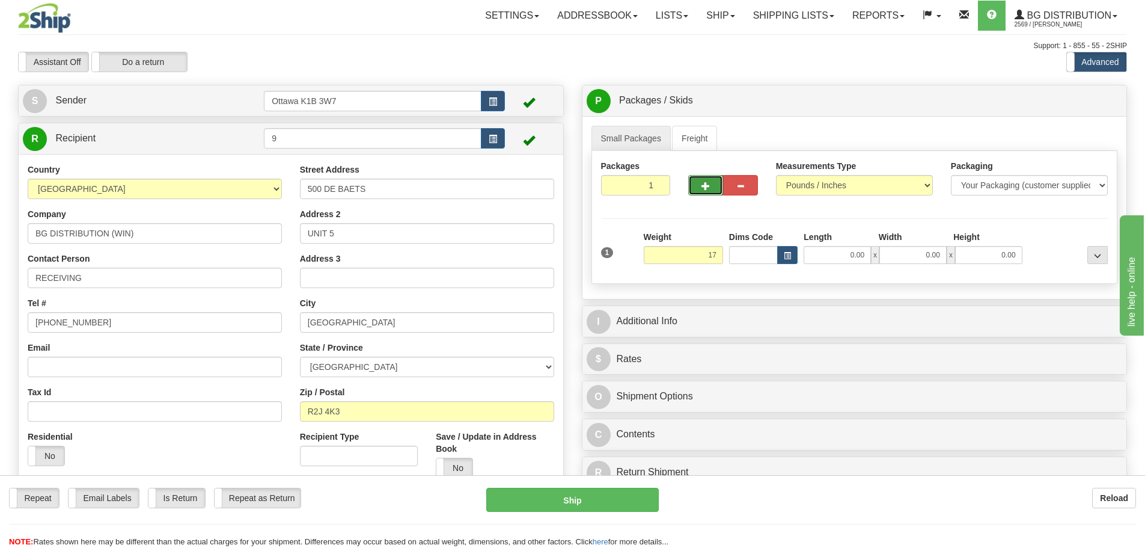
type input "17.00"
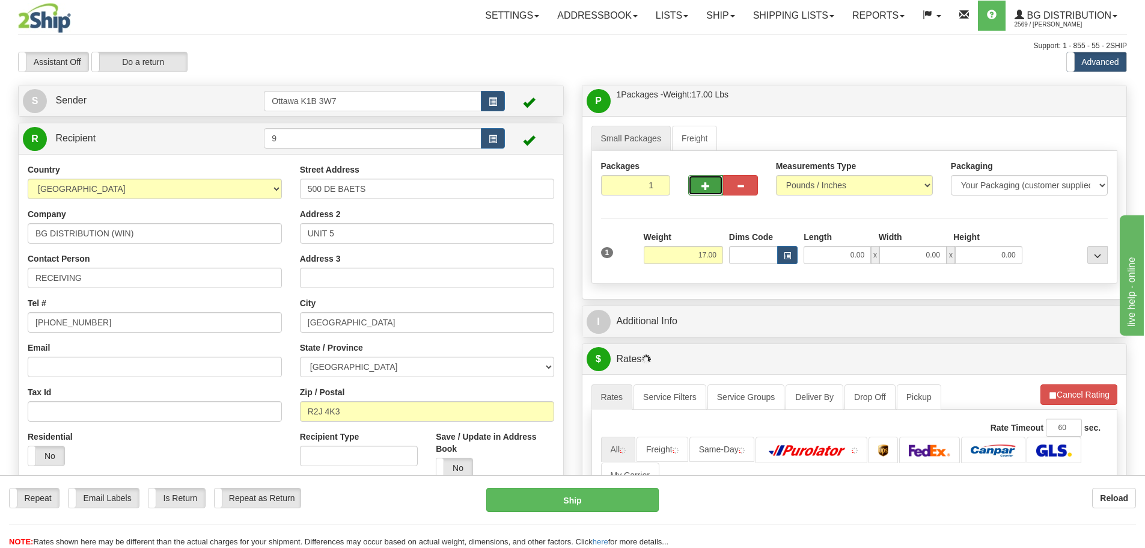
click at [693, 185] on button "button" at bounding box center [705, 185] width 35 height 20
type input "2"
click at [1079, 107] on label "Pack / Skid Level Pack.." at bounding box center [1088, 101] width 69 height 18
radio input "true"
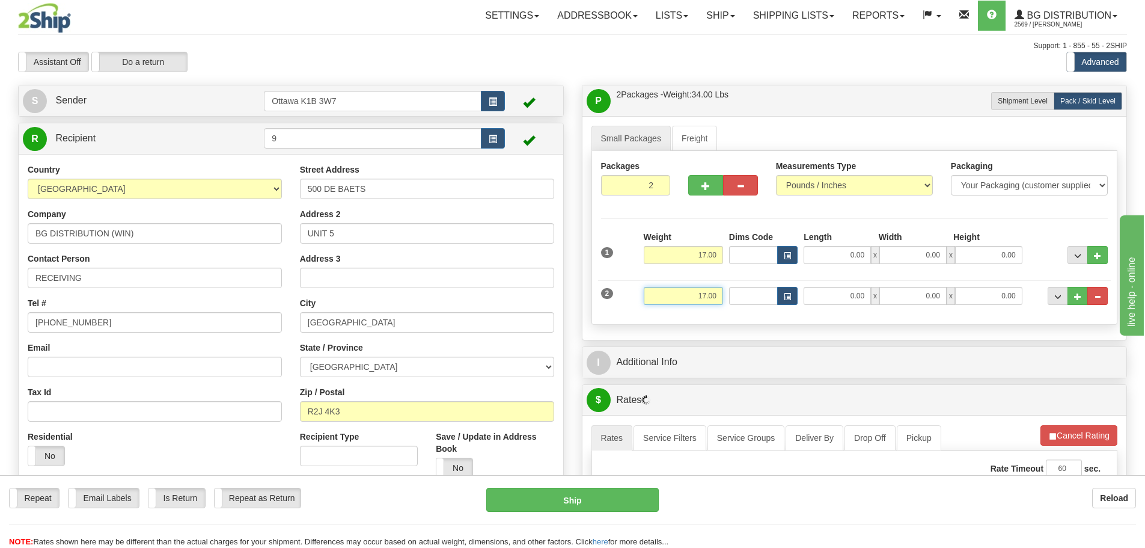
drag, startPoint x: 667, startPoint y: 302, endPoint x: 930, endPoint y: 304, distance: 262.2
click at [823, 301] on div "2 Weight 17.00 Dims Code Length Width Height" at bounding box center [855, 294] width 514 height 40
type input "0.00"
click at [692, 185] on button "button" at bounding box center [705, 185] width 35 height 20
type input "3"
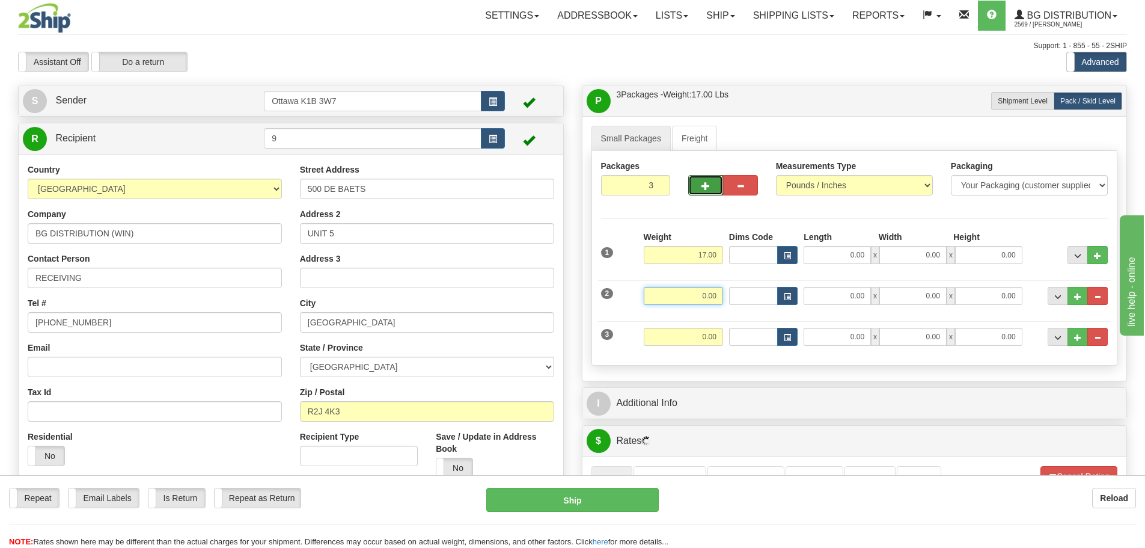
click at [680, 301] on input "0.00" at bounding box center [683, 296] width 79 height 18
type input "11.00"
click at [706, 332] on input "0.00" at bounding box center [683, 337] width 79 height 18
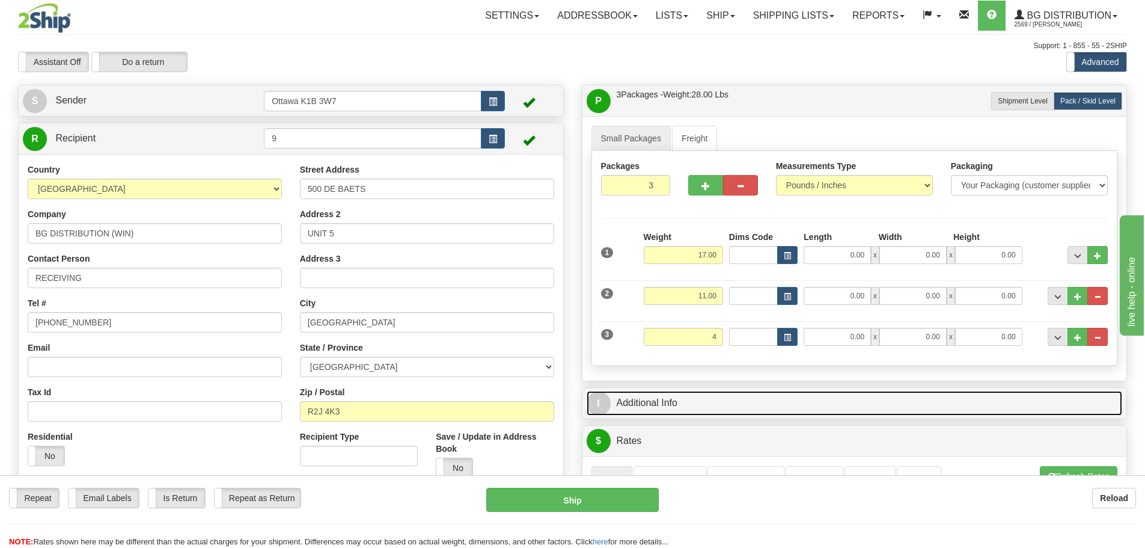
type input "4.00"
click at [834, 411] on link "I Additional Info" at bounding box center [855, 403] width 536 height 25
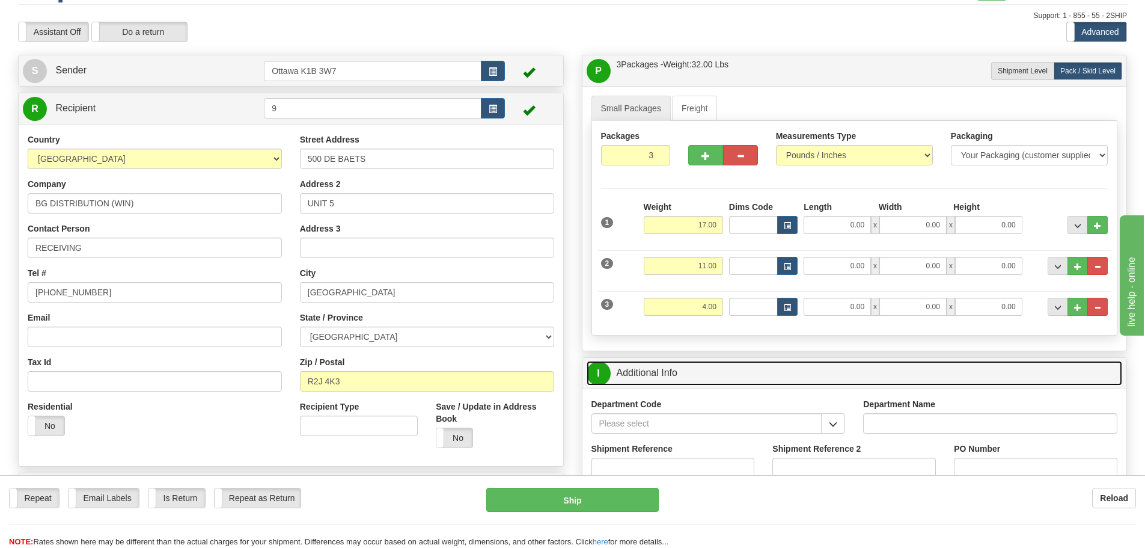
scroll to position [60, 0]
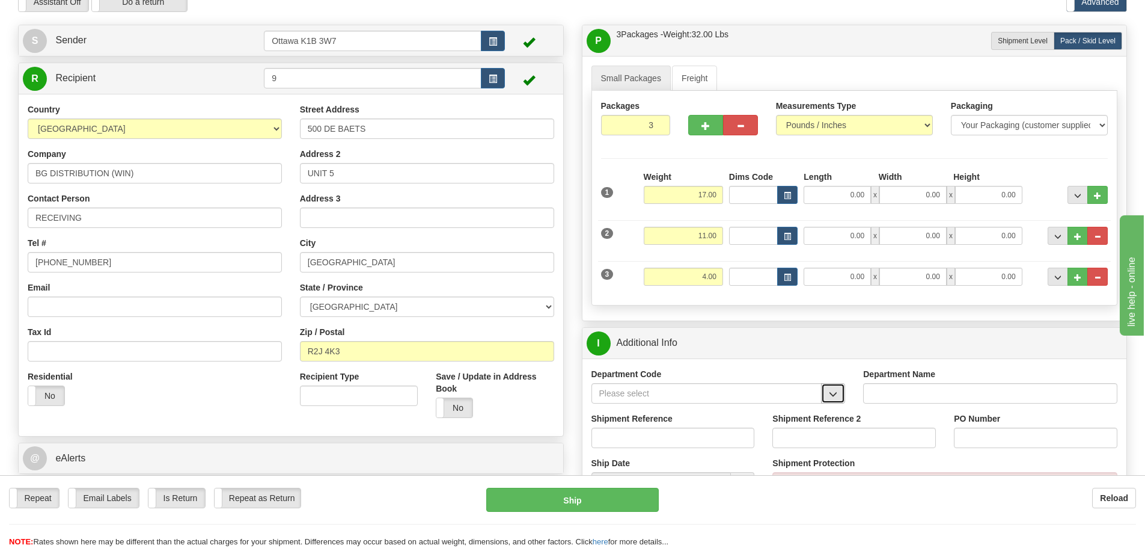
click at [830, 395] on span "button" at bounding box center [833, 394] width 8 height 8
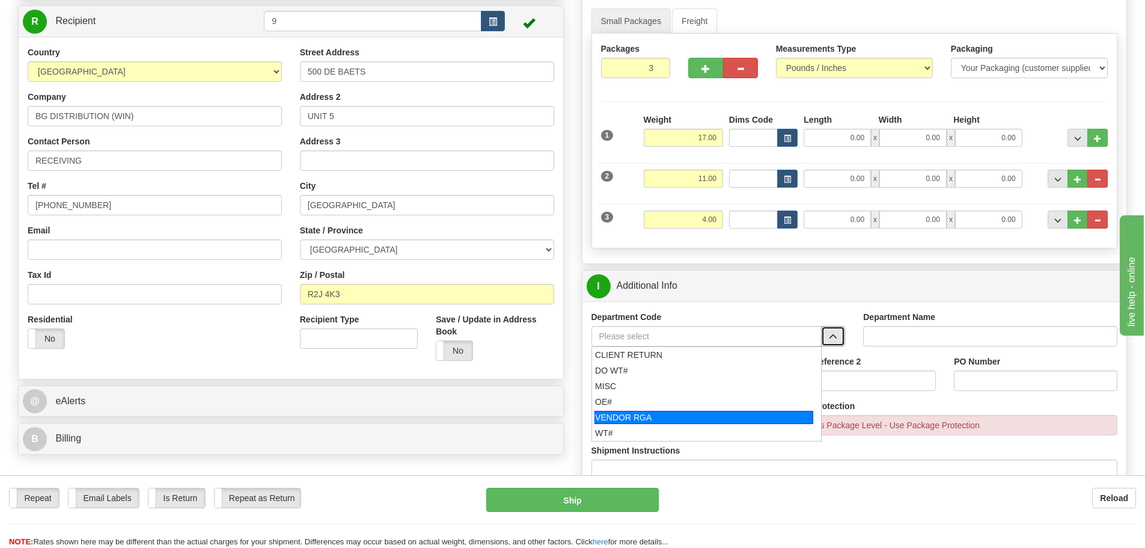
scroll to position [120, 0]
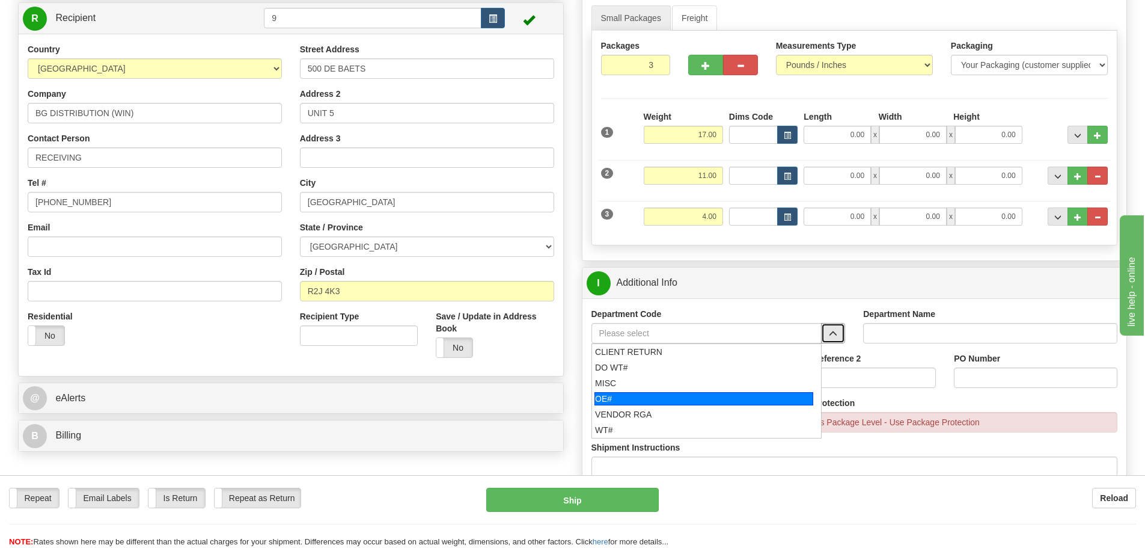
click at [663, 396] on div "OE#" at bounding box center [704, 398] width 219 height 13
type input "OE#"
type input "ORDERS"
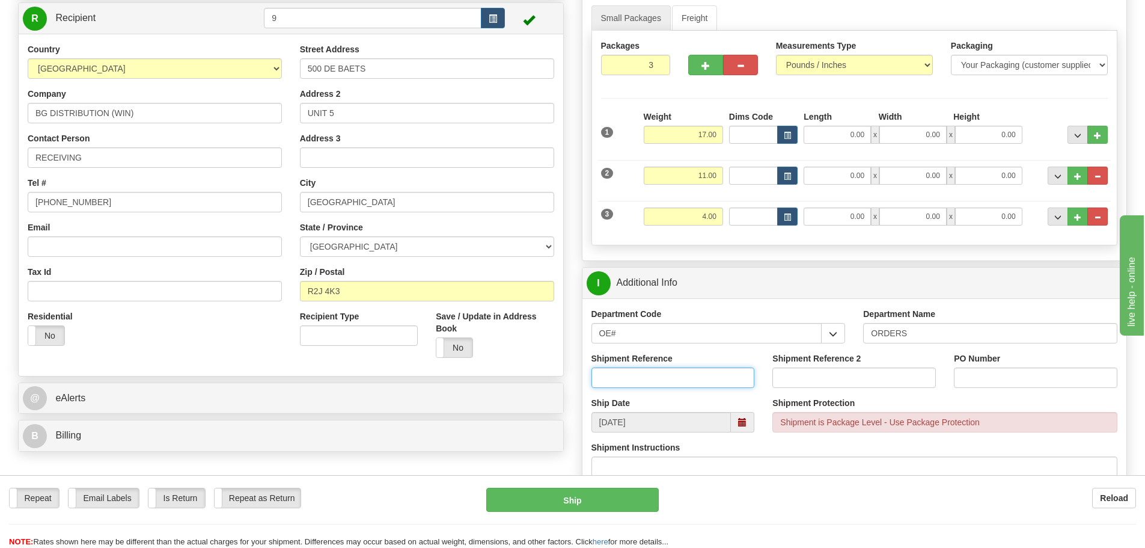
click at [664, 384] on input "Shipment Reference" at bounding box center [674, 377] width 164 height 20
type input "166953-00"
type input "167078-00"
click at [1017, 379] on input "PO Number" at bounding box center [1036, 377] width 164 height 20
type input "N/A"
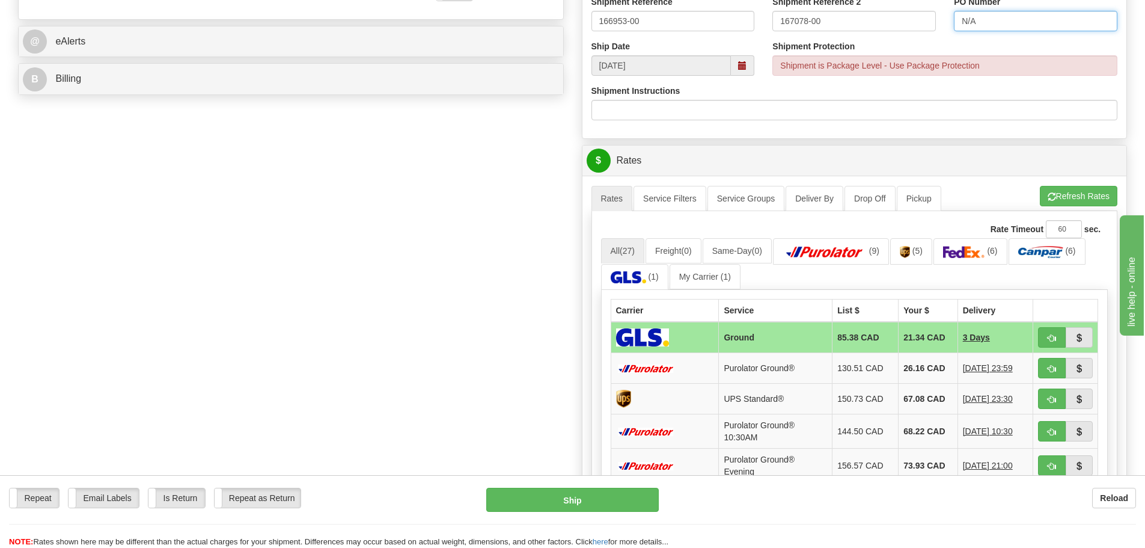
scroll to position [601, 0]
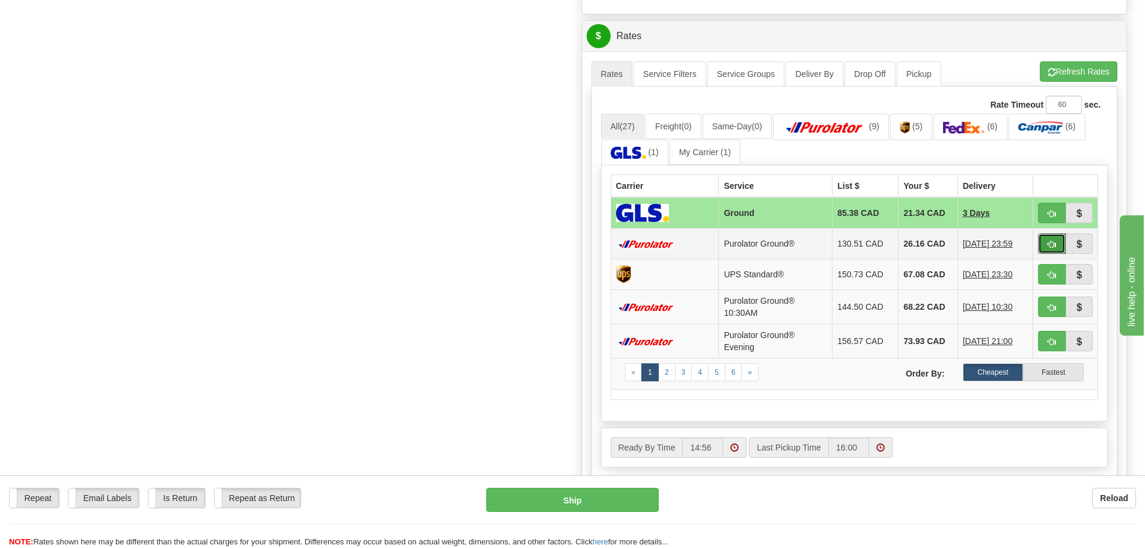
drag, startPoint x: 1045, startPoint y: 240, endPoint x: 936, endPoint y: 251, distance: 109.4
click at [1045, 240] on button "button" at bounding box center [1052, 243] width 28 height 20
type input "260"
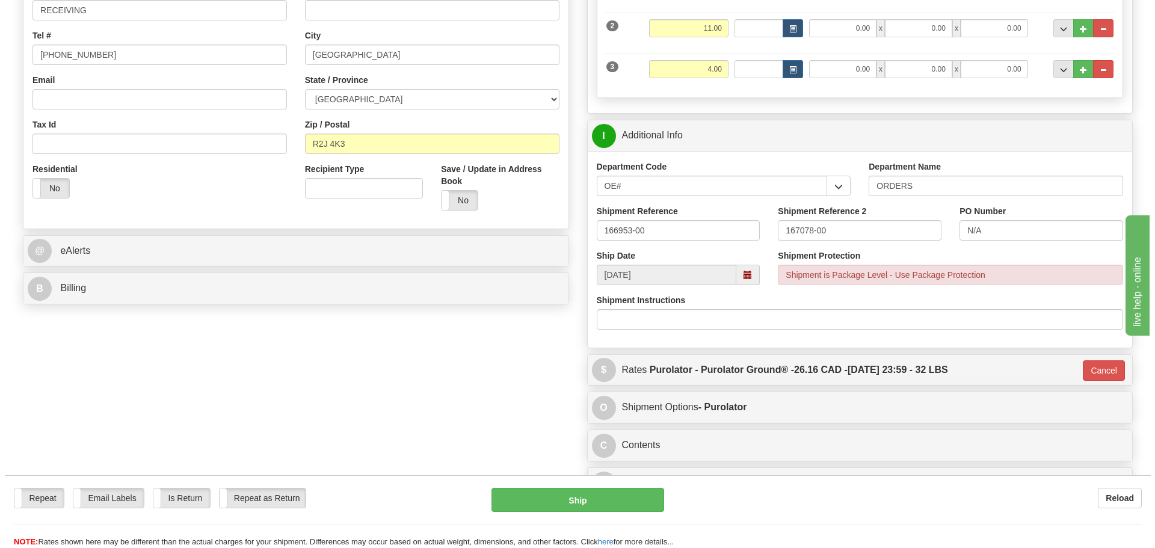
scroll to position [198, 0]
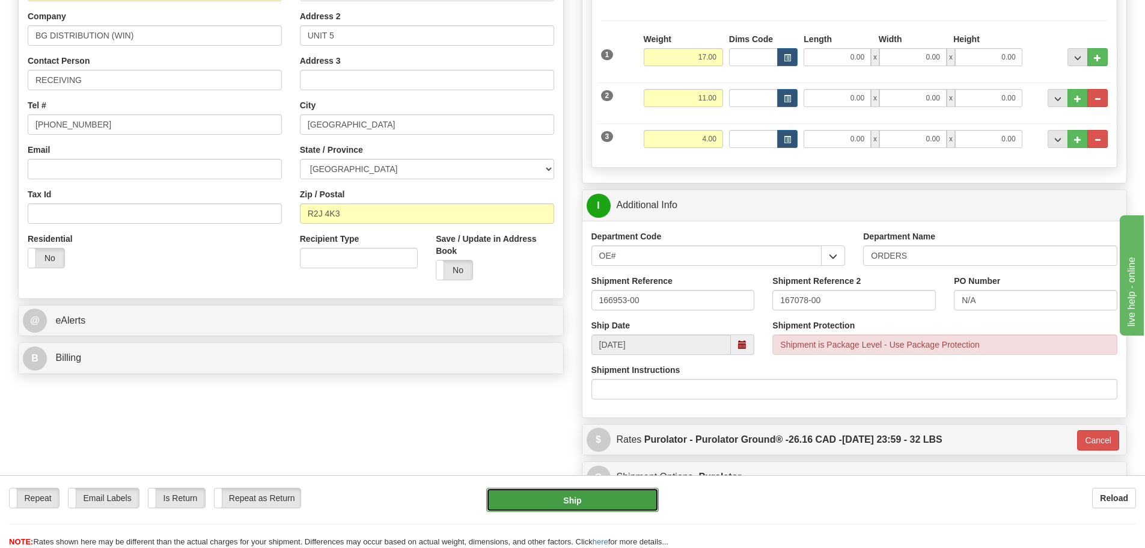
click at [624, 489] on button "Ship" at bounding box center [572, 500] width 173 height 24
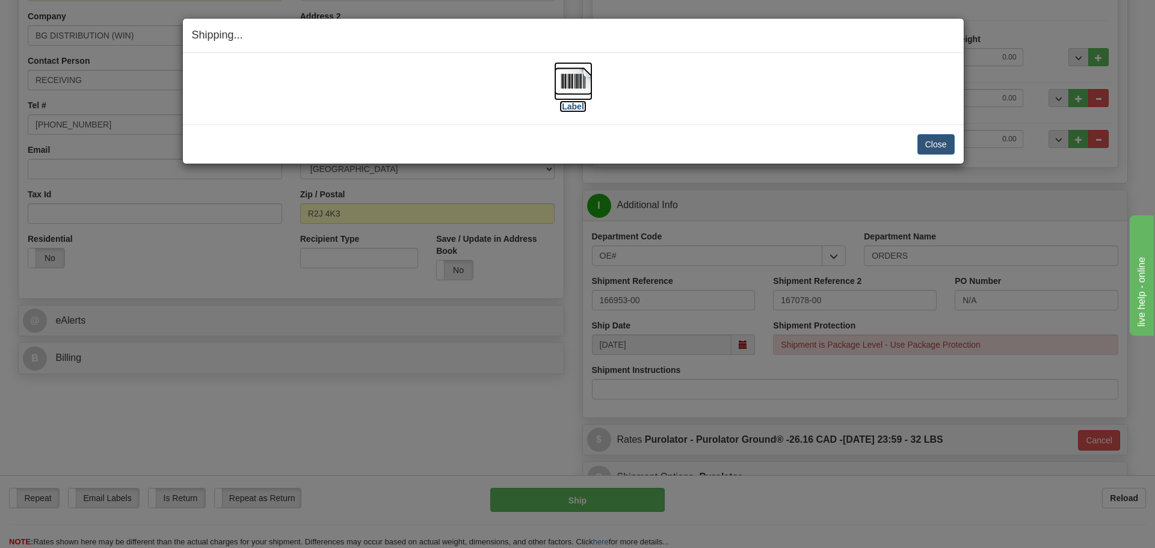
click at [572, 102] on label "[Label]" at bounding box center [573, 106] width 28 height 12
click at [925, 145] on button "Close" at bounding box center [935, 144] width 37 height 20
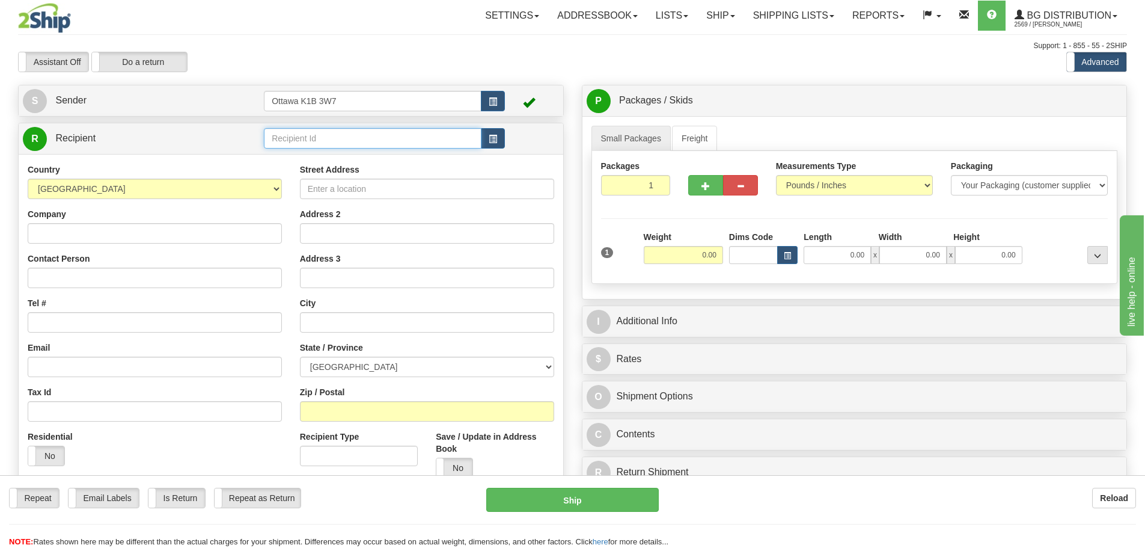
click at [363, 133] on input "text" at bounding box center [373, 138] width 218 height 20
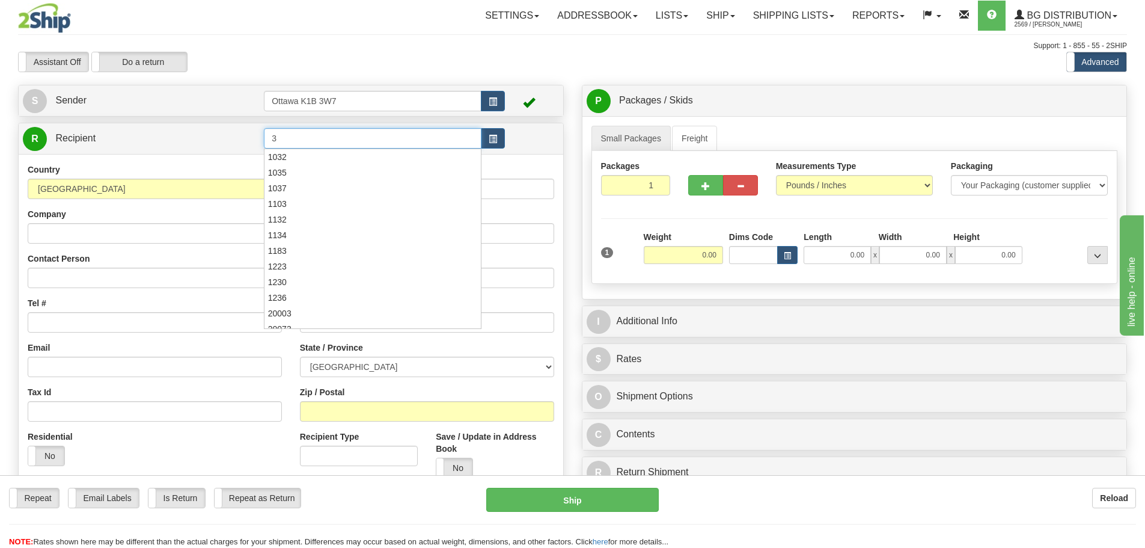
type input "3"
click at [546, 77] on div "Toggle navigation Settings Shipping Preferences Fields Preferences New" at bounding box center [572, 342] width 1145 height 684
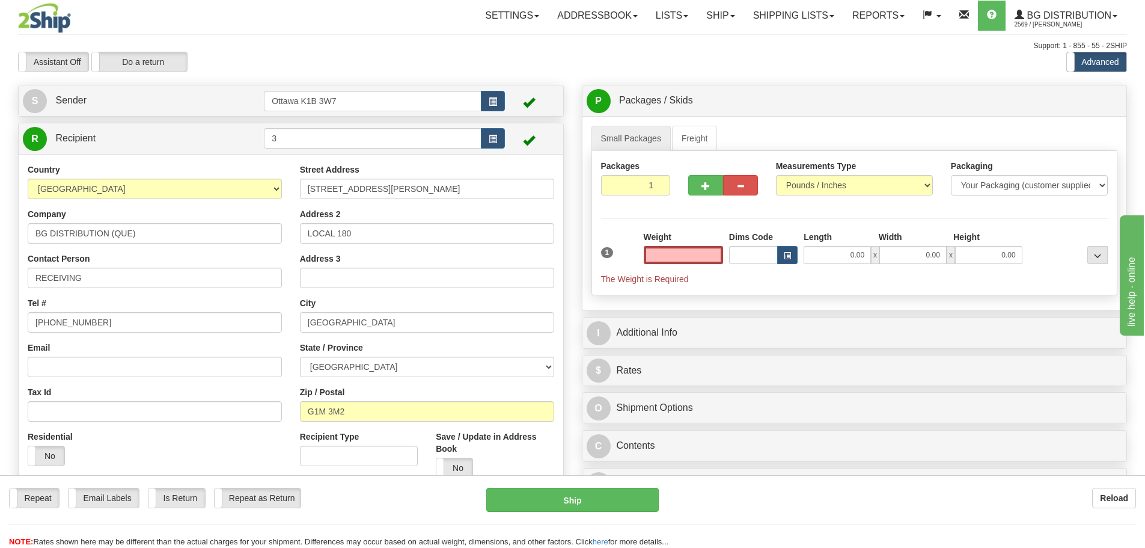
type input "0.00"
click at [683, 252] on input "0.00" at bounding box center [683, 255] width 79 height 18
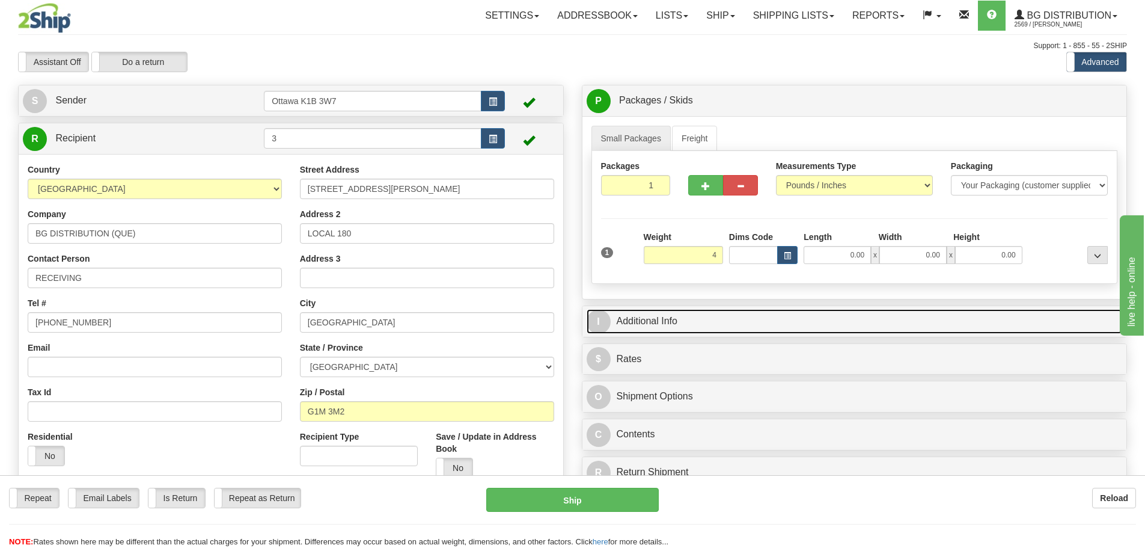
type input "4.00"
drag, startPoint x: 889, startPoint y: 325, endPoint x: 882, endPoint y: 333, distance: 10.2
click at [889, 325] on link "I Additional Info" at bounding box center [855, 321] width 536 height 25
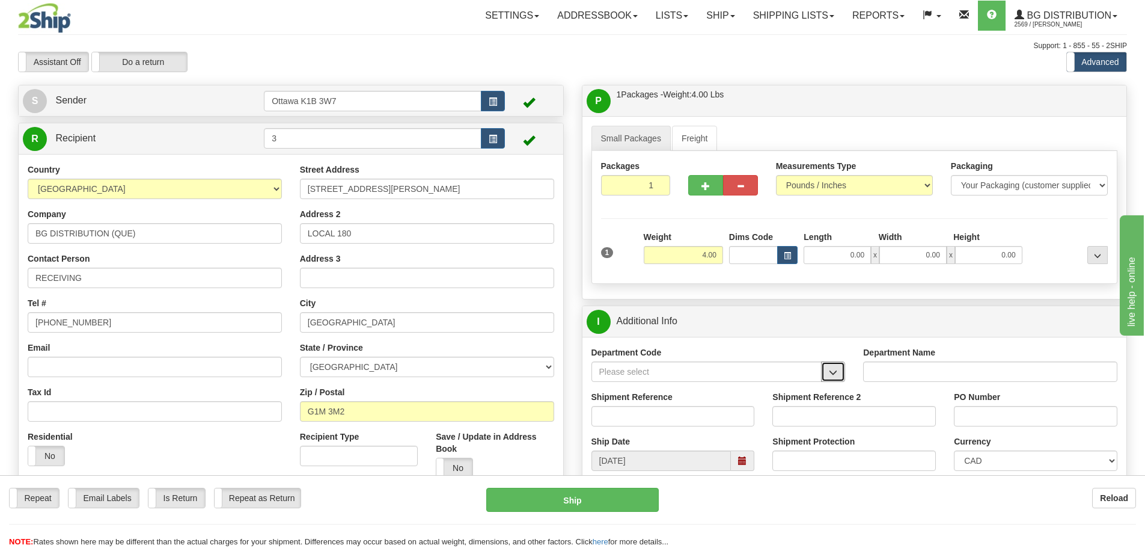
click at [830, 371] on span "button" at bounding box center [833, 373] width 8 height 8
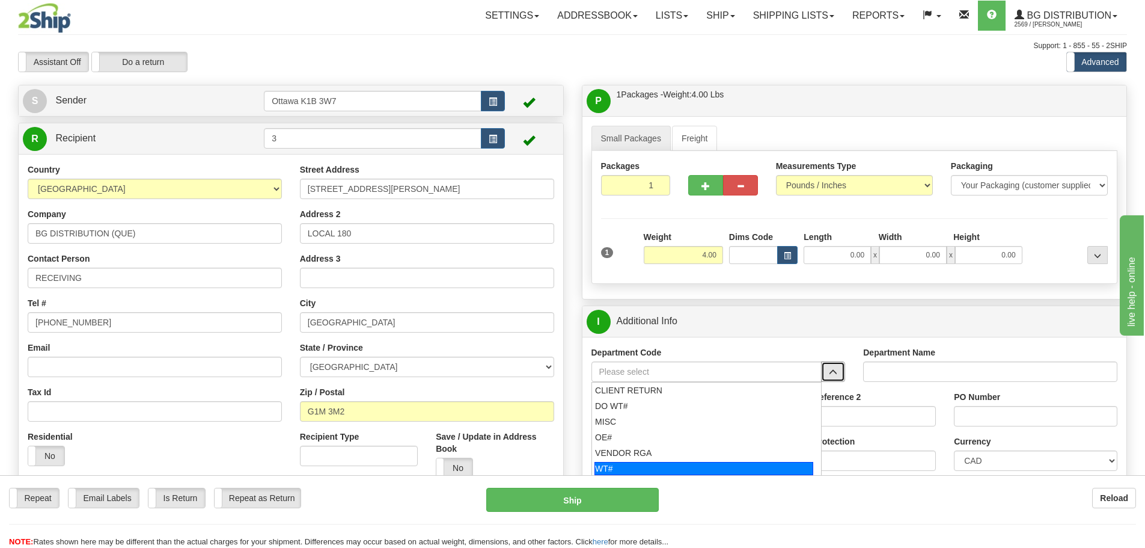
click at [678, 463] on div "WT#" at bounding box center [704, 468] width 219 height 13
type input "WT#"
type input "WAREHOUSE TRANSFERS"
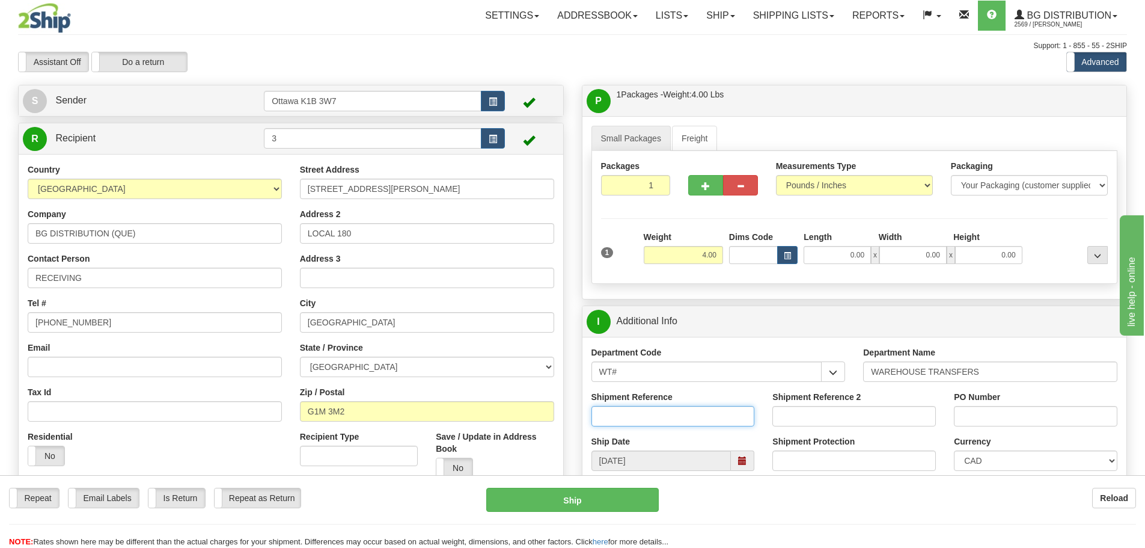
click at [640, 409] on input "Shipment Reference" at bounding box center [674, 416] width 164 height 20
click at [705, 419] on input "166987-00`" at bounding box center [674, 416] width 164 height 20
type input "166987-00"
type input "167030-00"
click at [1013, 419] on input "PO Number" at bounding box center [1036, 416] width 164 height 20
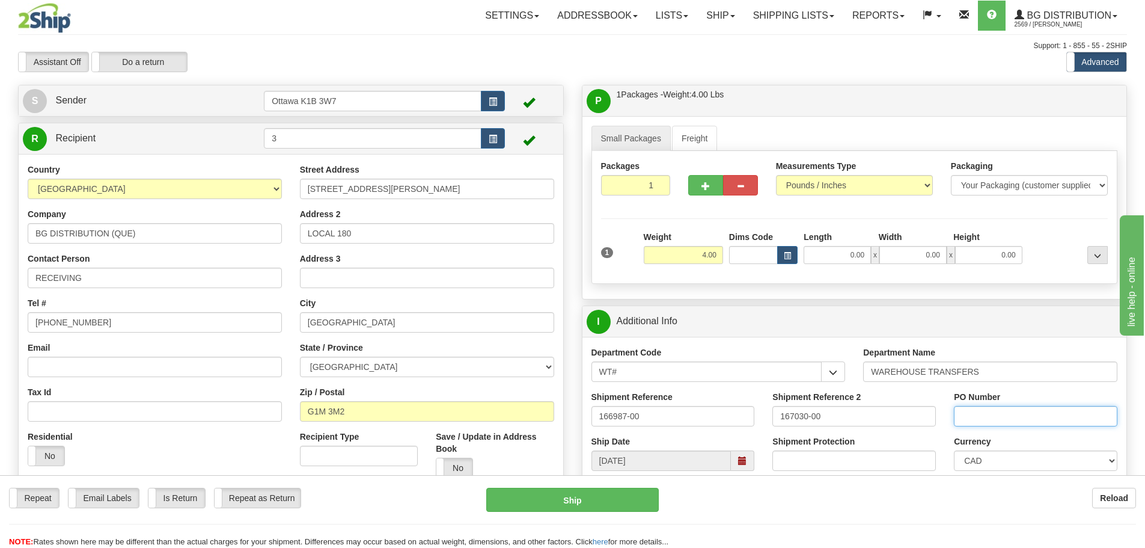
type input "N/A"
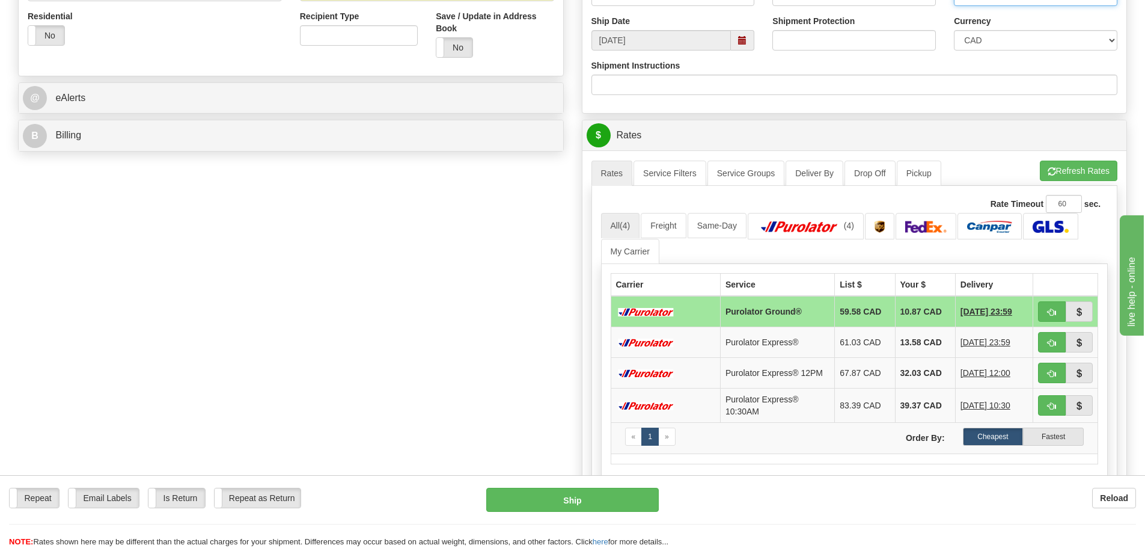
scroll to position [421, 0]
click at [1065, 227] on img at bounding box center [1050, 226] width 35 height 12
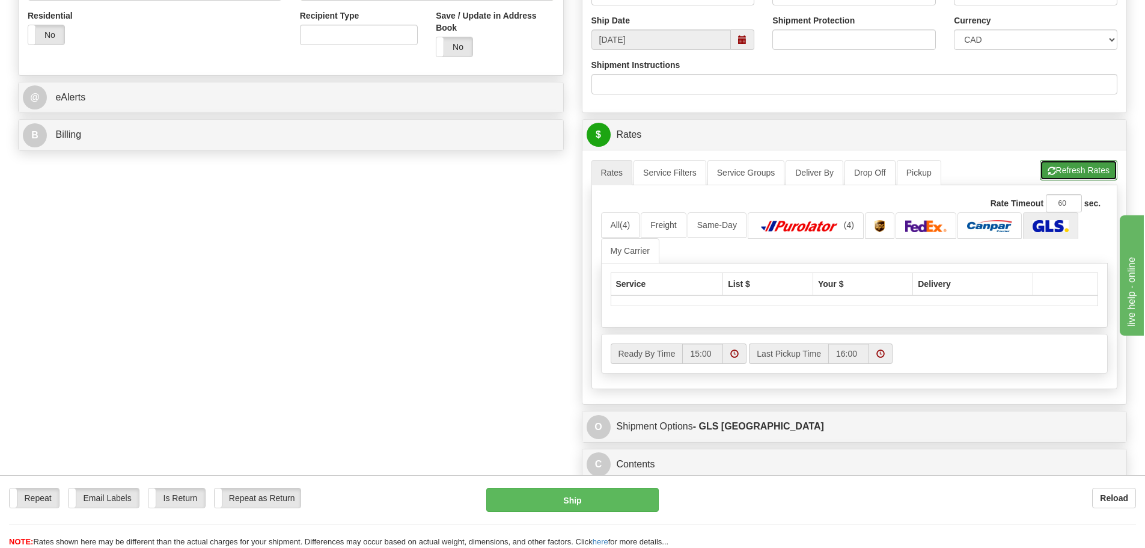
click at [1069, 170] on button "Refresh Rates" at bounding box center [1079, 170] width 78 height 20
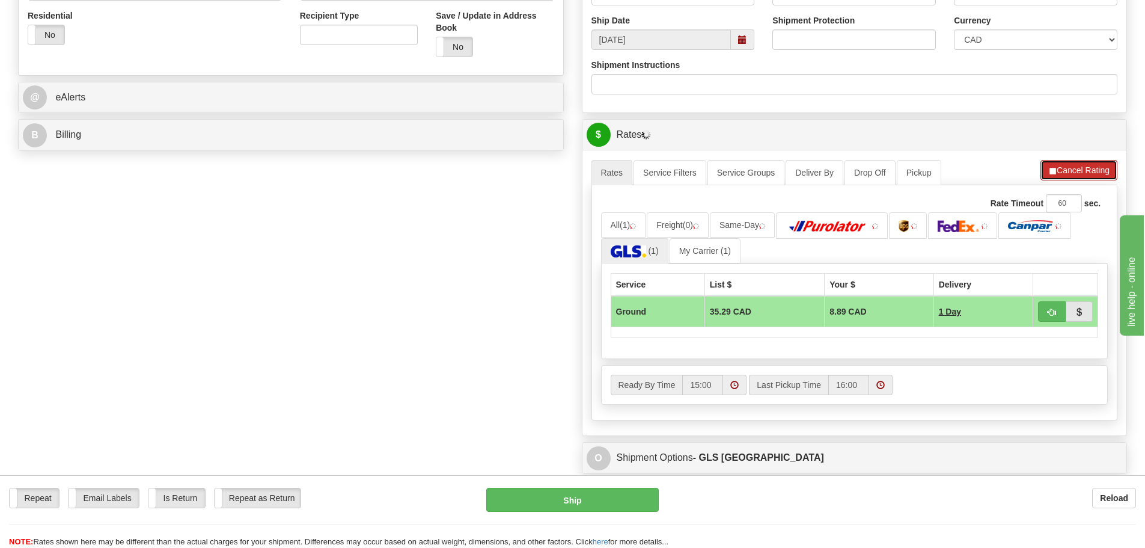
click at [1072, 169] on button "Cancel Rating" at bounding box center [1079, 170] width 77 height 20
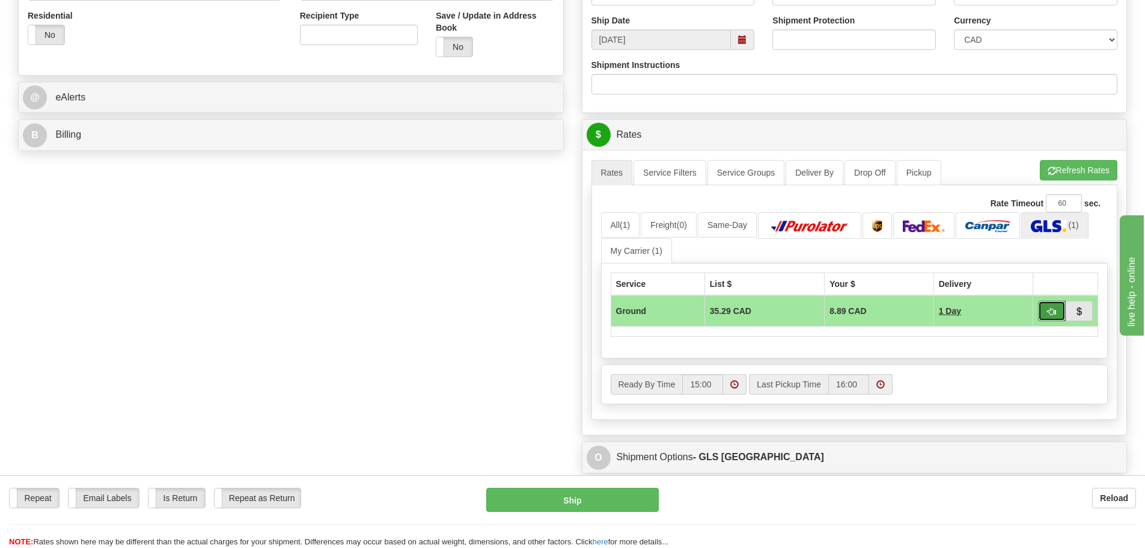
click at [1053, 320] on button "button" at bounding box center [1052, 311] width 28 height 20
type input "1"
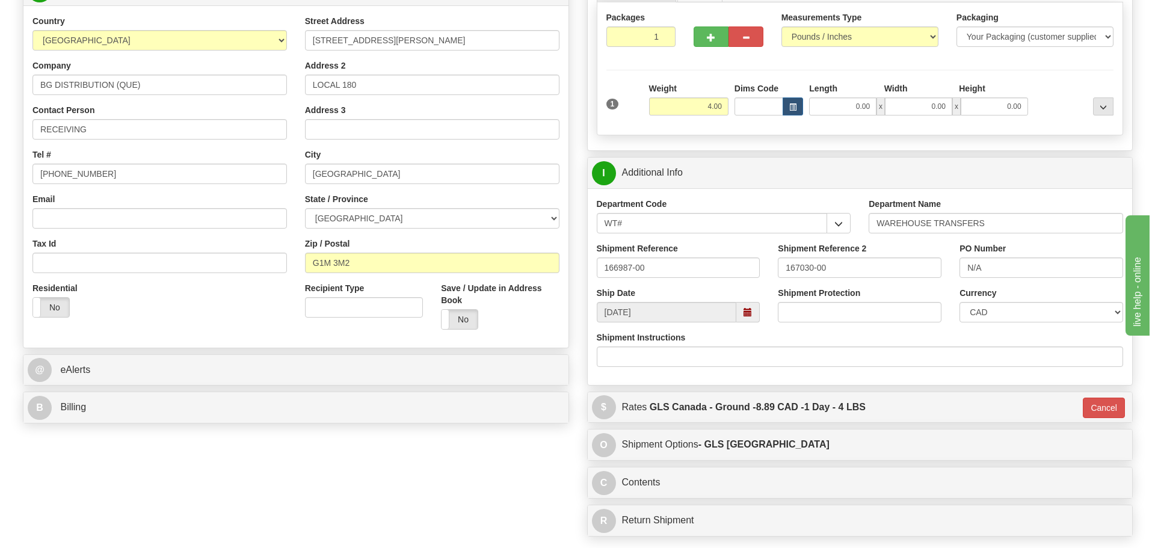
scroll to position [120, 0]
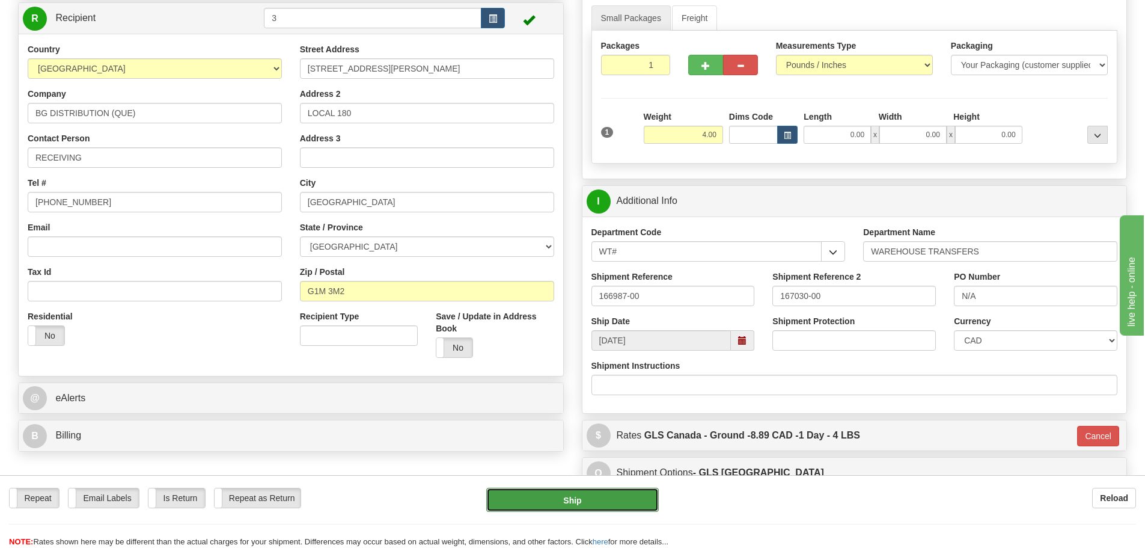
click at [643, 494] on button "Ship" at bounding box center [572, 500] width 173 height 24
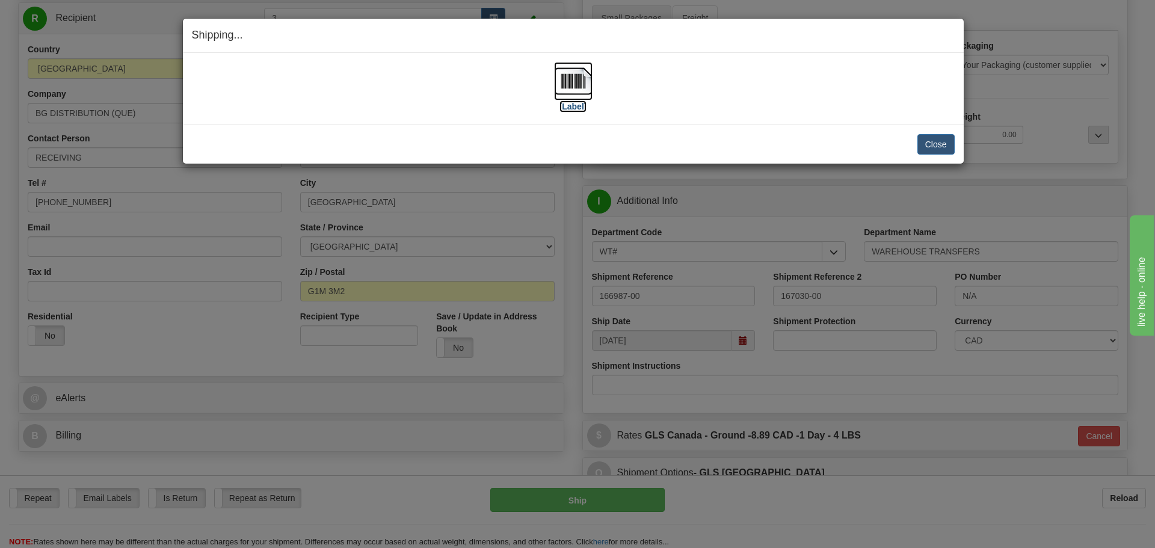
click at [570, 110] on label "[Label]" at bounding box center [573, 106] width 28 height 12
click at [933, 151] on button "Close" at bounding box center [935, 144] width 37 height 20
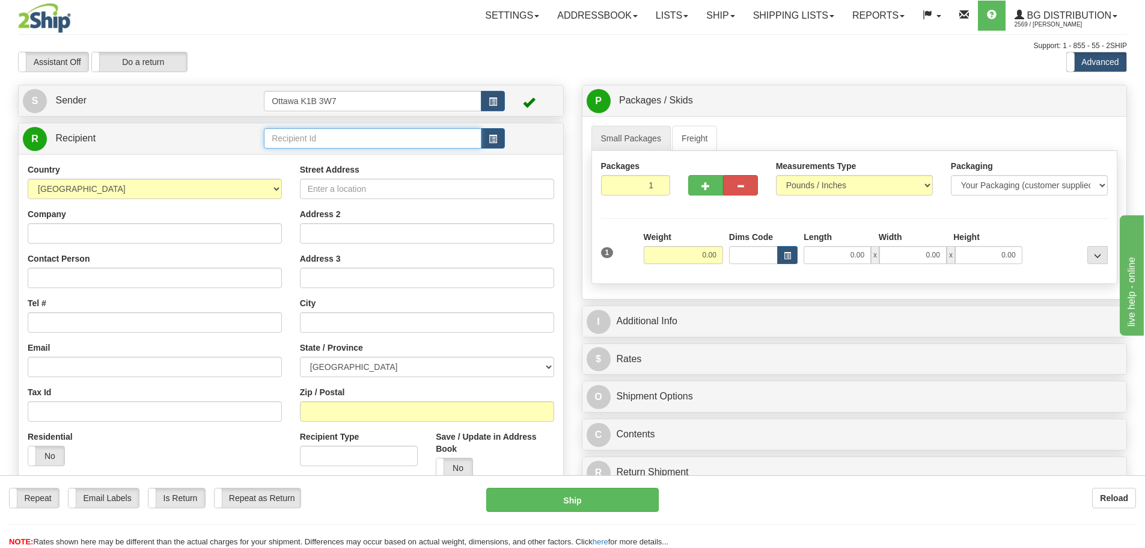
click at [388, 135] on input "text" at bounding box center [373, 138] width 218 height 20
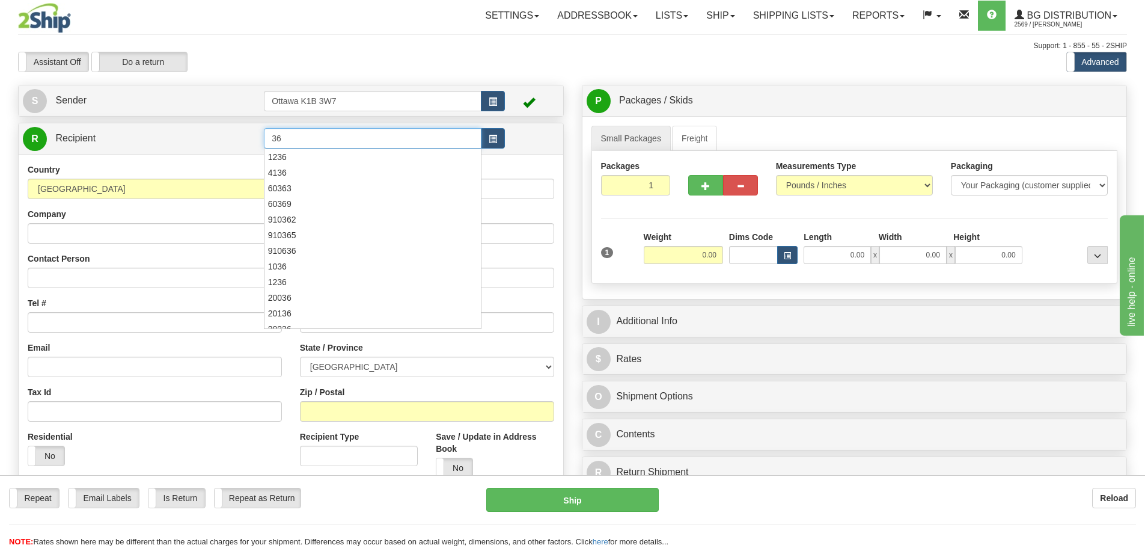
type input "3"
type input "60531"
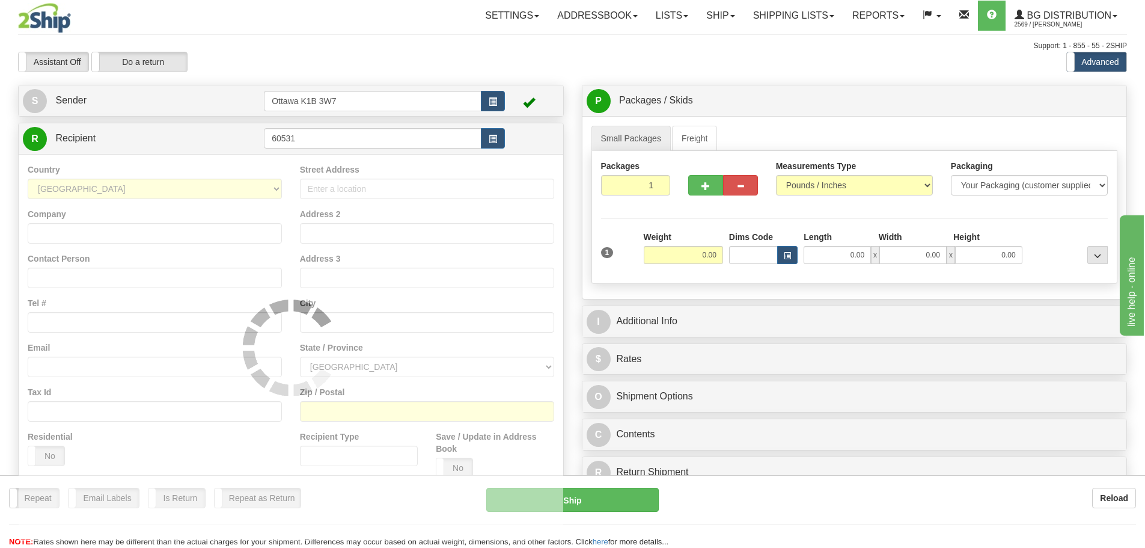
click at [399, 82] on div "Toggle navigation Settings Shipping Preferences Fields Preferences New" at bounding box center [572, 342] width 1145 height 684
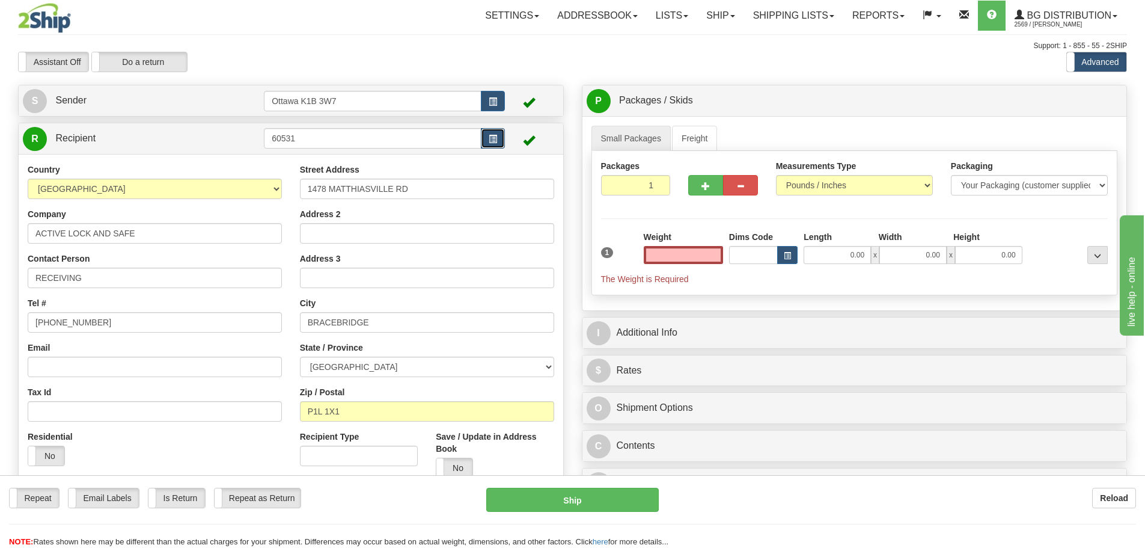
type input "0.00"
click at [504, 141] on button "button" at bounding box center [493, 138] width 24 height 20
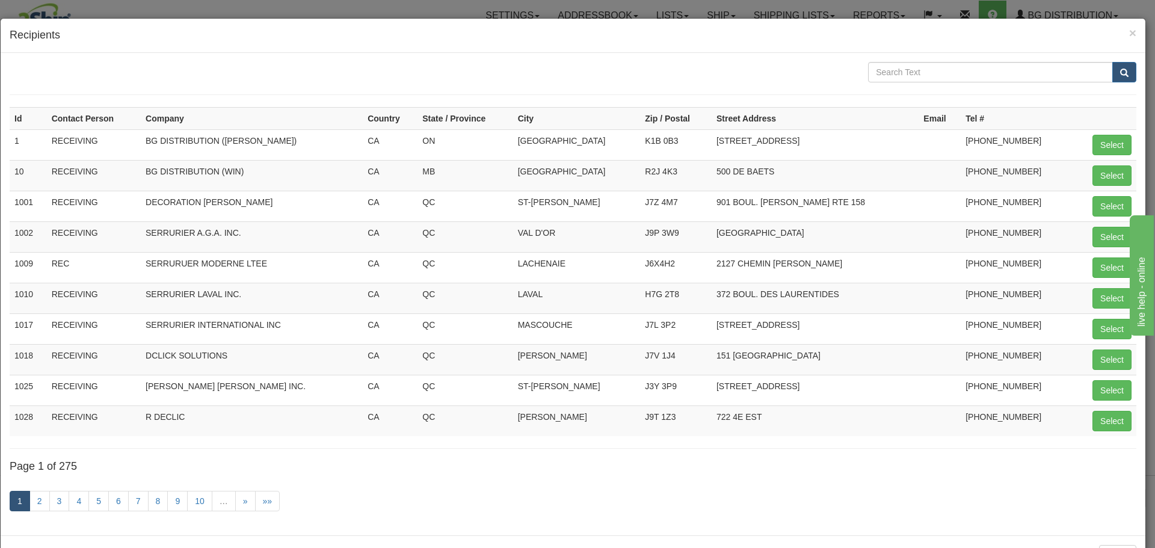
drag, startPoint x: 946, startPoint y: 85, endPoint x: 944, endPoint y: 77, distance: 8.8
click at [944, 77] on form at bounding box center [573, 78] width 1126 height 33
click at [944, 77] on input "text" at bounding box center [990, 72] width 245 height 20
type input "ACTIVE LOCK"
click at [1112, 62] on button "submit" at bounding box center [1124, 72] width 24 height 20
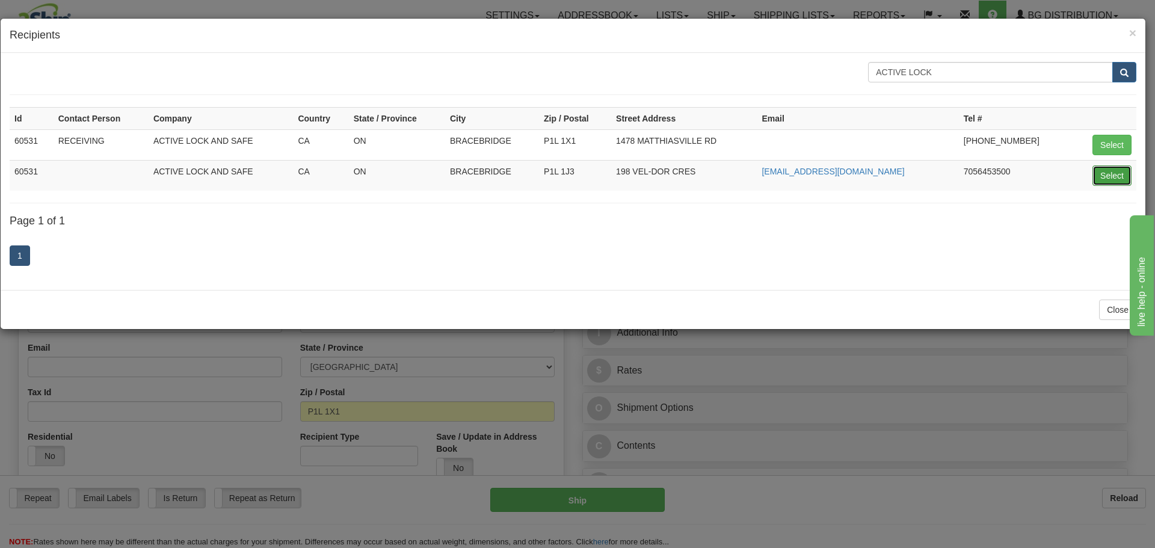
click at [1120, 175] on button "Select" at bounding box center [1111, 175] width 39 height 20
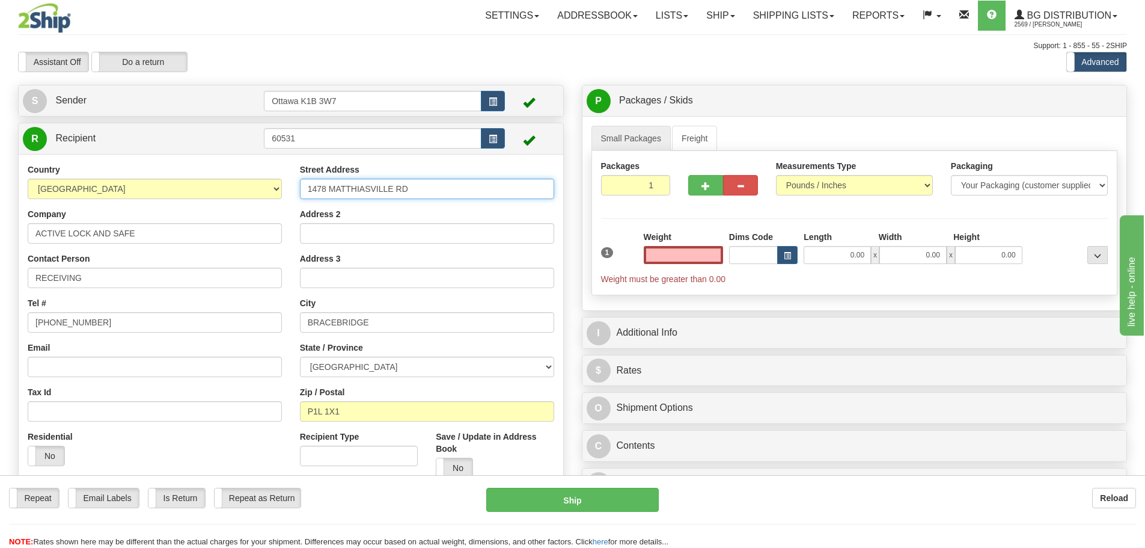
type input "0.00"
drag, startPoint x: 425, startPoint y: 186, endPoint x: 102, endPoint y: 182, distance: 322.3
click at [107, 183] on div "Country AFGHANISTAN ALAND ISLANDS ALBANIA ALGERIA AMERICAN SAMOA ANDORRA ANGOLA…" at bounding box center [291, 326] width 545 height 324
type input "198 VEL-DOR CRES"
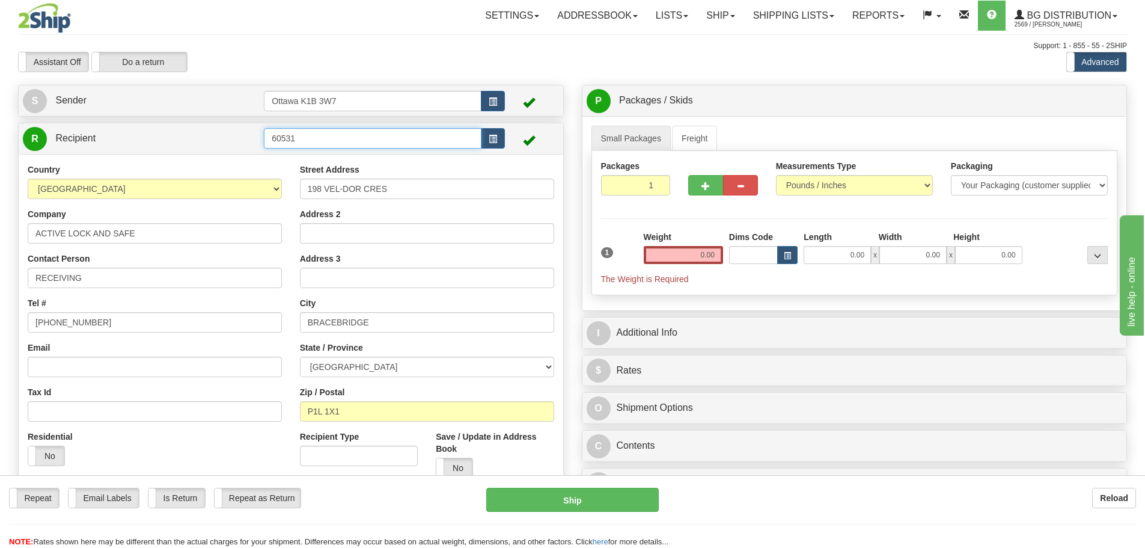
click at [393, 142] on input "60531" at bounding box center [373, 138] width 218 height 20
type input "60531 (VEL-DOR)"
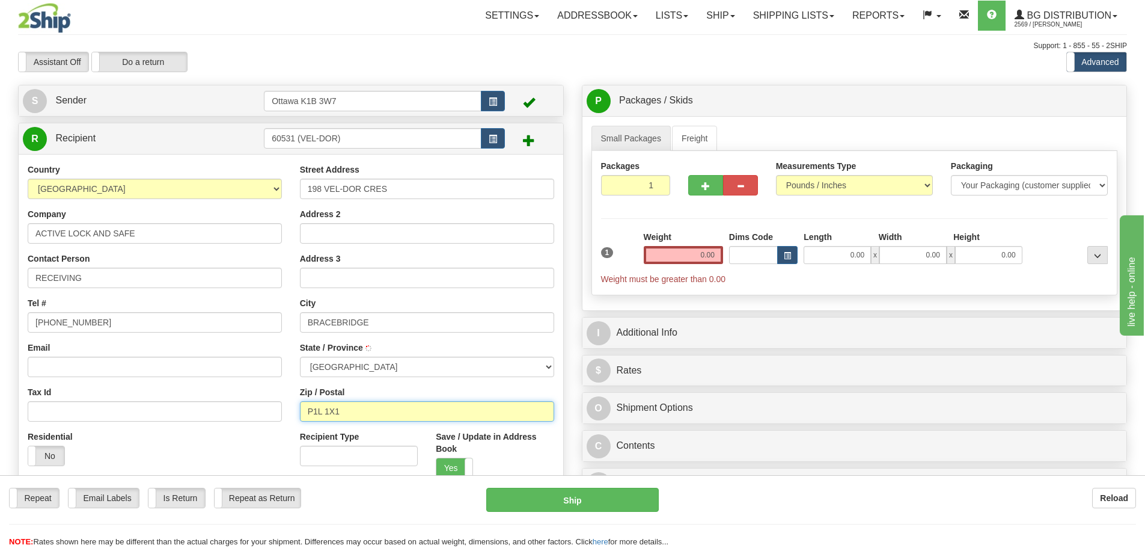
drag, startPoint x: 417, startPoint y: 412, endPoint x: 365, endPoint y: 417, distance: 51.9
click at [365, 417] on input "P1L 1X1" at bounding box center [427, 411] width 254 height 20
drag, startPoint x: 367, startPoint y: 410, endPoint x: 327, endPoint y: 416, distance: 40.7
click at [327, 416] on input "P1L 1X1" at bounding box center [427, 411] width 254 height 20
type input "P1L 1J3"
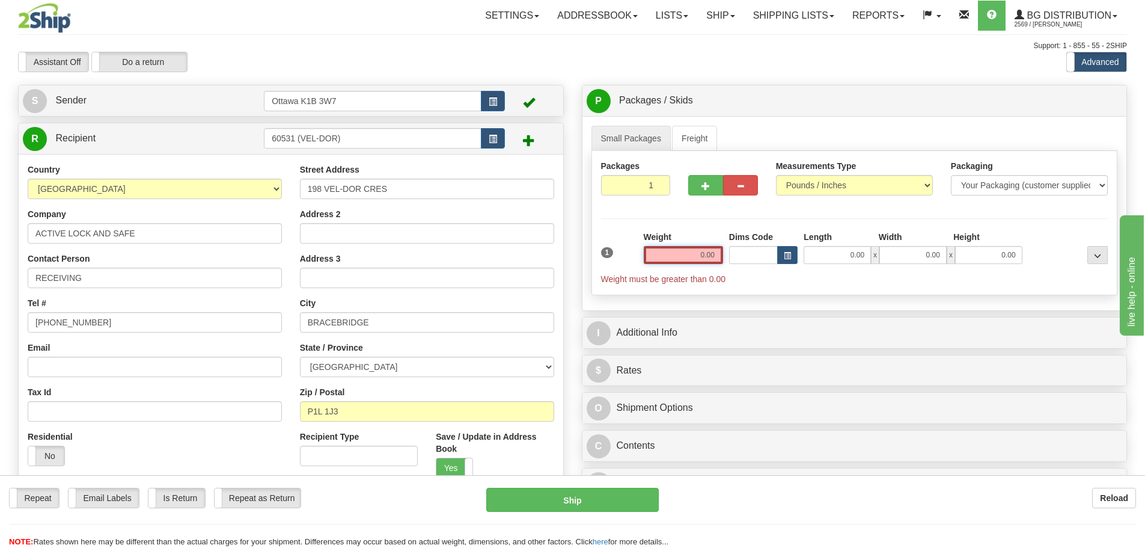
click at [676, 251] on input "0.00" at bounding box center [683, 255] width 79 height 18
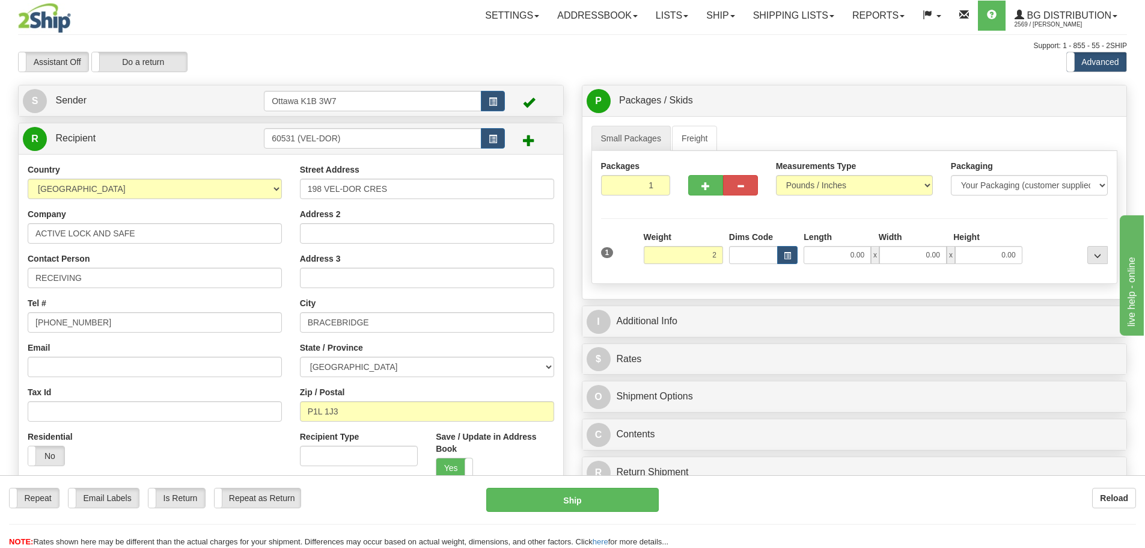
type input "2.00"
click at [843, 306] on div "I Additional Info" at bounding box center [855, 321] width 545 height 31
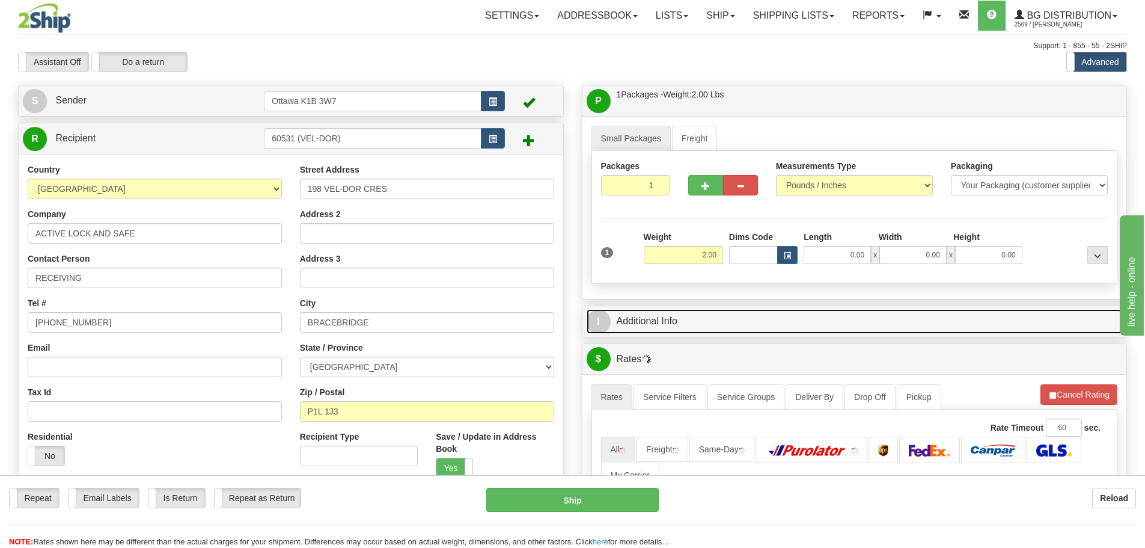
click at [846, 319] on link "I Additional Info" at bounding box center [855, 321] width 536 height 25
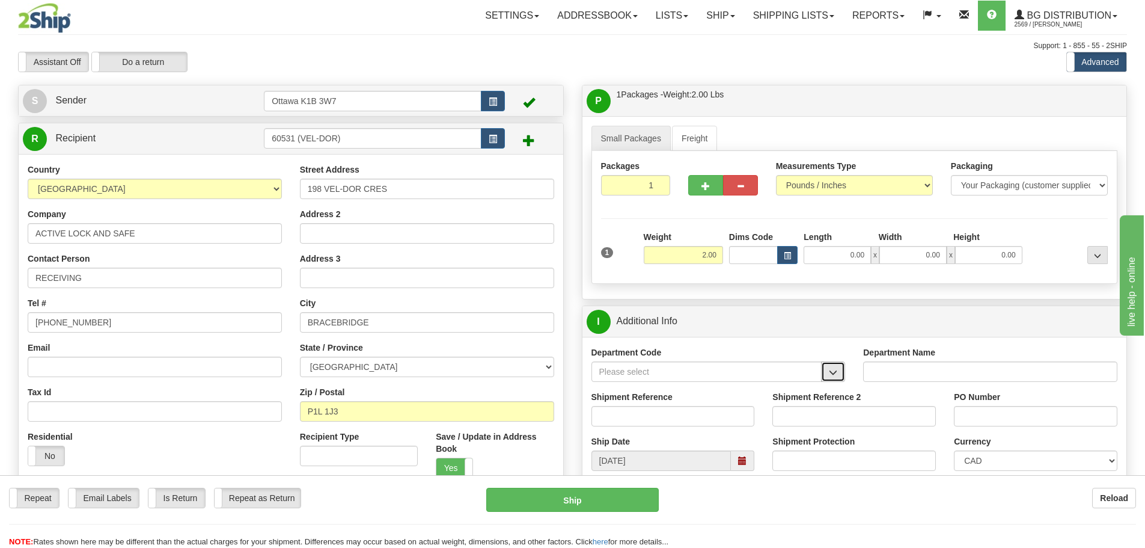
click at [841, 375] on button "button" at bounding box center [833, 371] width 24 height 20
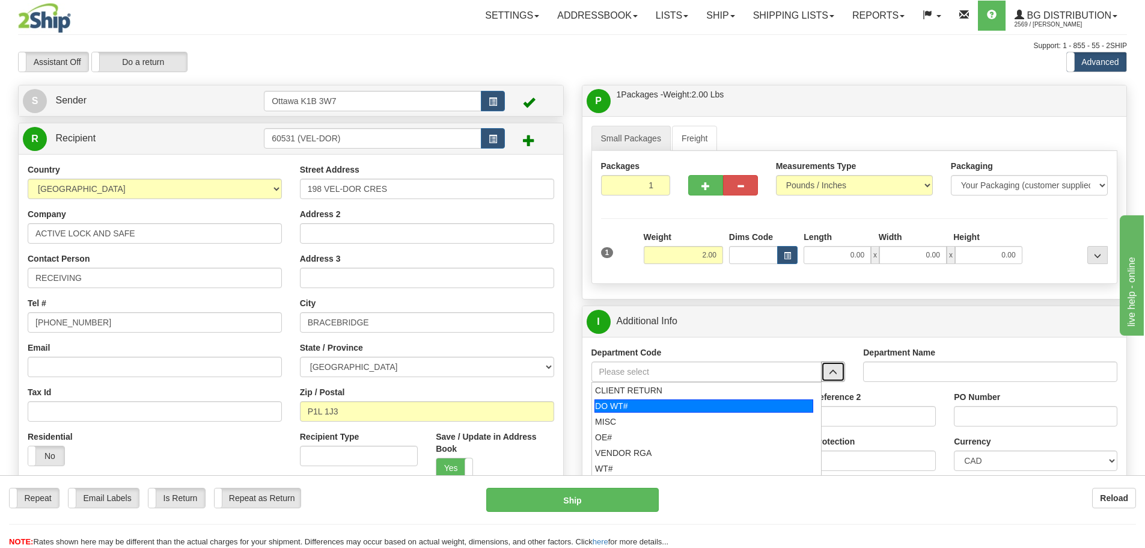
click at [644, 412] on div "DO WT#" at bounding box center [704, 405] width 219 height 13
type input "DO WT#"
type input "DIRECT ORDERS"
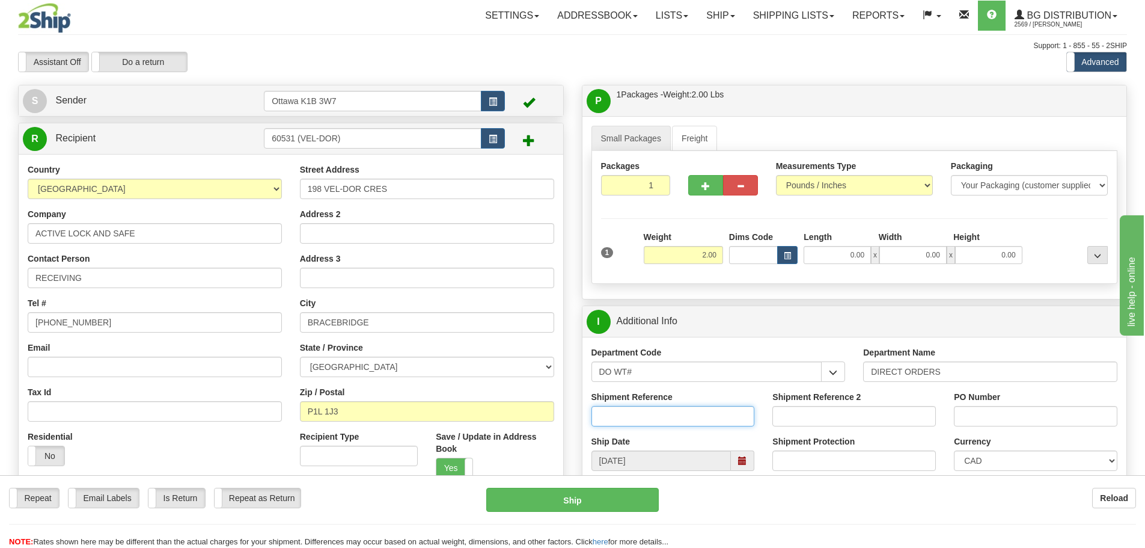
click at [651, 420] on input "Shipment Reference" at bounding box center [674, 416] width 164 height 20
type input "167092-00"
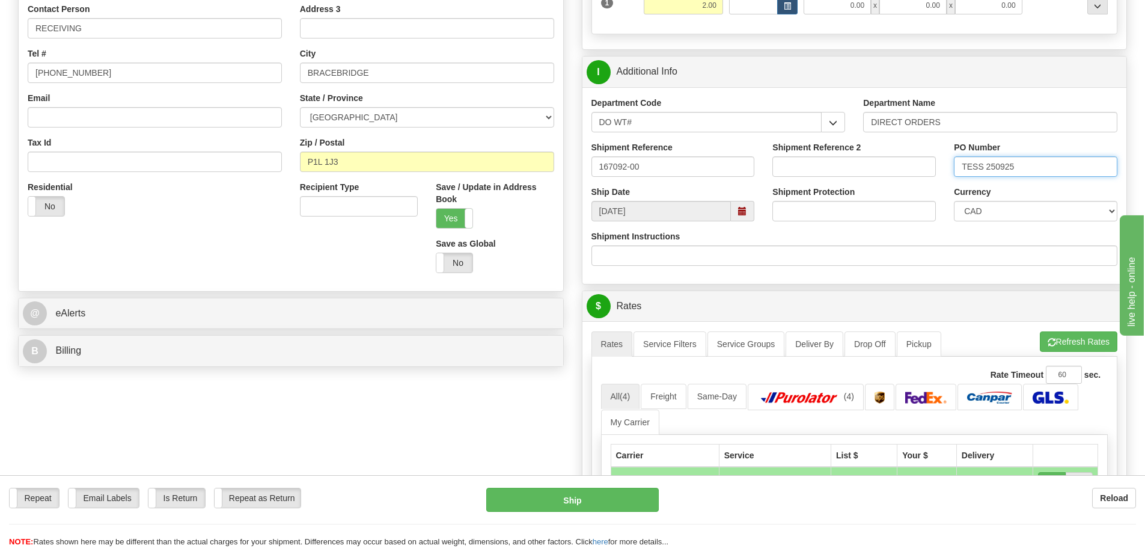
scroll to position [361, 0]
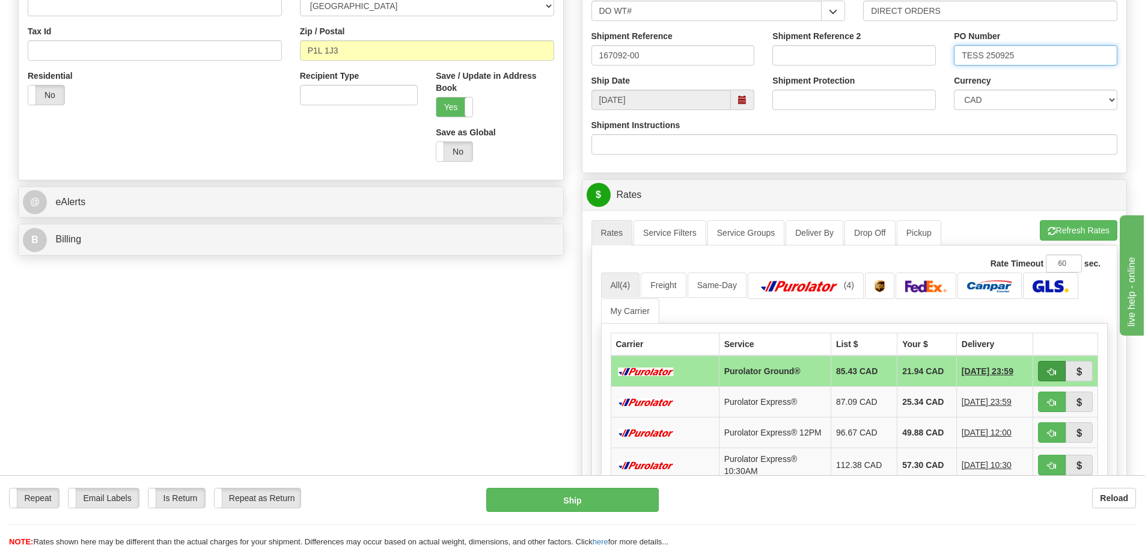
type input "TESS 250925"
click at [1042, 376] on button "button" at bounding box center [1052, 371] width 28 height 20
type input "260"
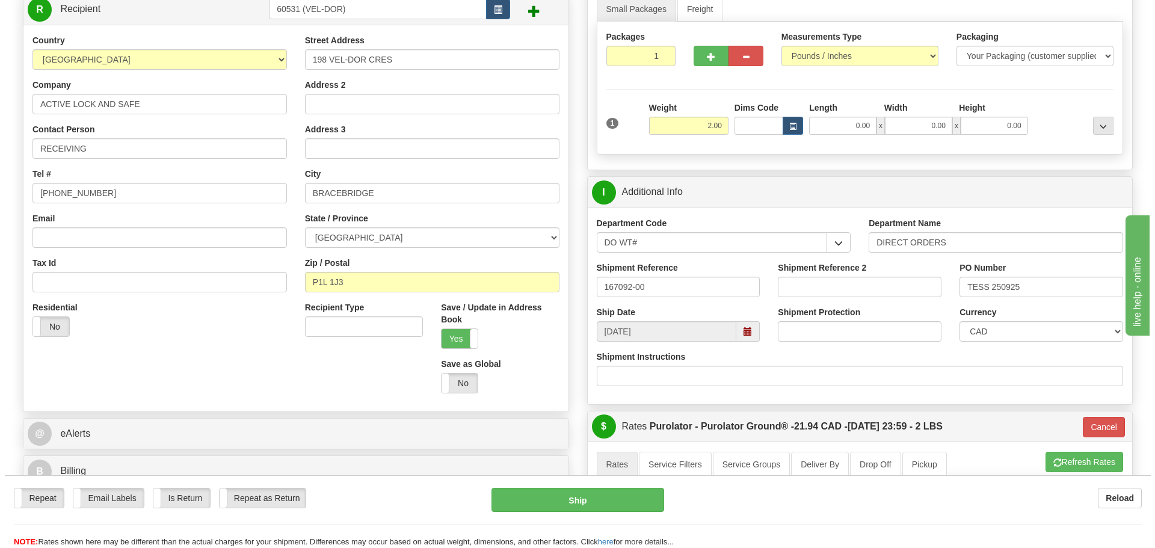
scroll to position [120, 0]
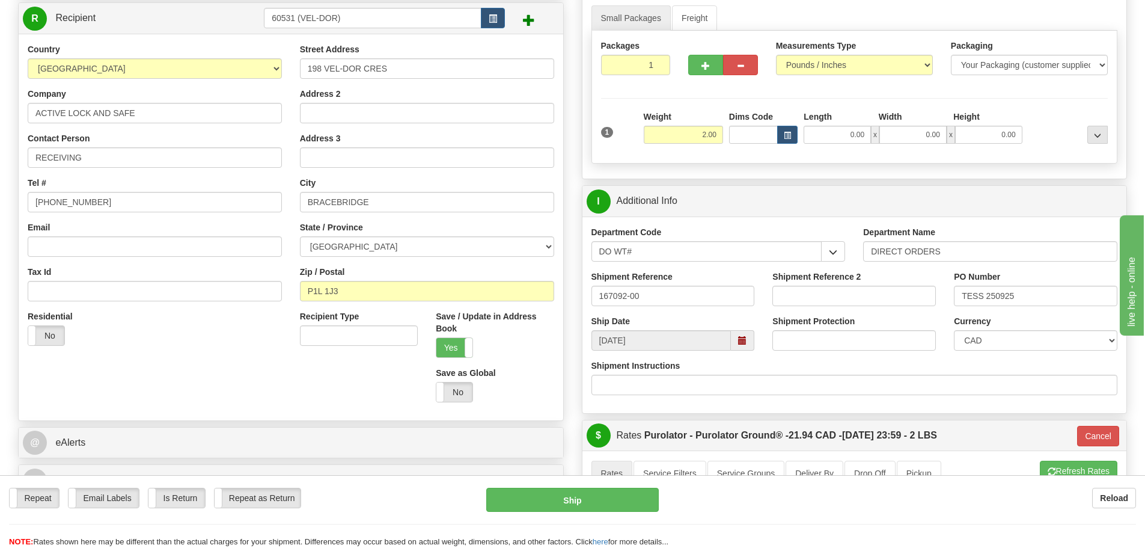
click at [584, 516] on div "Repeat Repeat Email Labels Email Labels Edit Is Return Is Return Repeat as Retu…" at bounding box center [572, 518] width 1145 height 60
click at [582, 509] on button "Ship" at bounding box center [572, 500] width 173 height 24
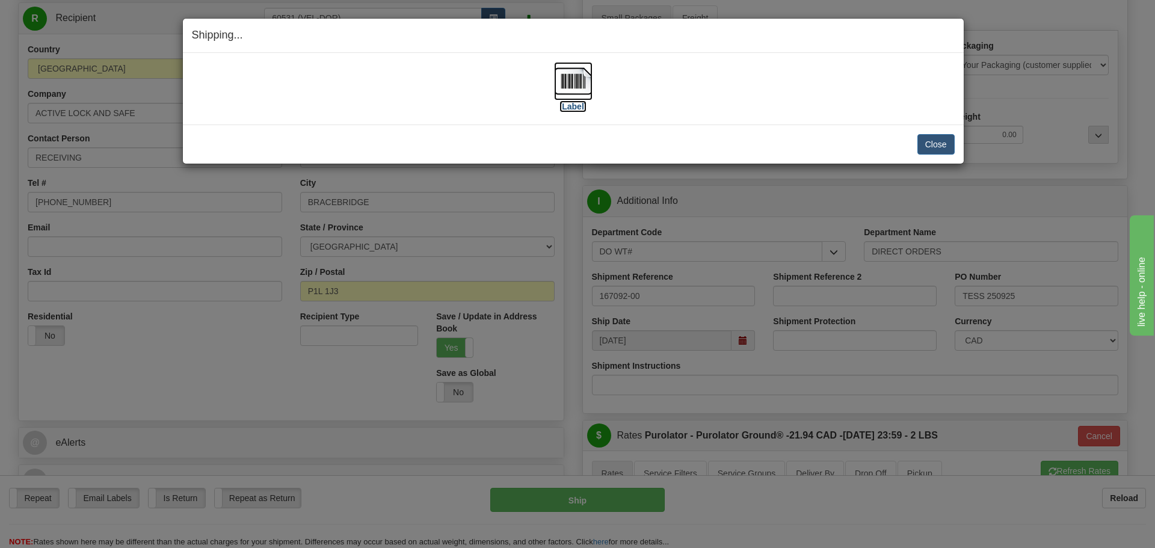
click at [572, 102] on label "[Label]" at bounding box center [573, 106] width 28 height 12
click at [933, 154] on button "Close" at bounding box center [935, 144] width 37 height 20
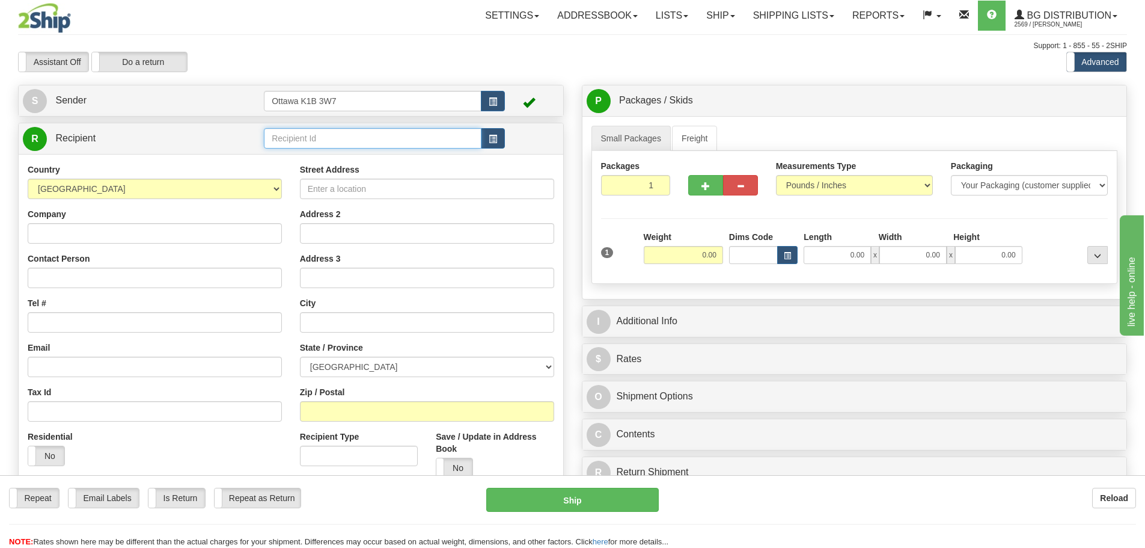
click at [349, 144] on input "text" at bounding box center [373, 138] width 218 height 20
type input "60419"
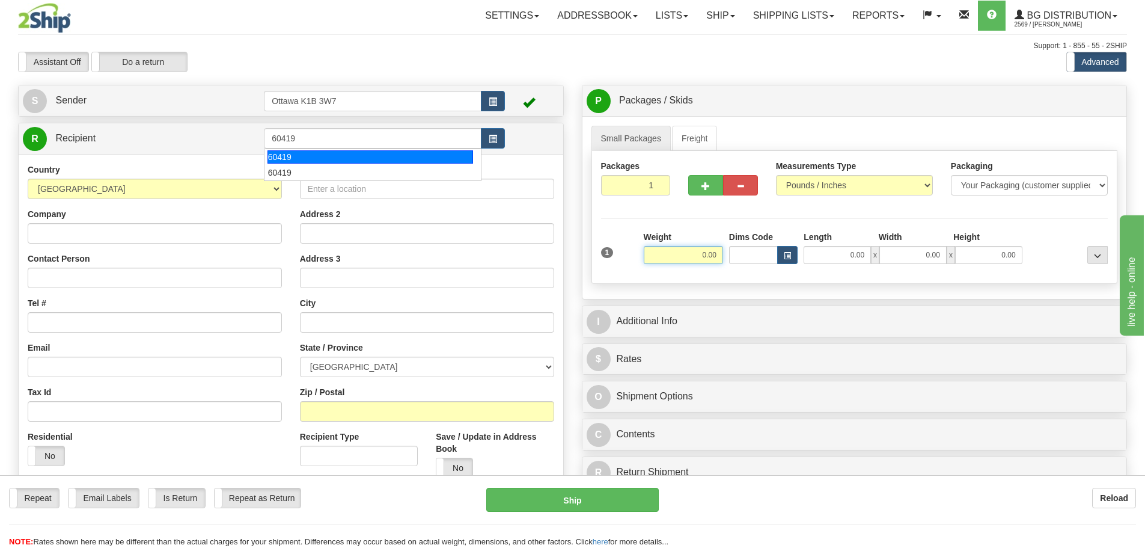
click at [359, 75] on div "Toggle navigation Settings Shipping Preferences Fields Preferences New" at bounding box center [572, 342] width 1145 height 684
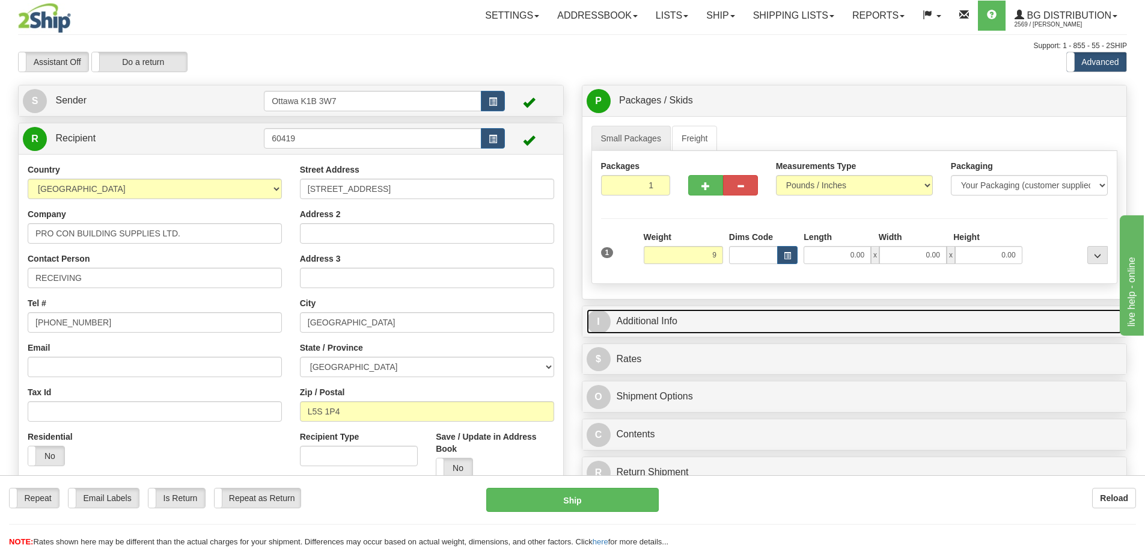
type input "9.00"
click at [762, 319] on link "I Additional Info" at bounding box center [855, 321] width 536 height 25
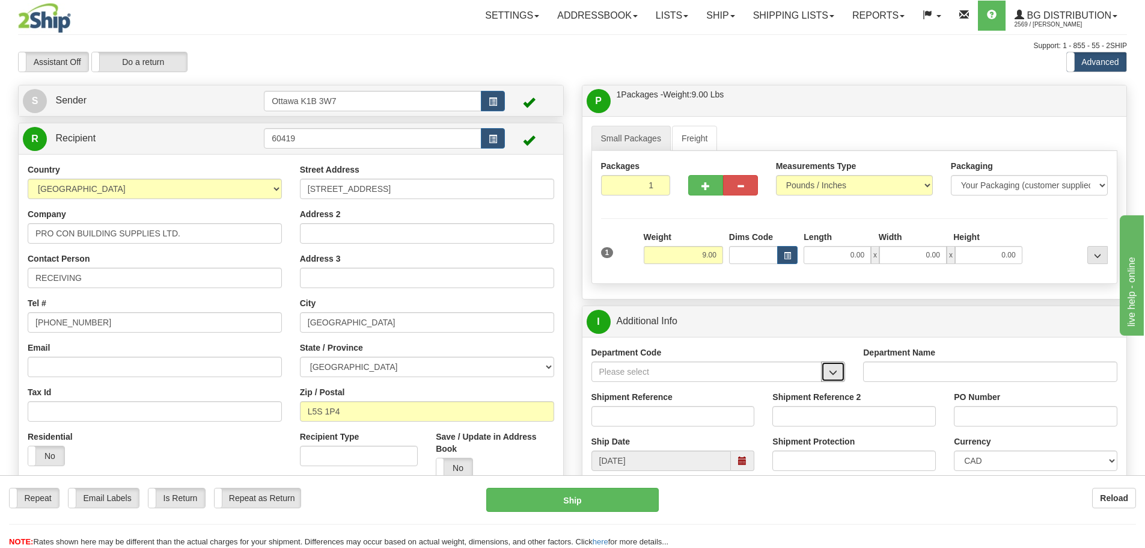
click at [838, 373] on span "button" at bounding box center [833, 373] width 8 height 8
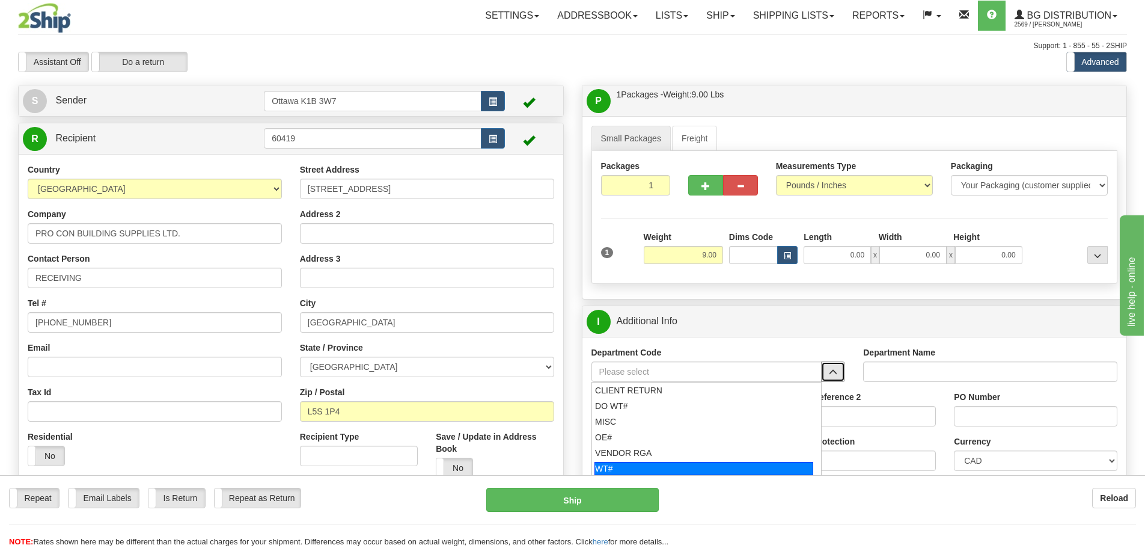
click at [740, 463] on div "WT#" at bounding box center [704, 468] width 219 height 13
type input "WT#"
type input "WAREHOUSE TRANSFERS"
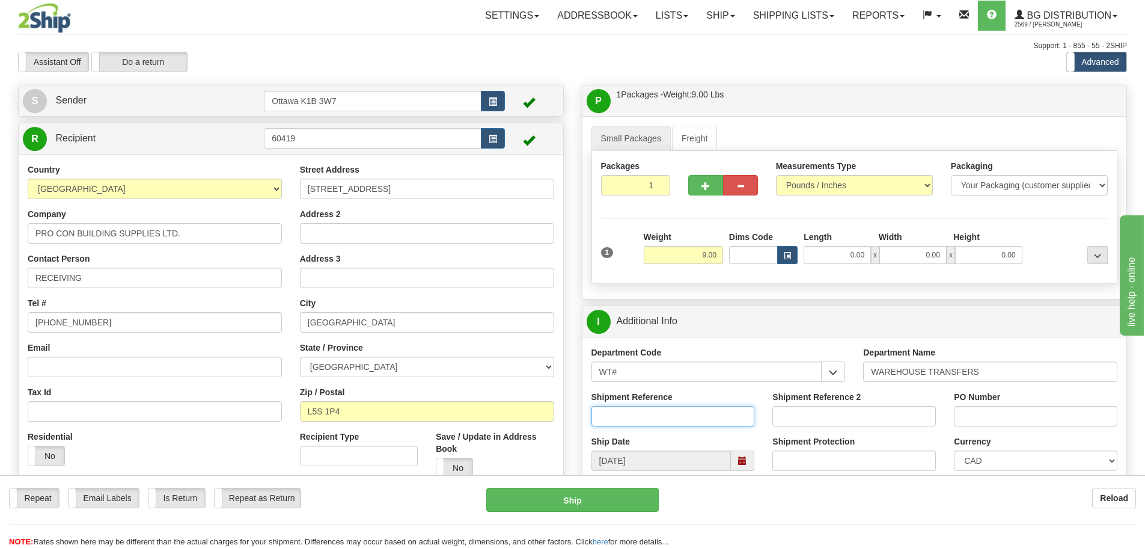
click at [710, 421] on input "Shipment Reference" at bounding box center [674, 416] width 164 height 20
type input "167056-00"
click at [993, 423] on input "PO Number" at bounding box center [1036, 416] width 164 height 20
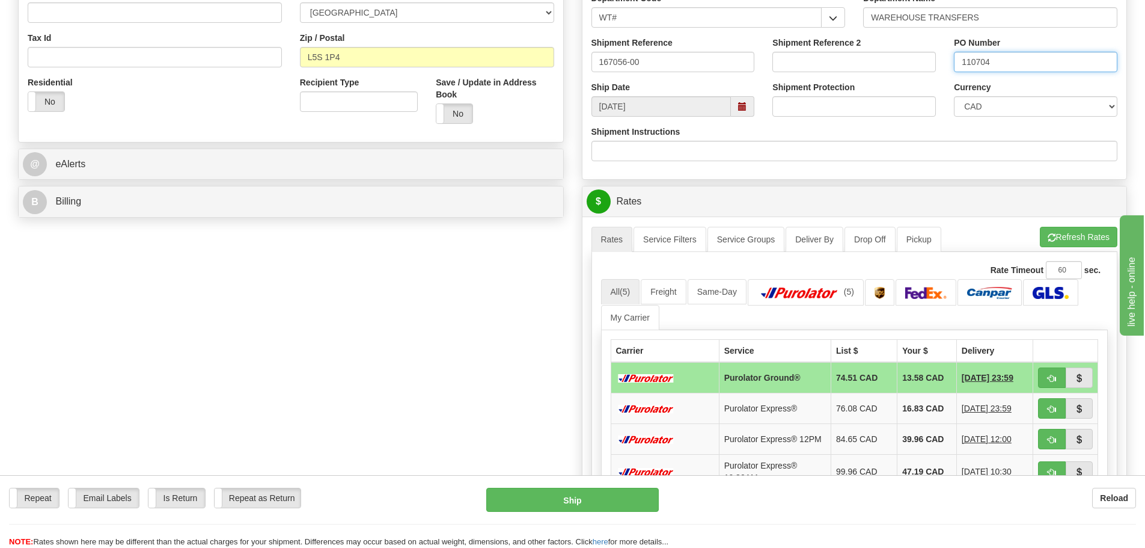
scroll to position [361, 0]
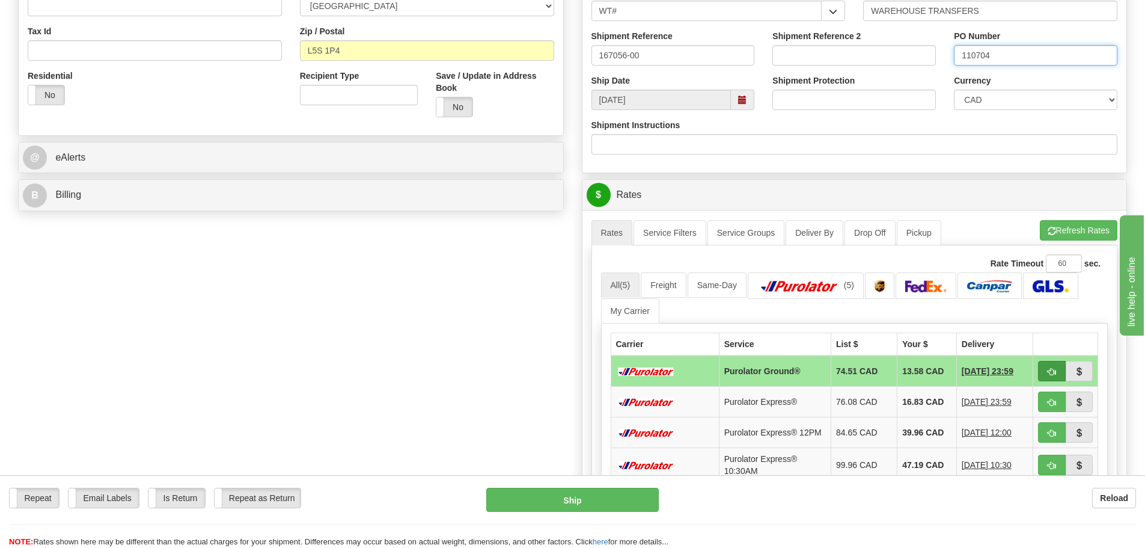
type input "110704"
click at [1041, 373] on button "button" at bounding box center [1052, 371] width 28 height 20
type input "260"
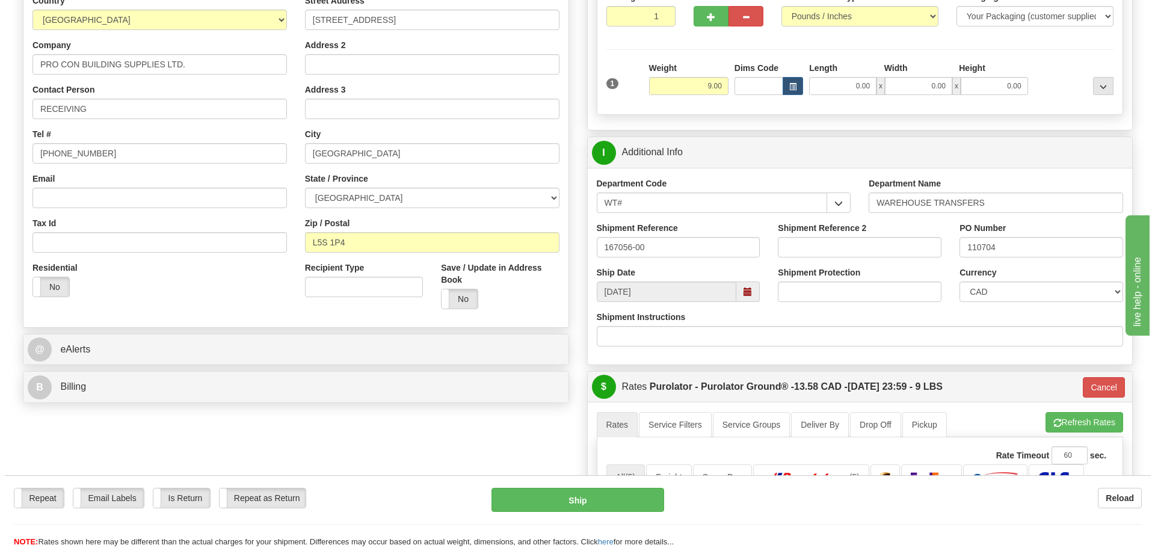
scroll to position [120, 0]
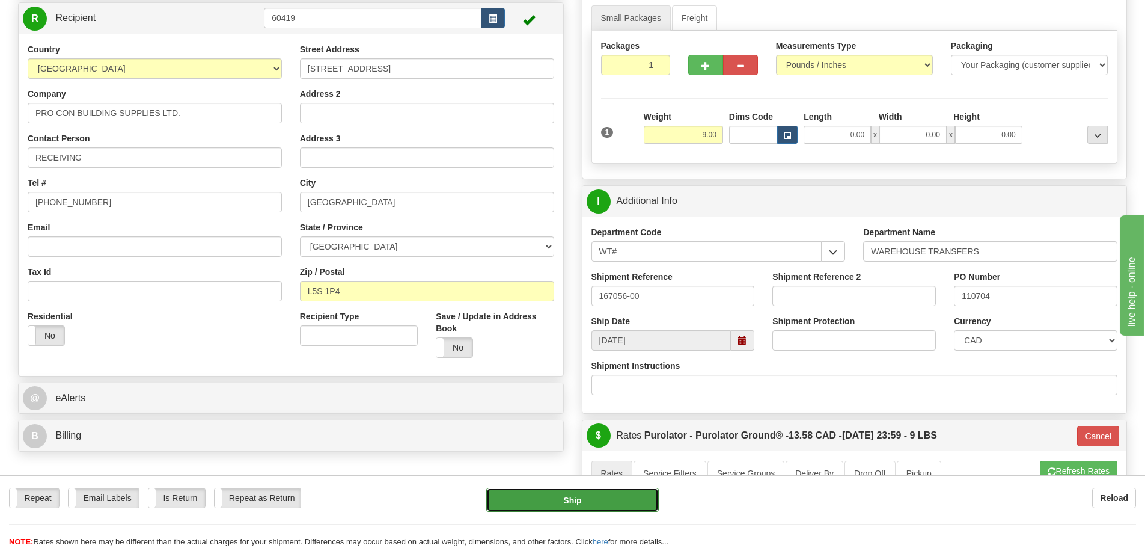
click at [624, 501] on button "Ship" at bounding box center [572, 500] width 173 height 24
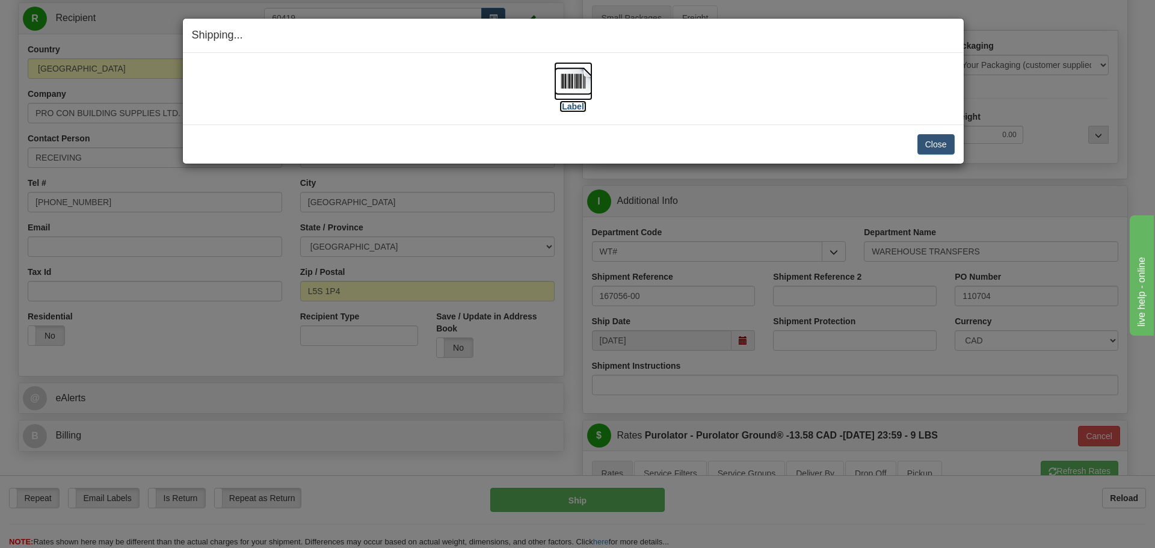
click at [565, 107] on label "[Label]" at bounding box center [573, 106] width 28 height 12
click at [937, 138] on button "Close" at bounding box center [935, 144] width 37 height 20
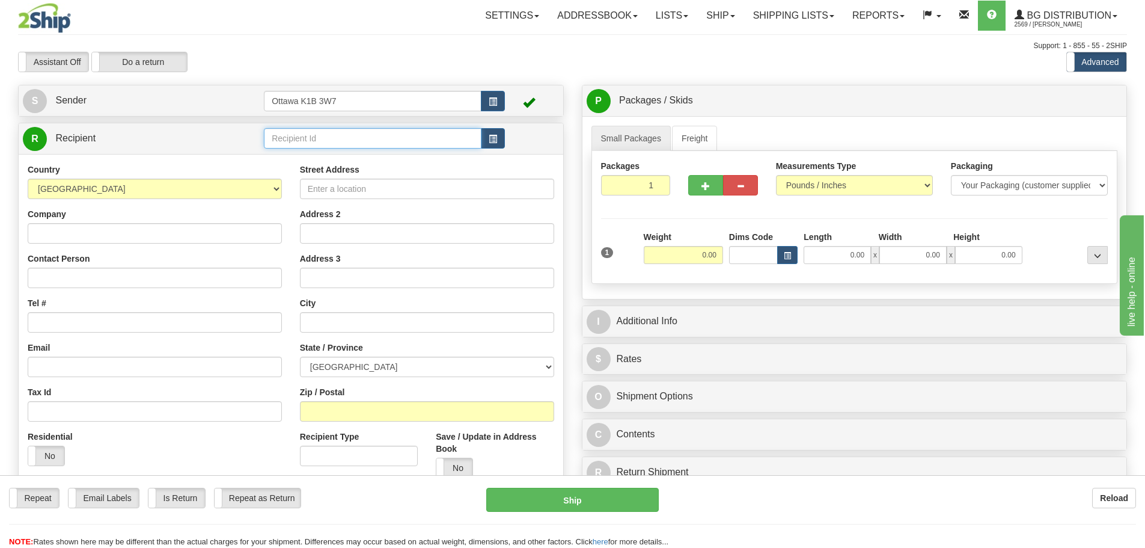
click at [413, 149] on input "text" at bounding box center [373, 138] width 218 height 20
type input "60006"
click at [571, 58] on div "Assistant On Assistant Off Do a return Do a return Previous Next Standard Advan…" at bounding box center [572, 62] width 1127 height 20
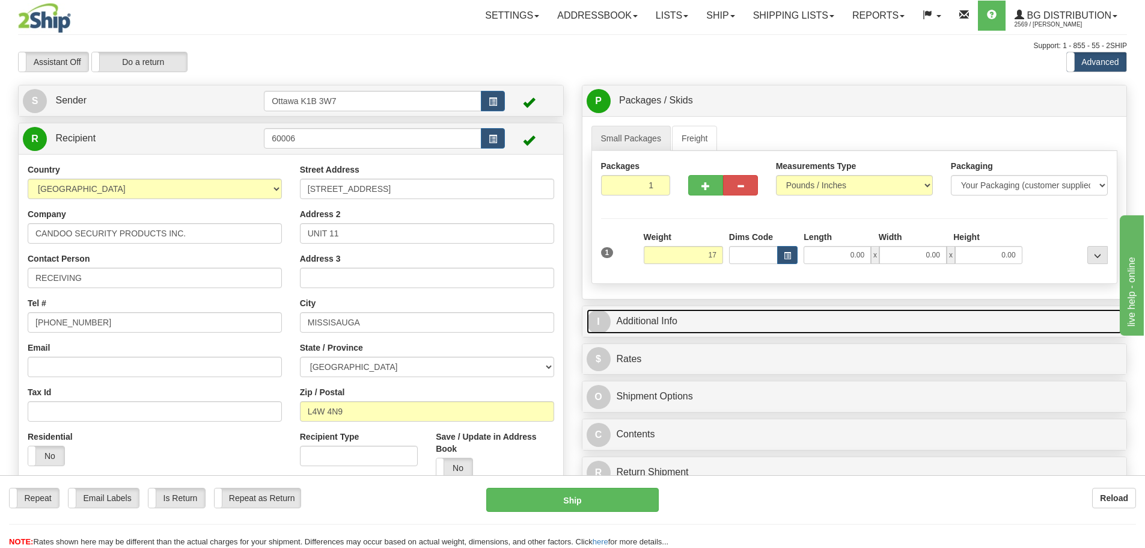
type input "17.00"
click at [767, 323] on link "I Additional Info" at bounding box center [855, 321] width 536 height 25
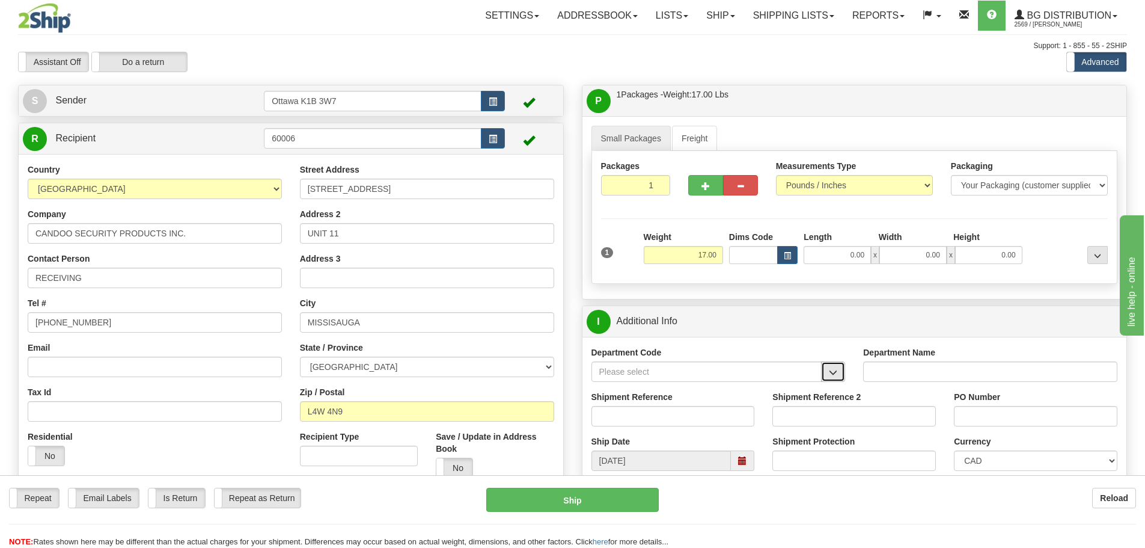
click at [832, 370] on span "button" at bounding box center [833, 373] width 8 height 8
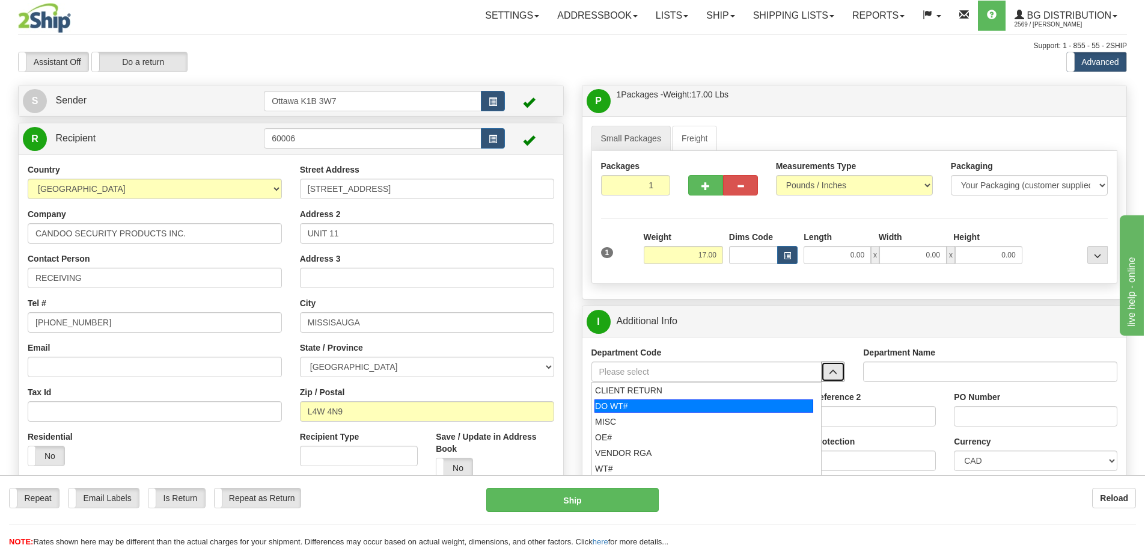
click at [685, 409] on div "DO WT#" at bounding box center [704, 405] width 219 height 13
type input "DO WT#"
type input "DIRECT ORDERS"
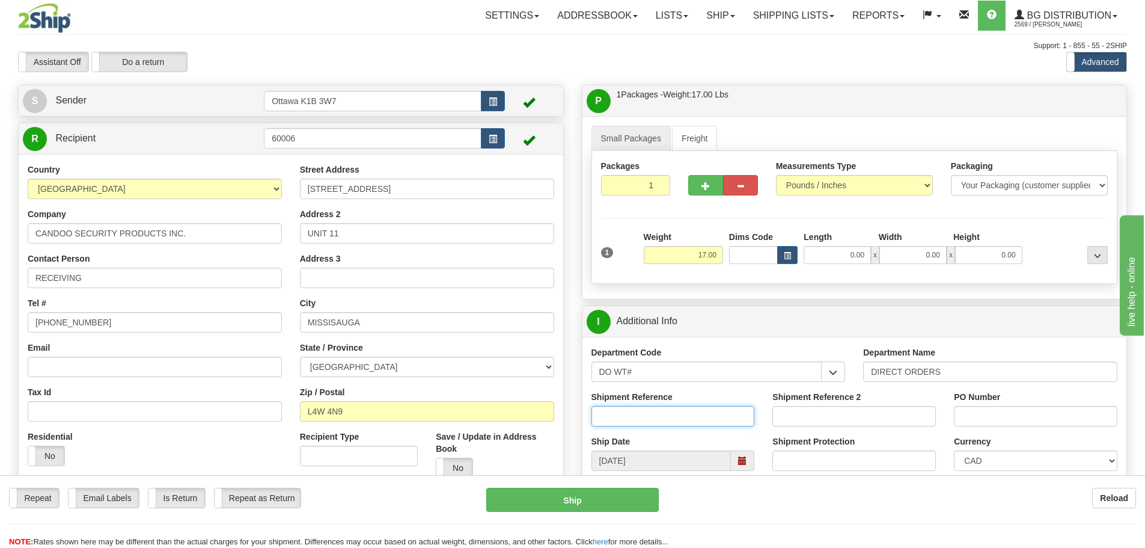
click at [684, 418] on input "Shipment Reference" at bounding box center [674, 416] width 164 height 20
type input "167069-00"
click at [1012, 419] on input "PO Number" at bounding box center [1036, 416] width 164 height 20
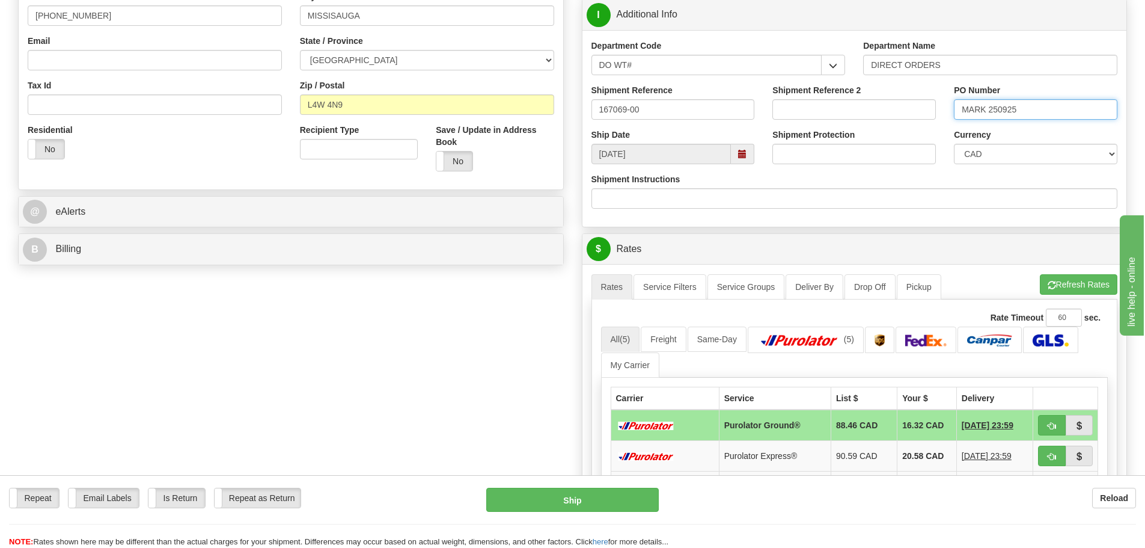
scroll to position [421, 0]
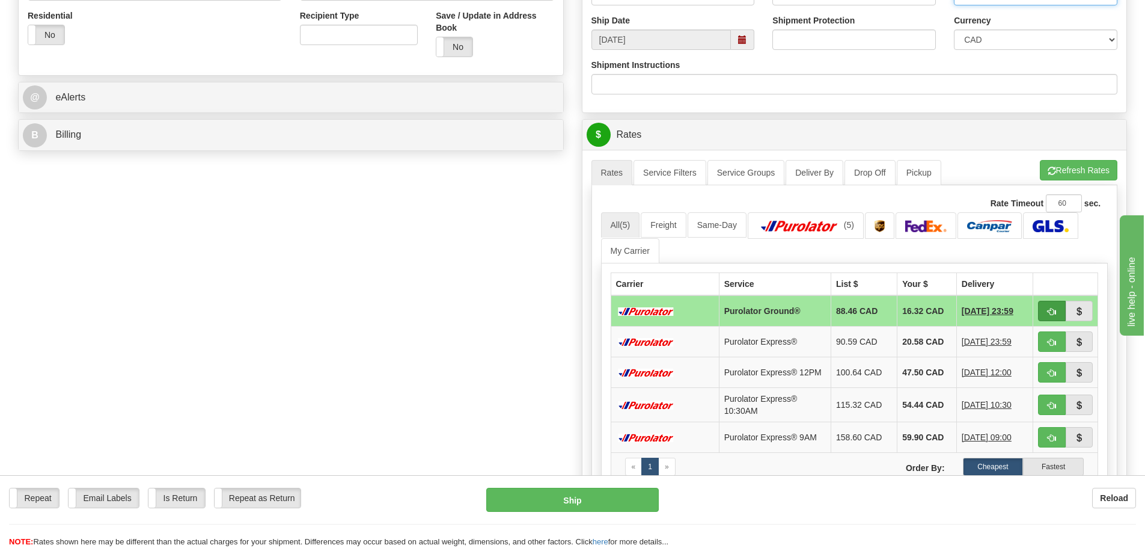
type input "MARK 250925"
click at [1042, 316] on button "button" at bounding box center [1052, 311] width 28 height 20
type input "260"
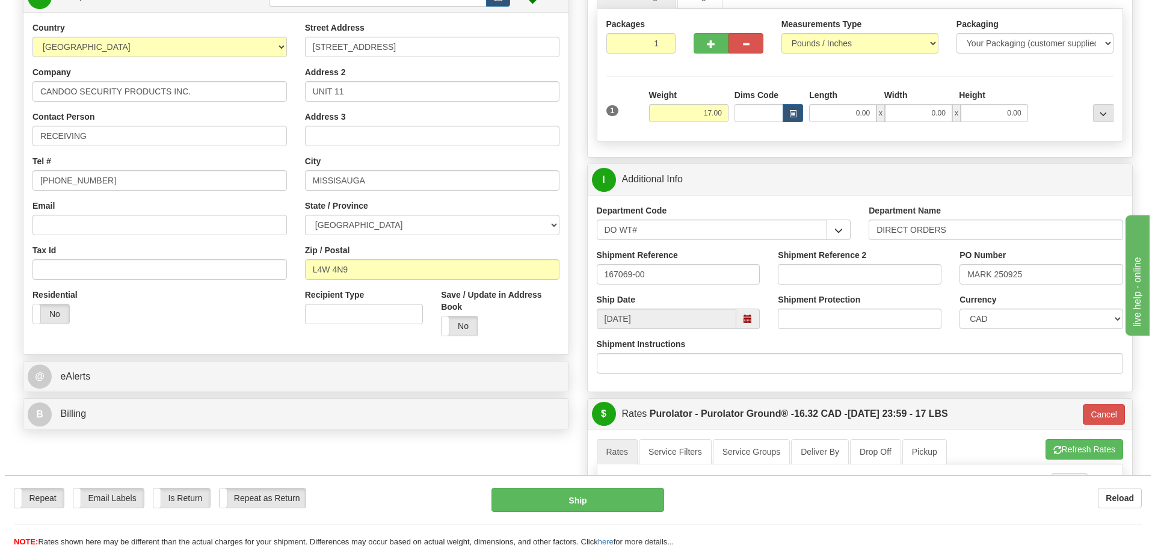
scroll to position [120, 0]
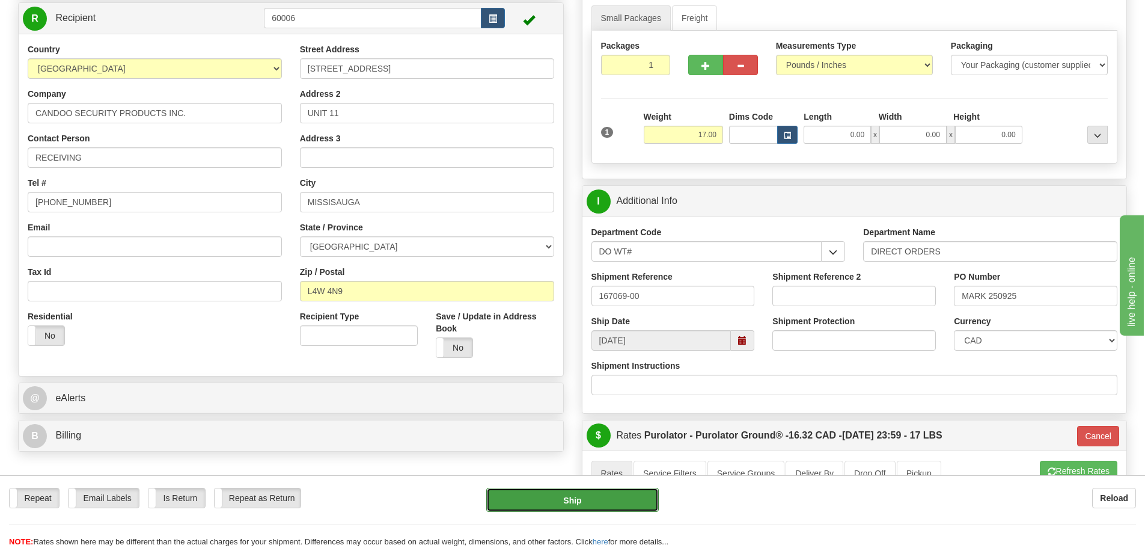
click at [581, 499] on button "Ship" at bounding box center [572, 500] width 173 height 24
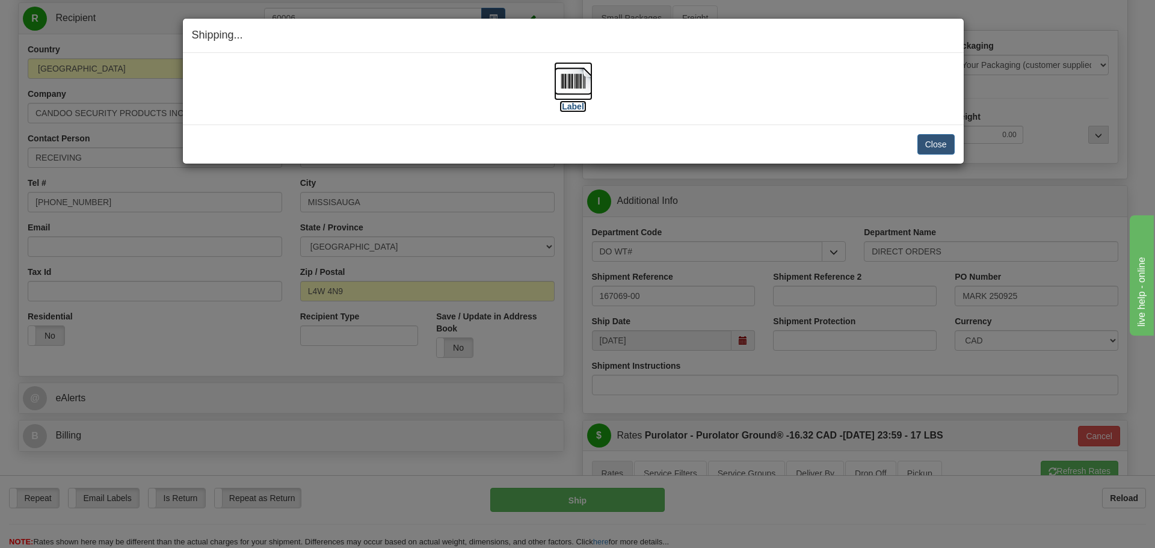
click at [567, 102] on label "[Label]" at bounding box center [573, 106] width 28 height 12
click at [926, 145] on button "Close" at bounding box center [935, 144] width 37 height 20
